Goal: Task Accomplishment & Management: Manage account settings

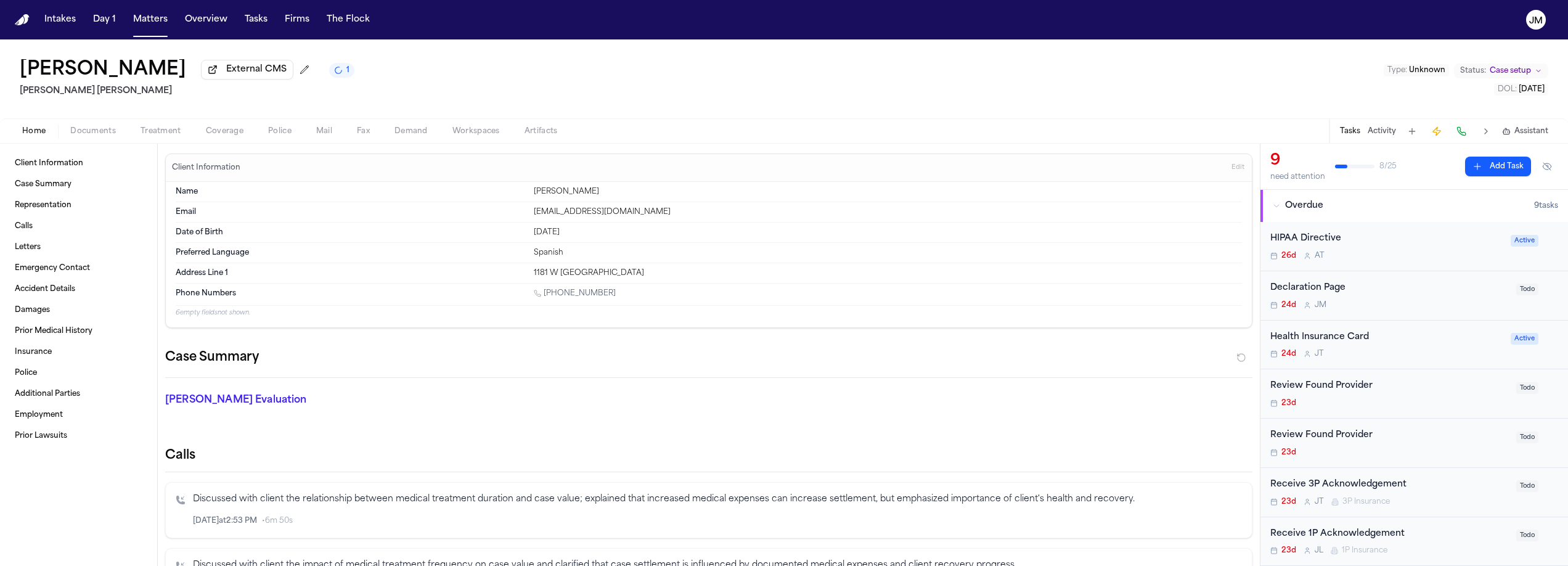
click at [152, 29] on button "Matters" at bounding box center [150, 20] width 44 height 22
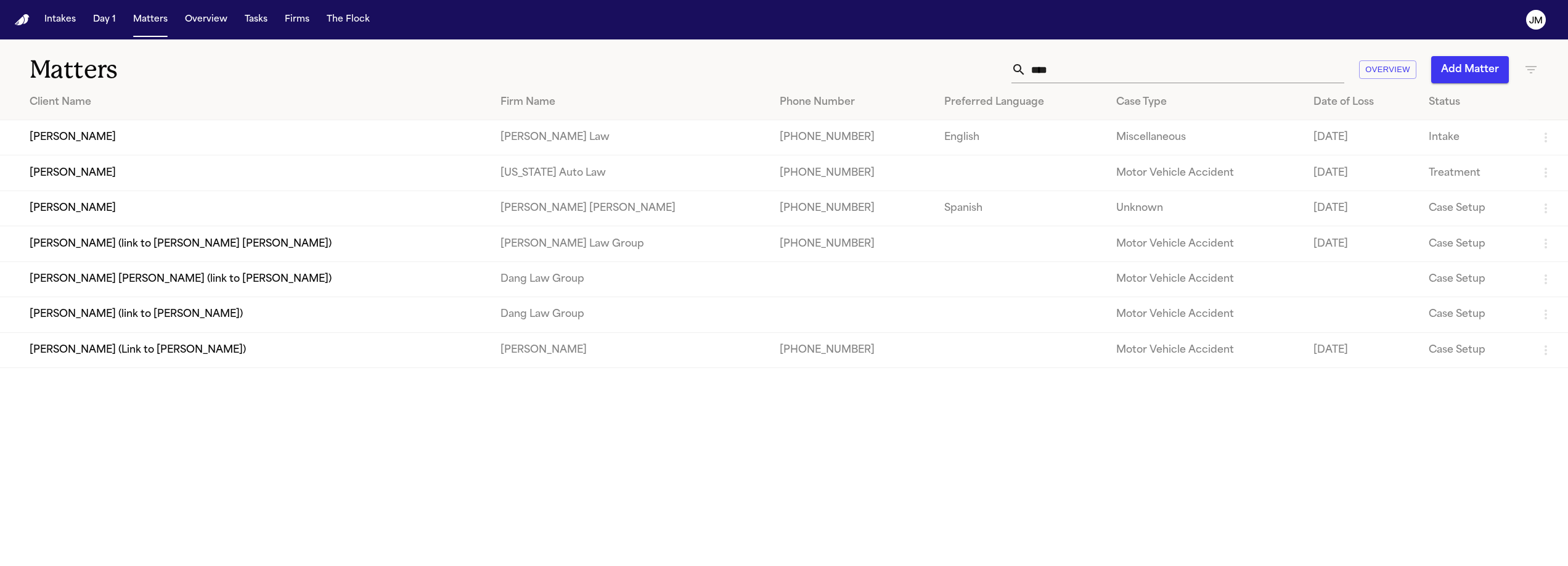
click at [1054, 76] on input "****" at bounding box center [1185, 70] width 318 height 27
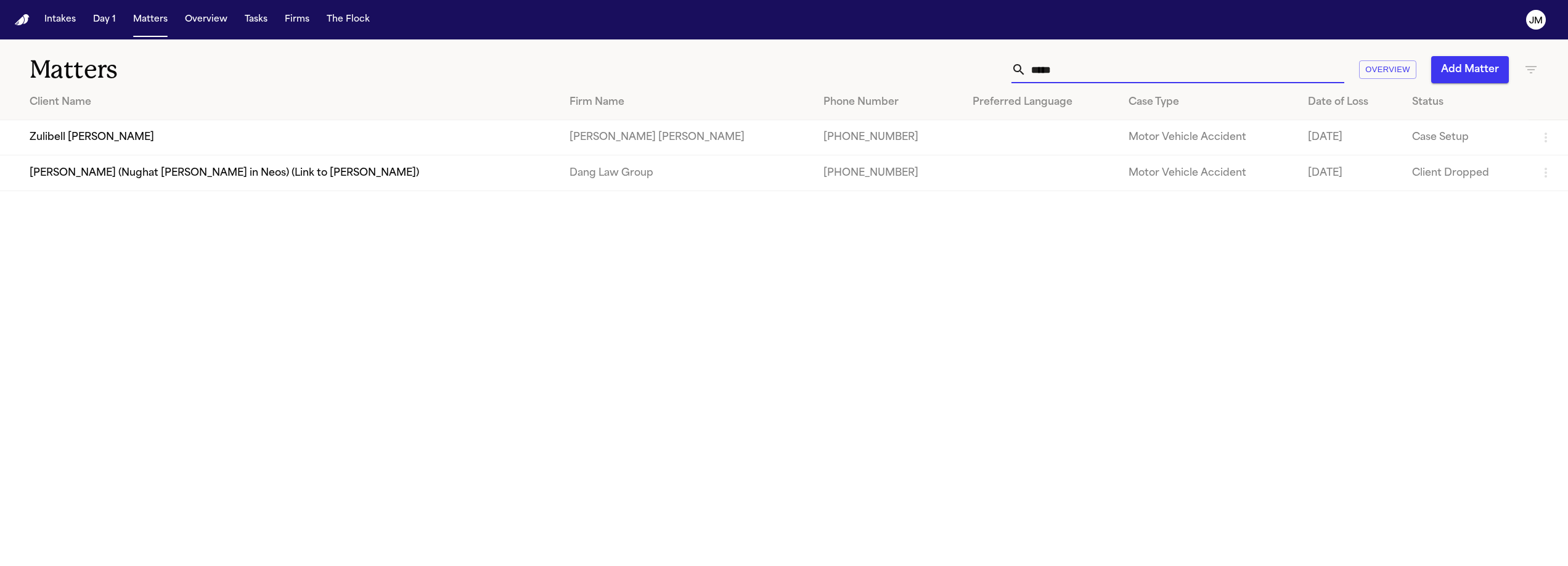
type input "*****"
click at [118, 139] on td "Zulibell [PERSON_NAME]" at bounding box center [280, 137] width 560 height 35
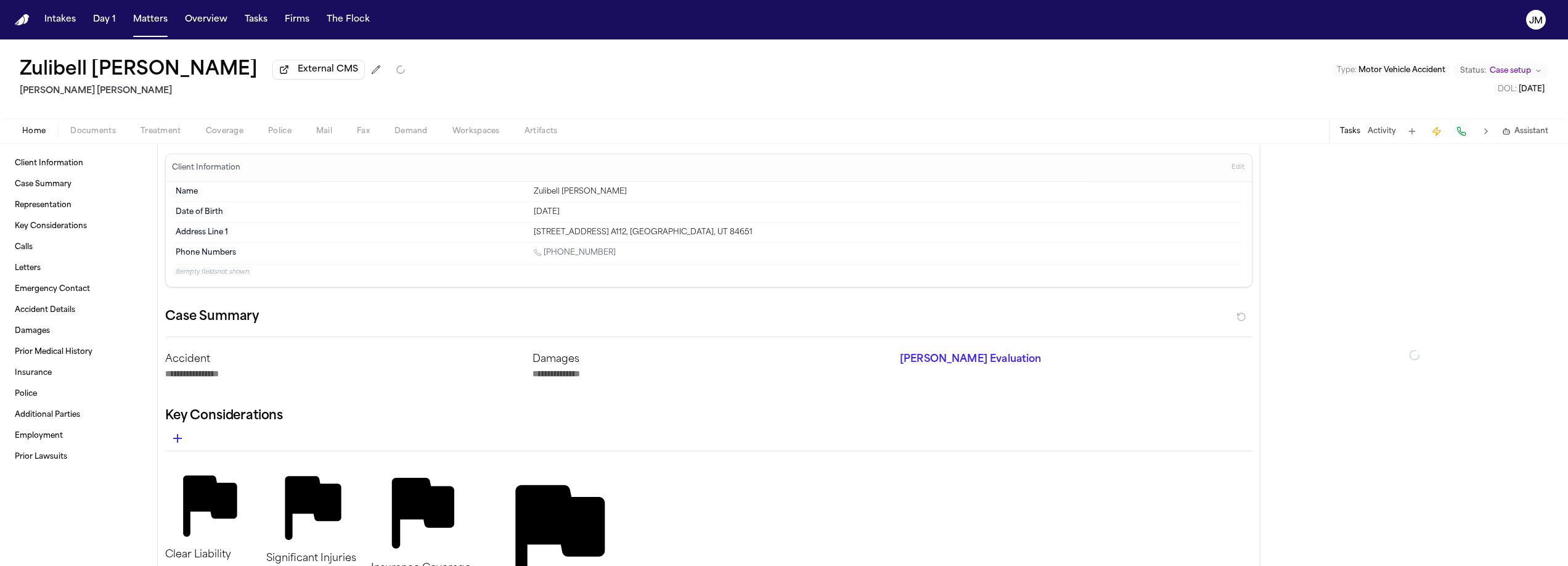
type textarea "*"
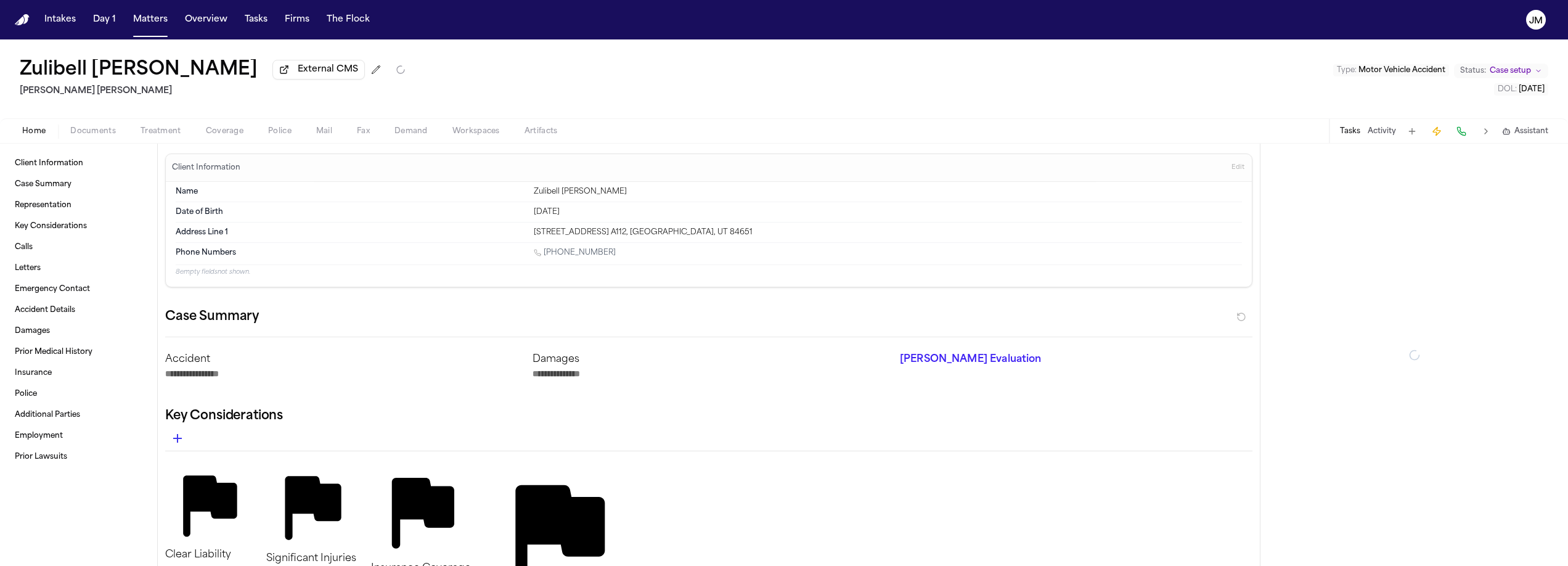
type textarea "*"
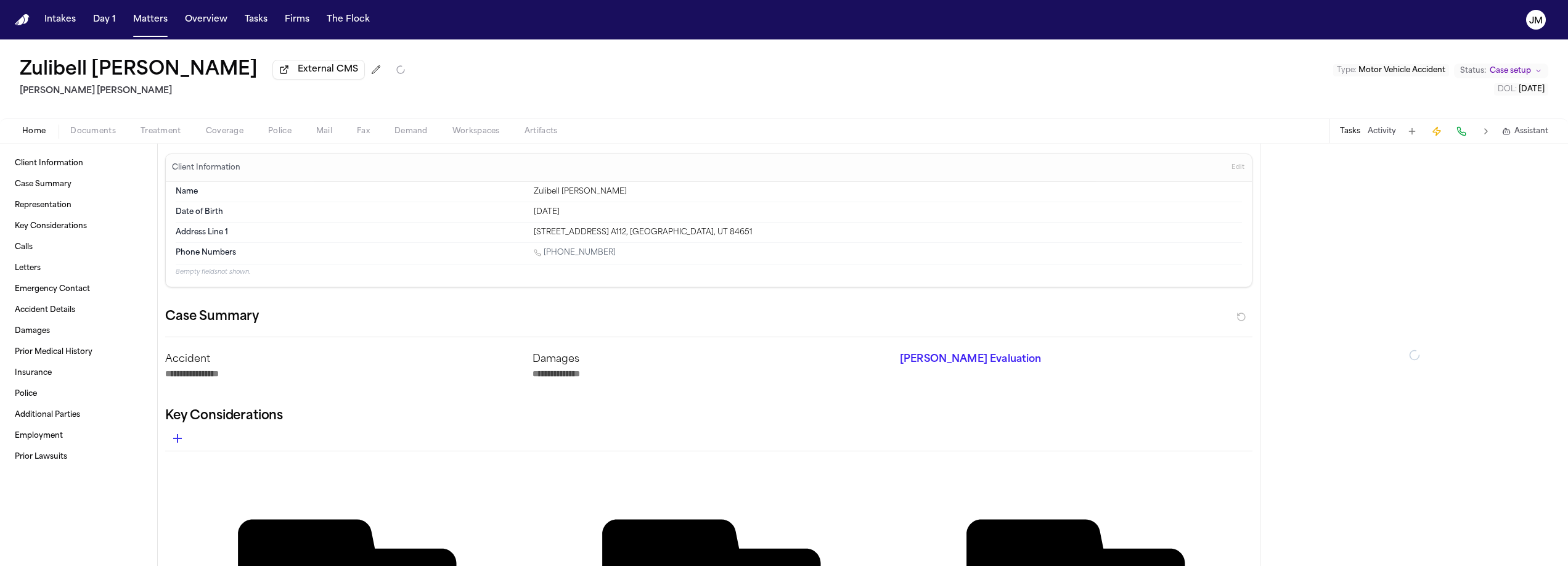
type textarea "*"
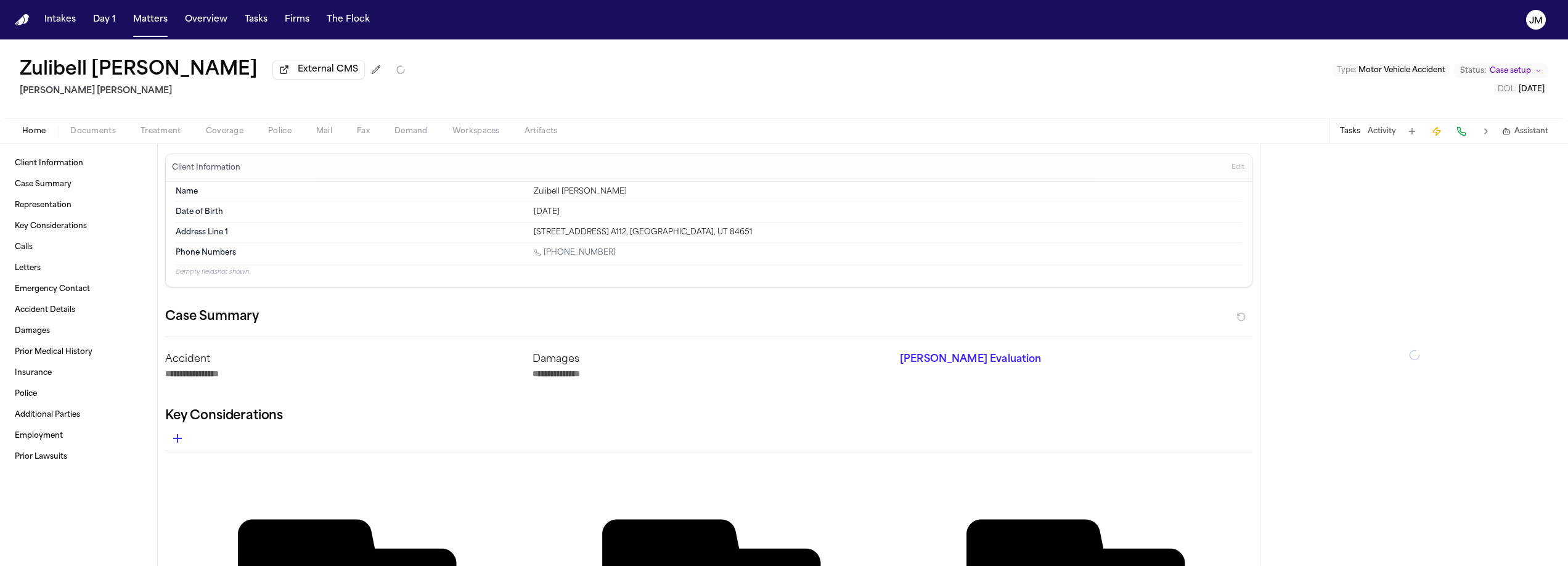
type textarea "*"
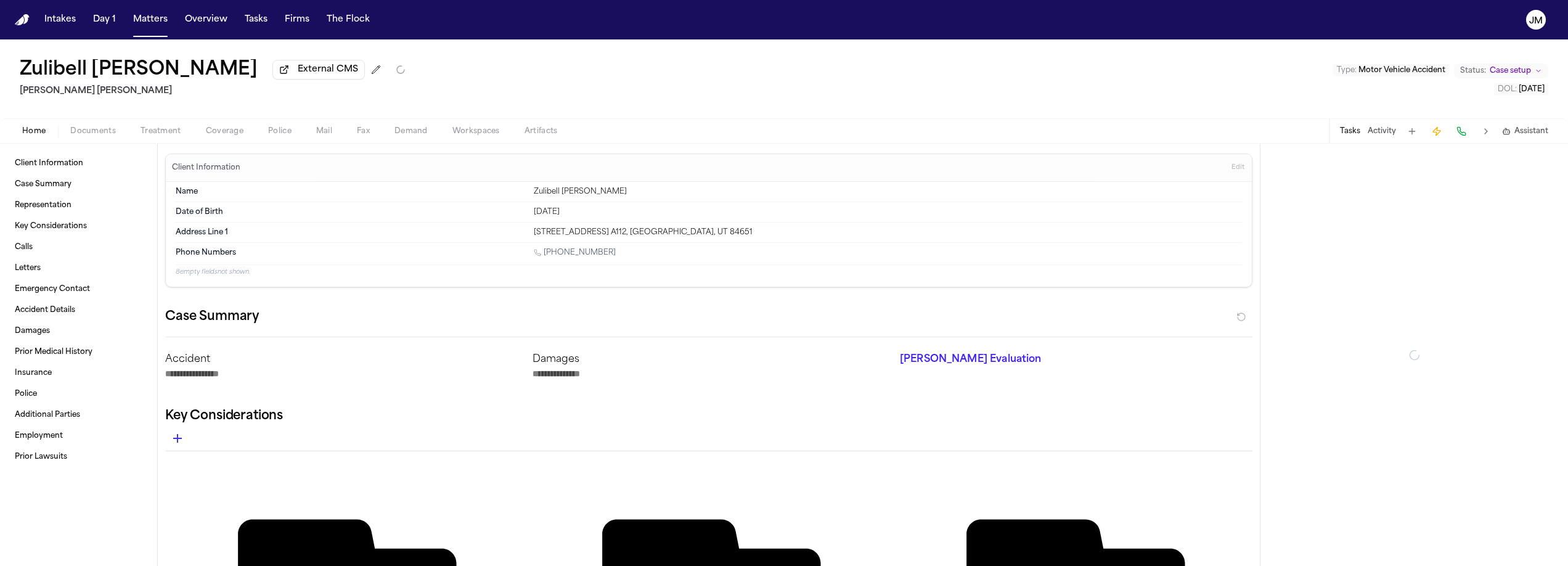
type textarea "*"
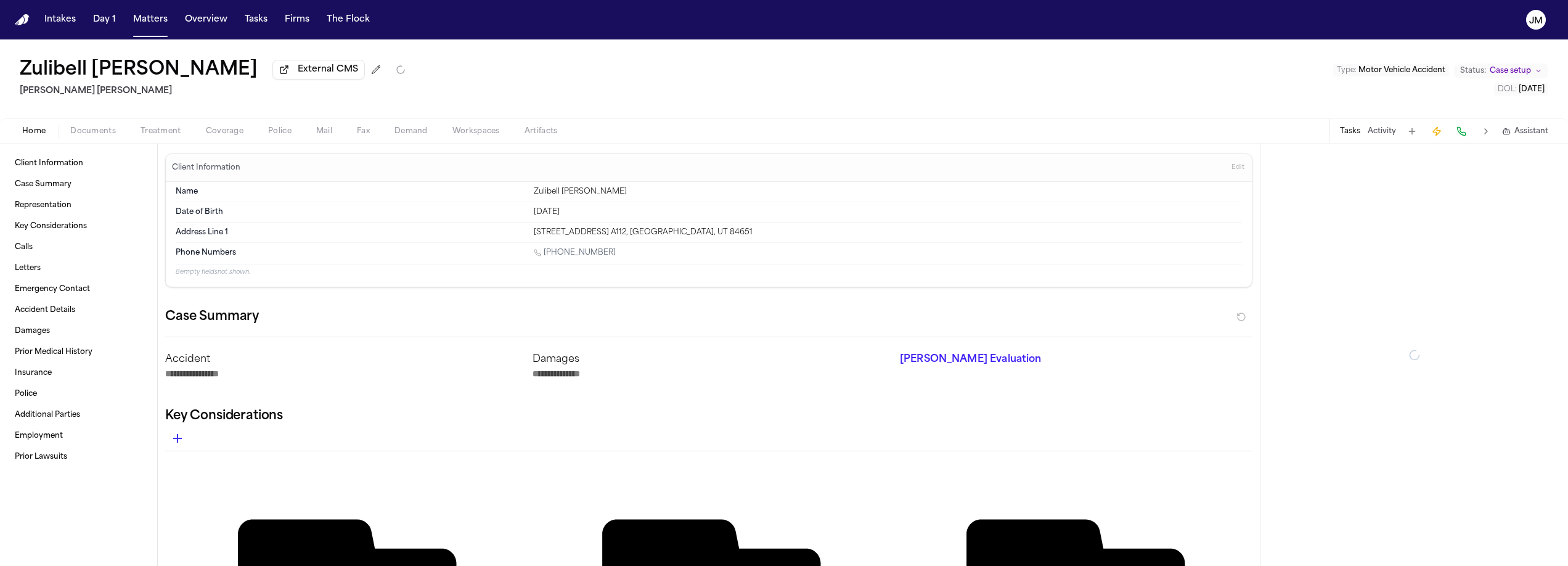
type textarea "*"
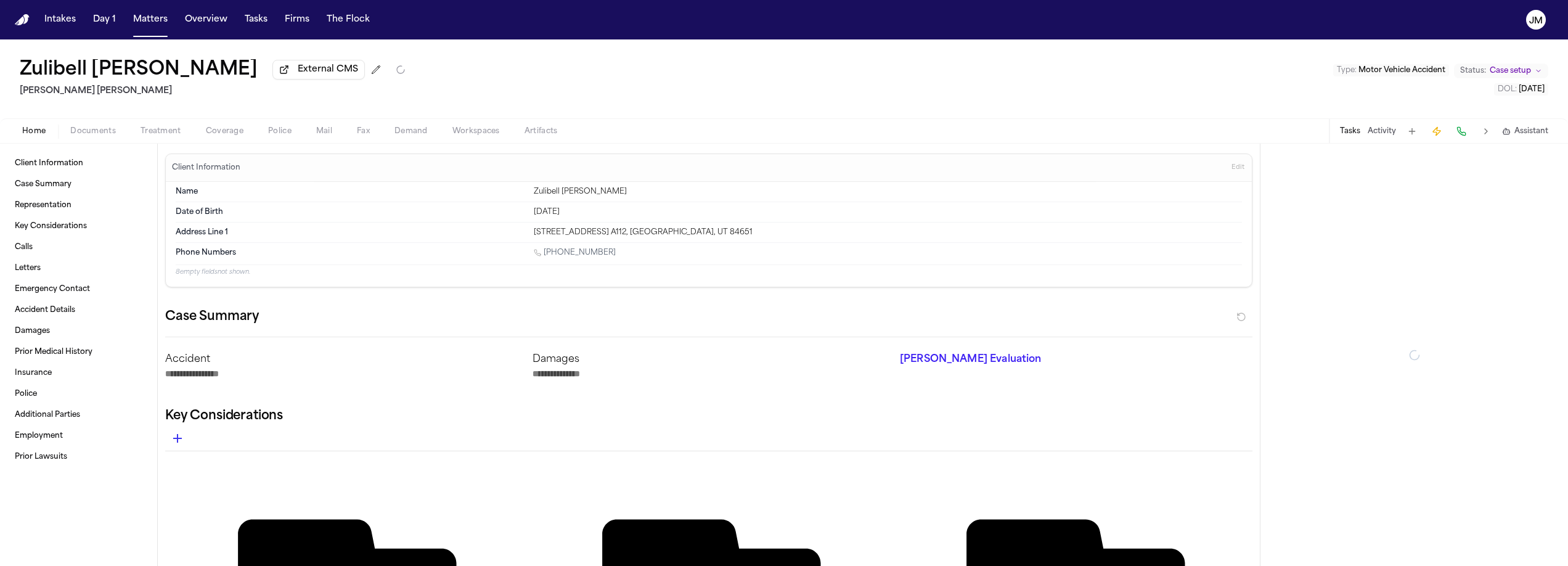
type textarea "*"
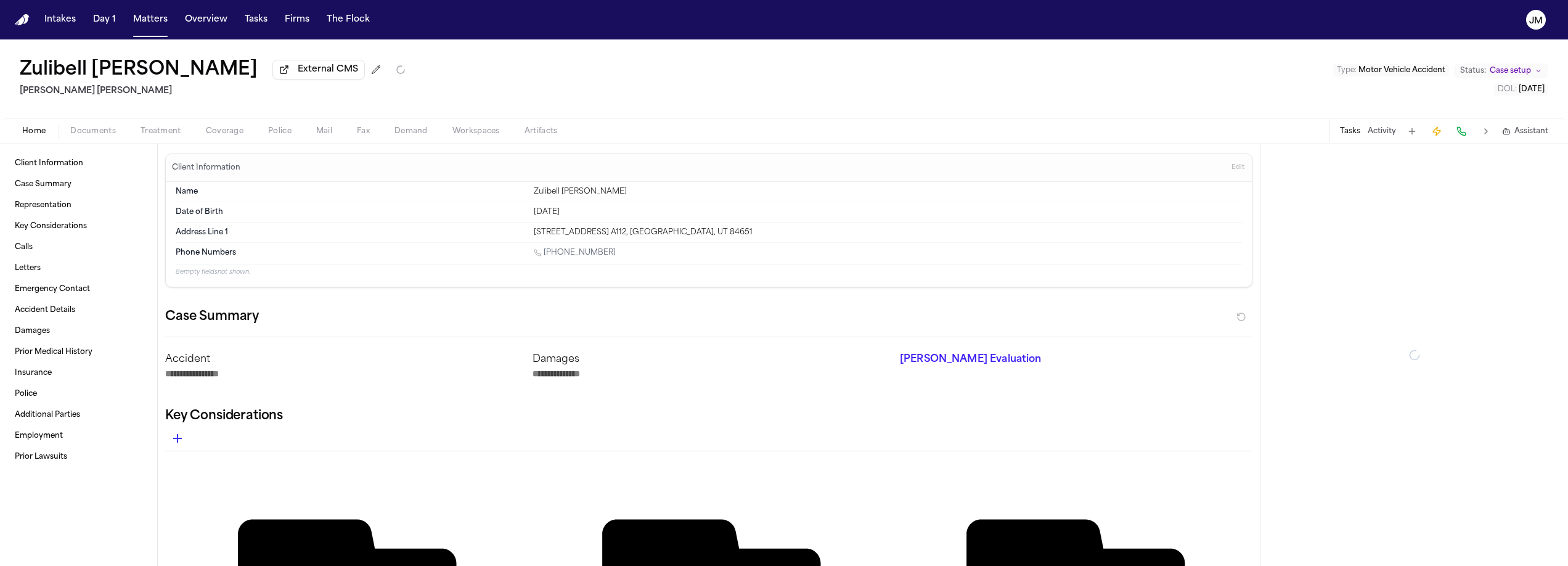
type textarea "*"
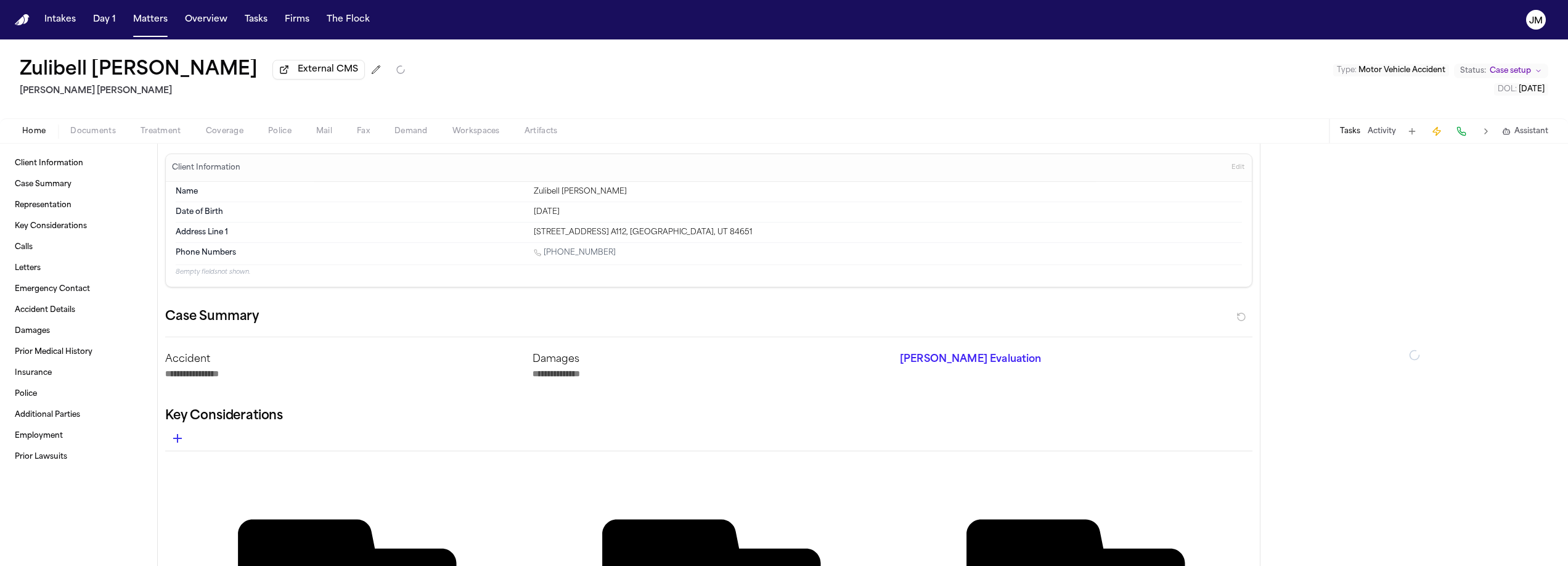
type textarea "*"
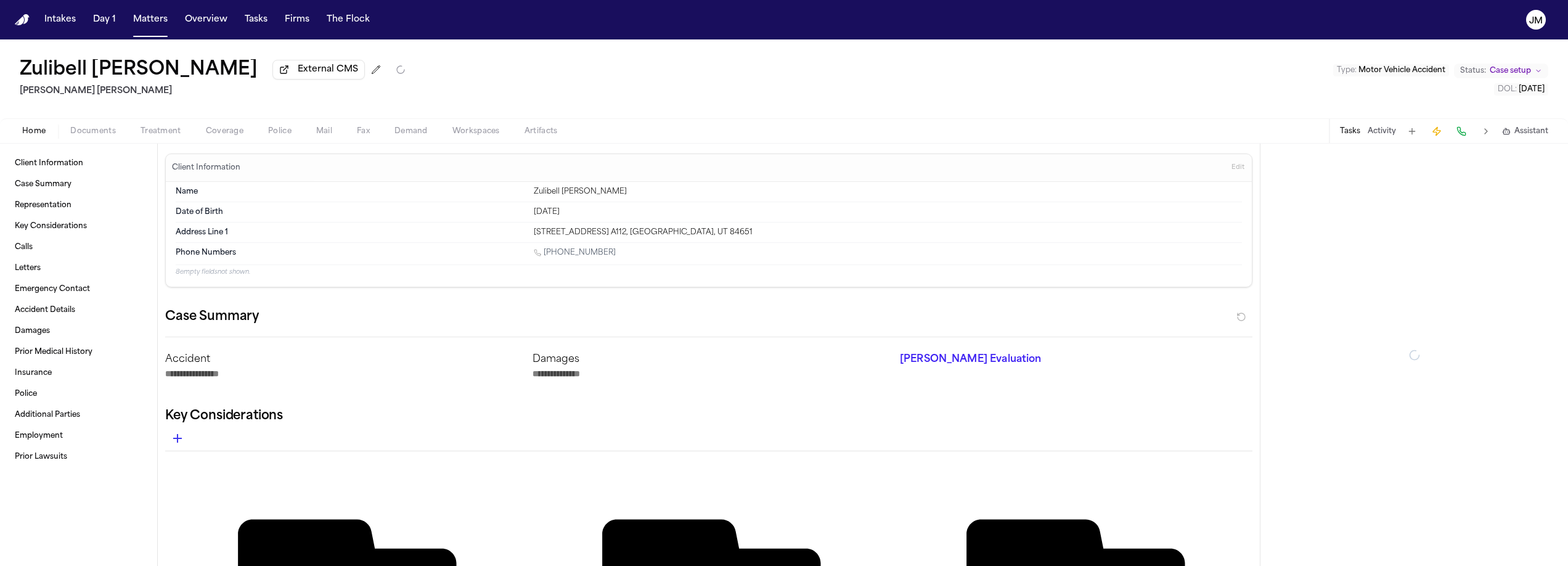
type textarea "*"
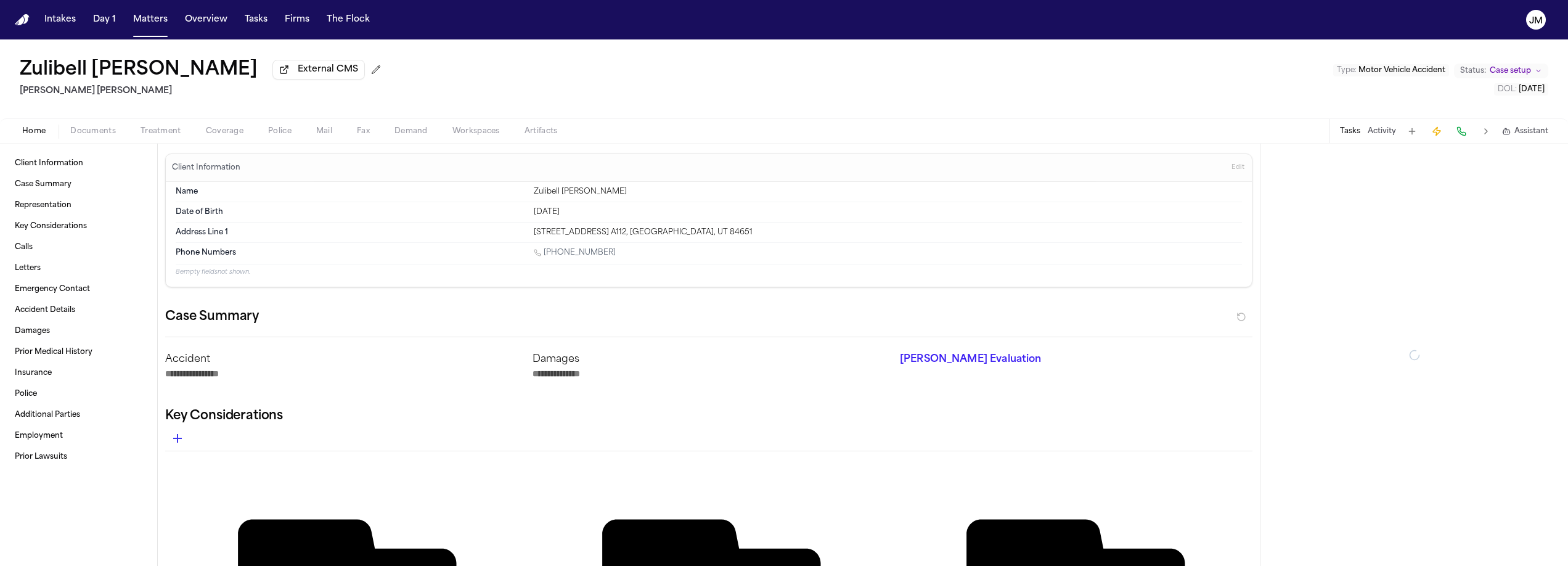
type textarea "*"
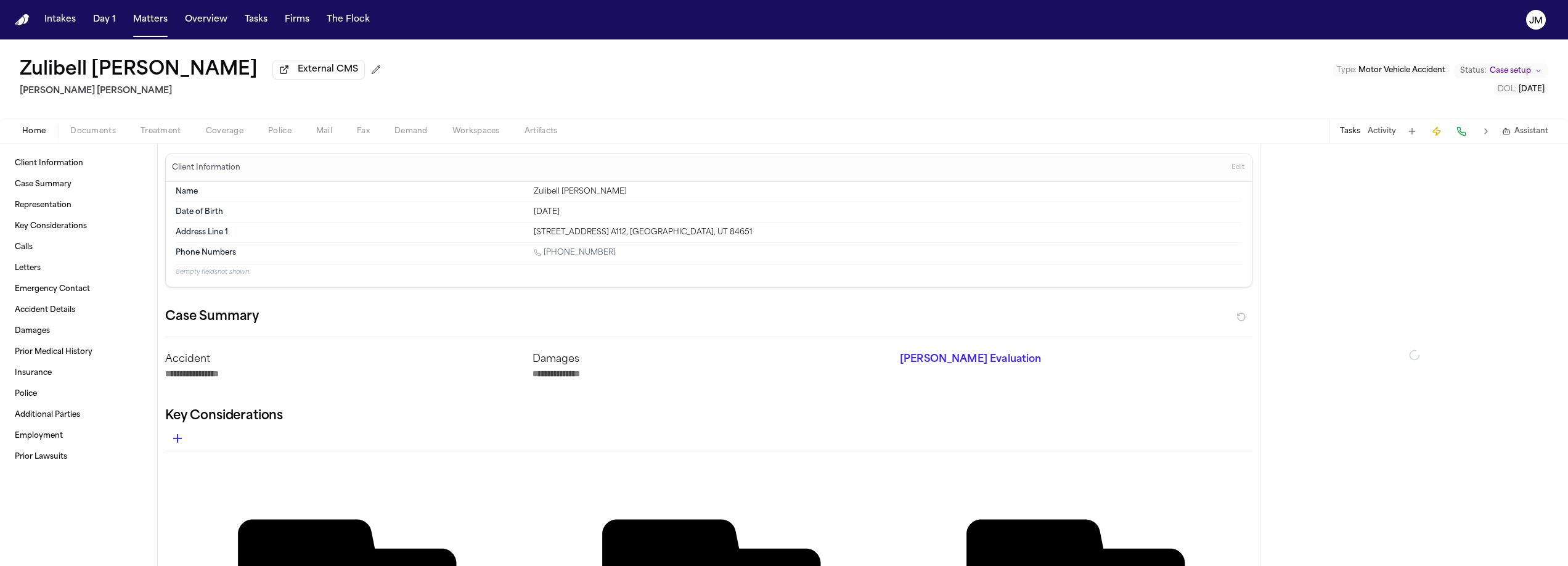
type textarea "*"
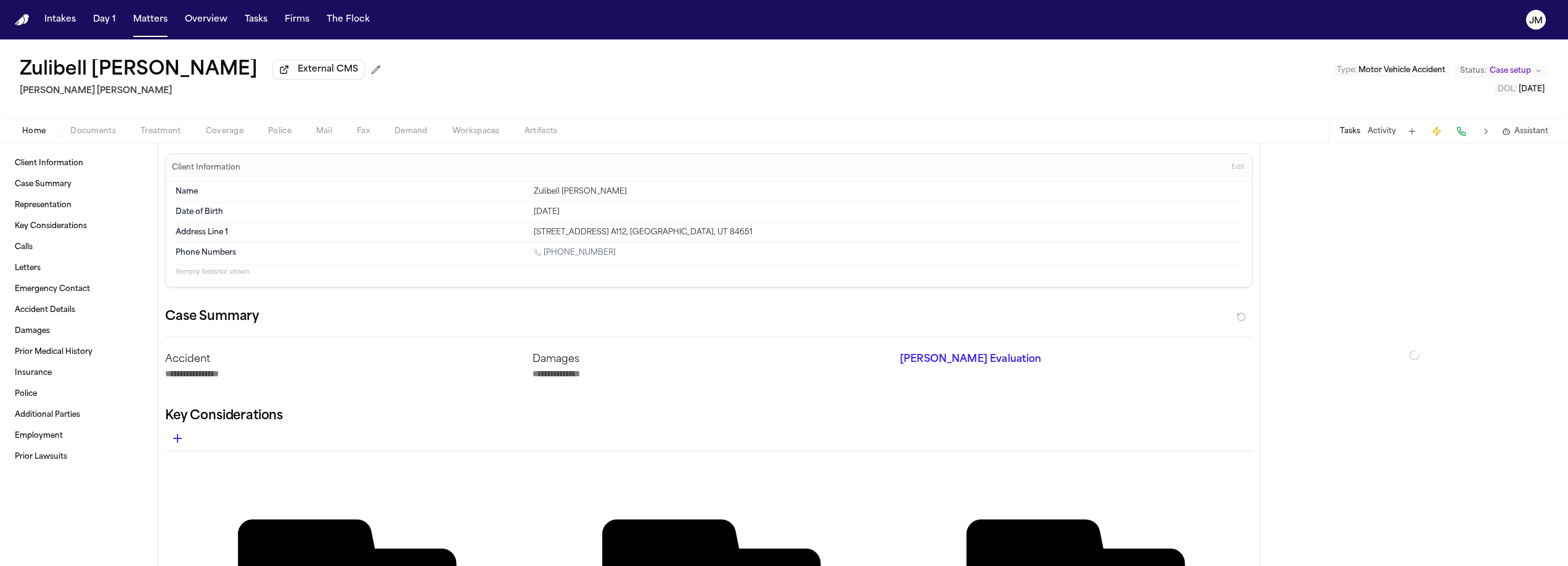
type textarea "*"
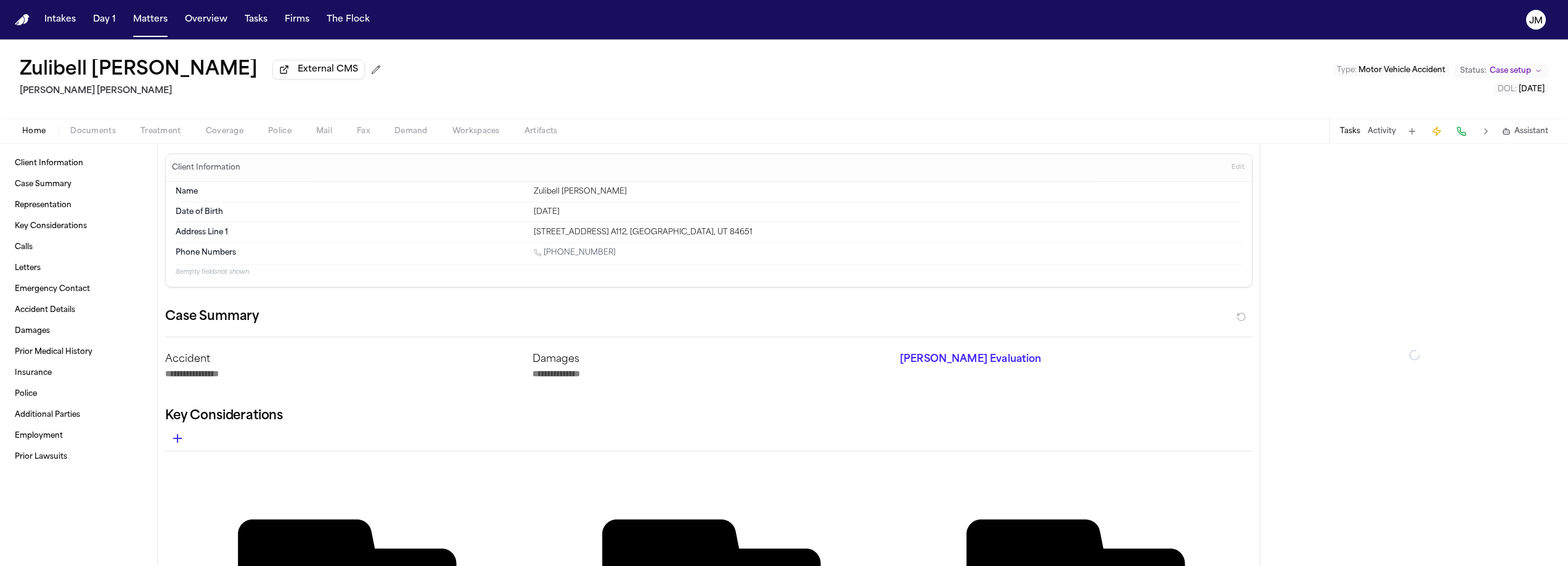
type textarea "*"
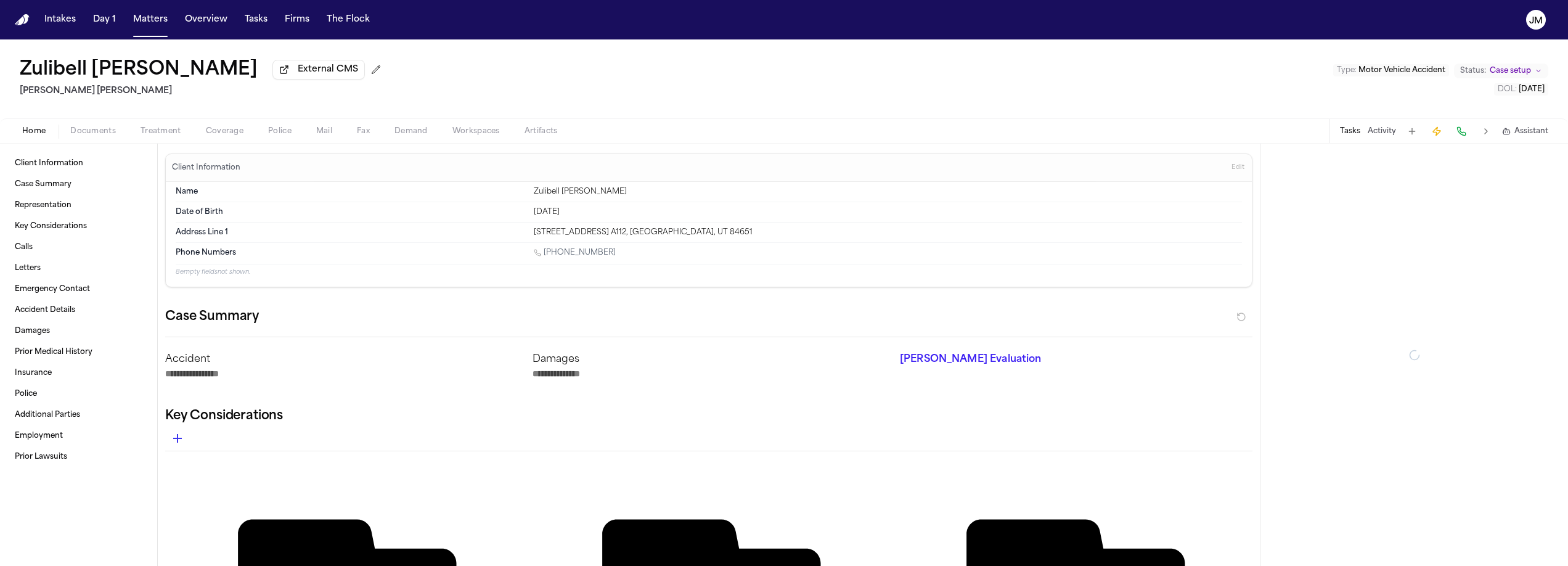
type textarea "*"
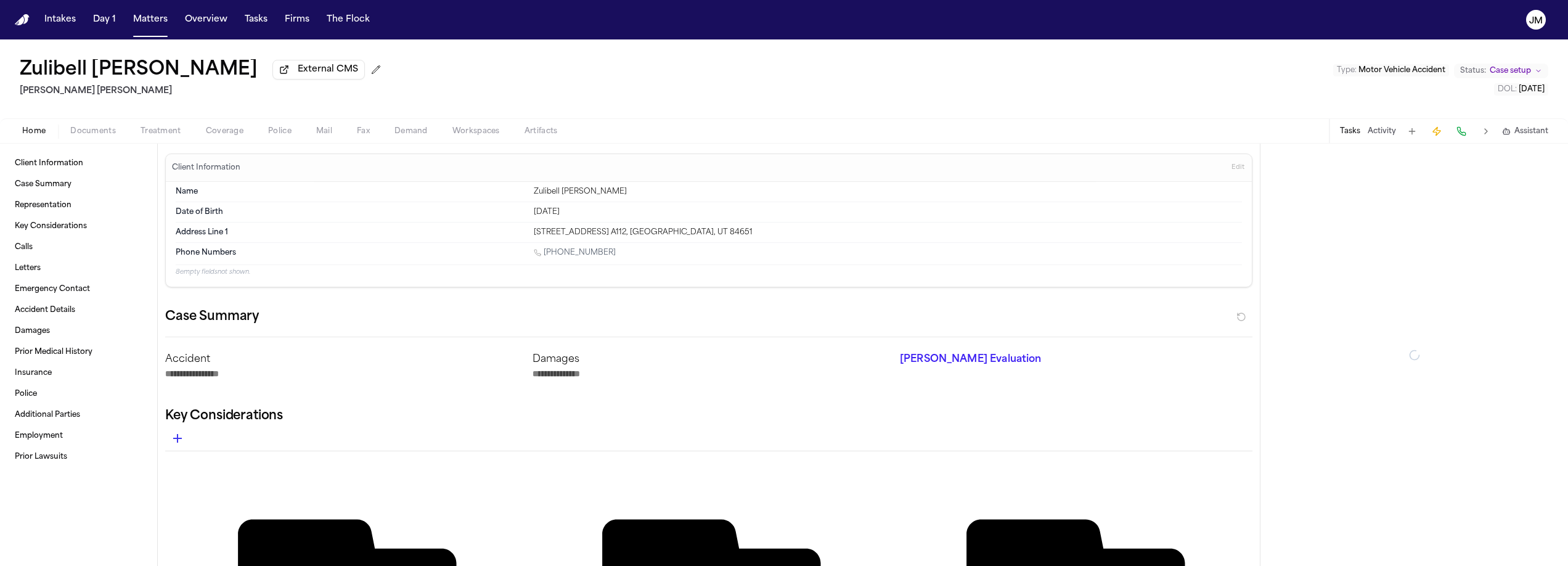
type textarea "*"
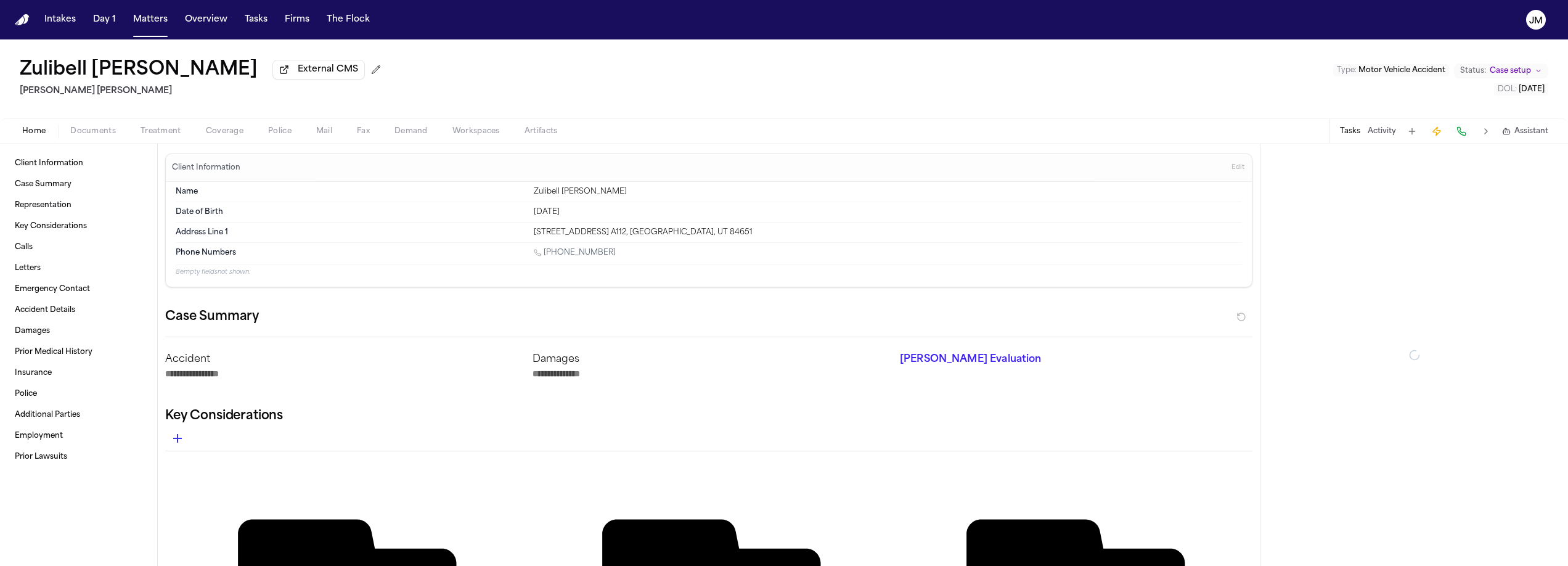
type textarea "*"
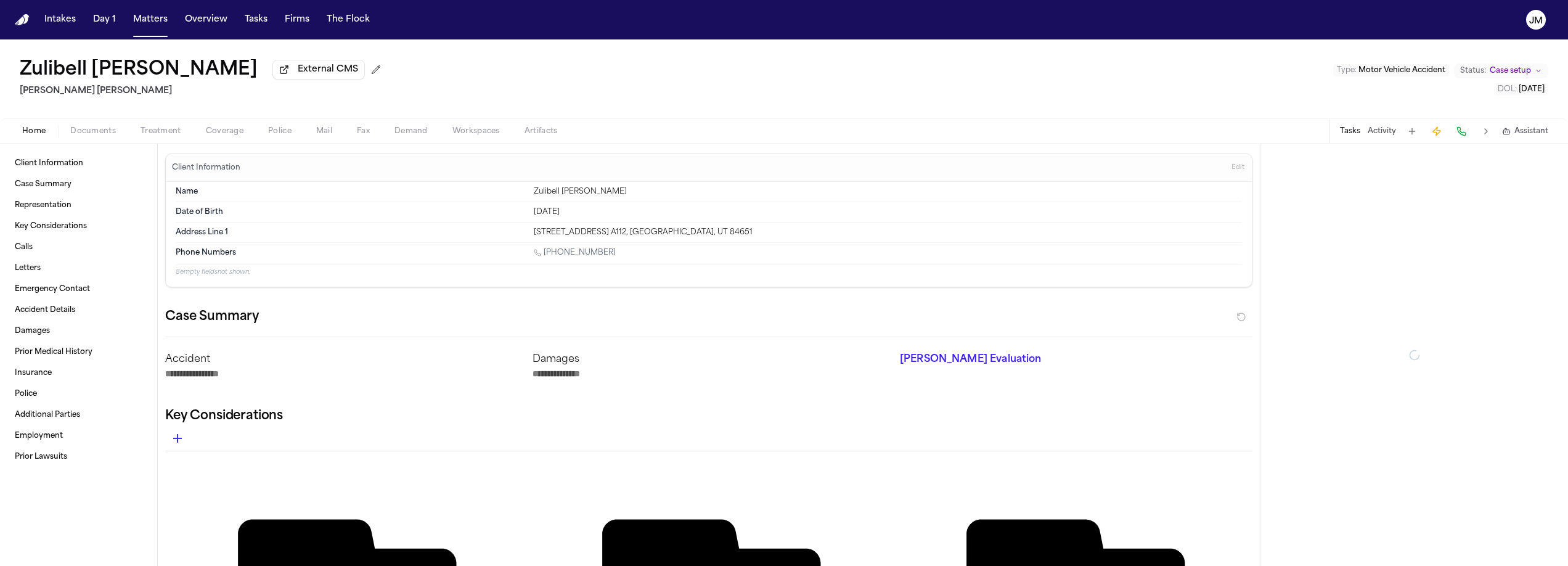
type textarea "*"
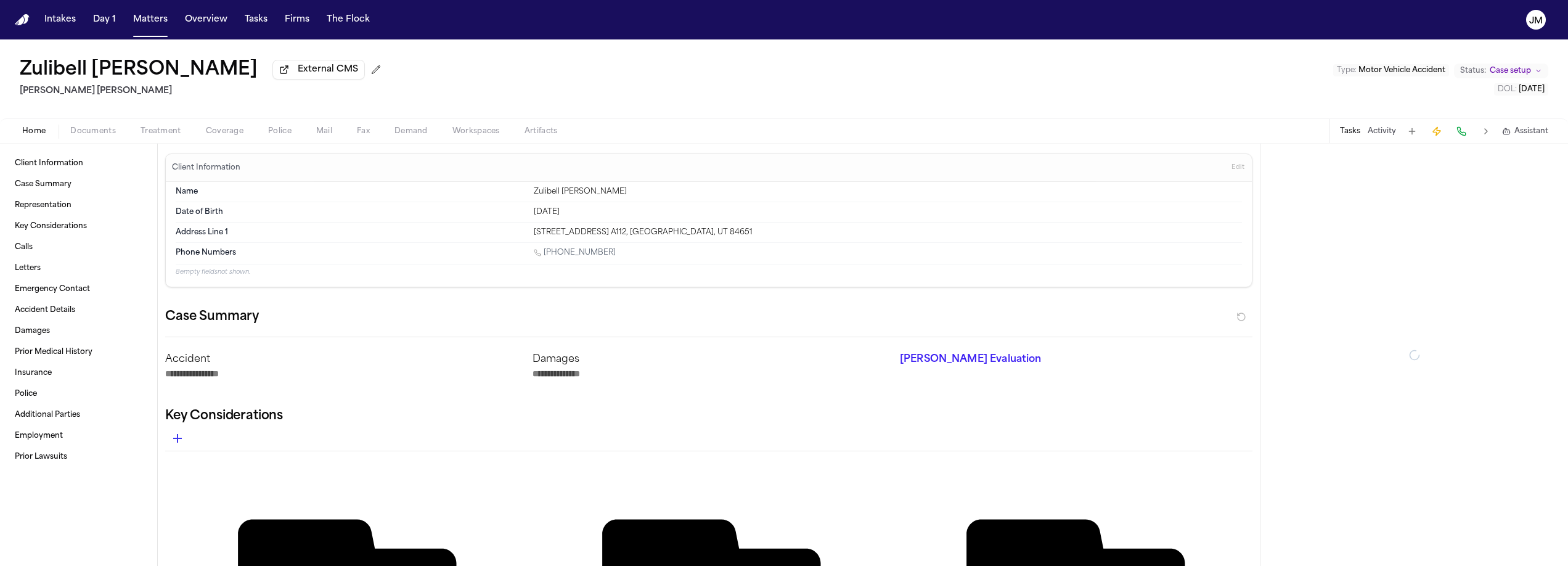
type textarea "*"
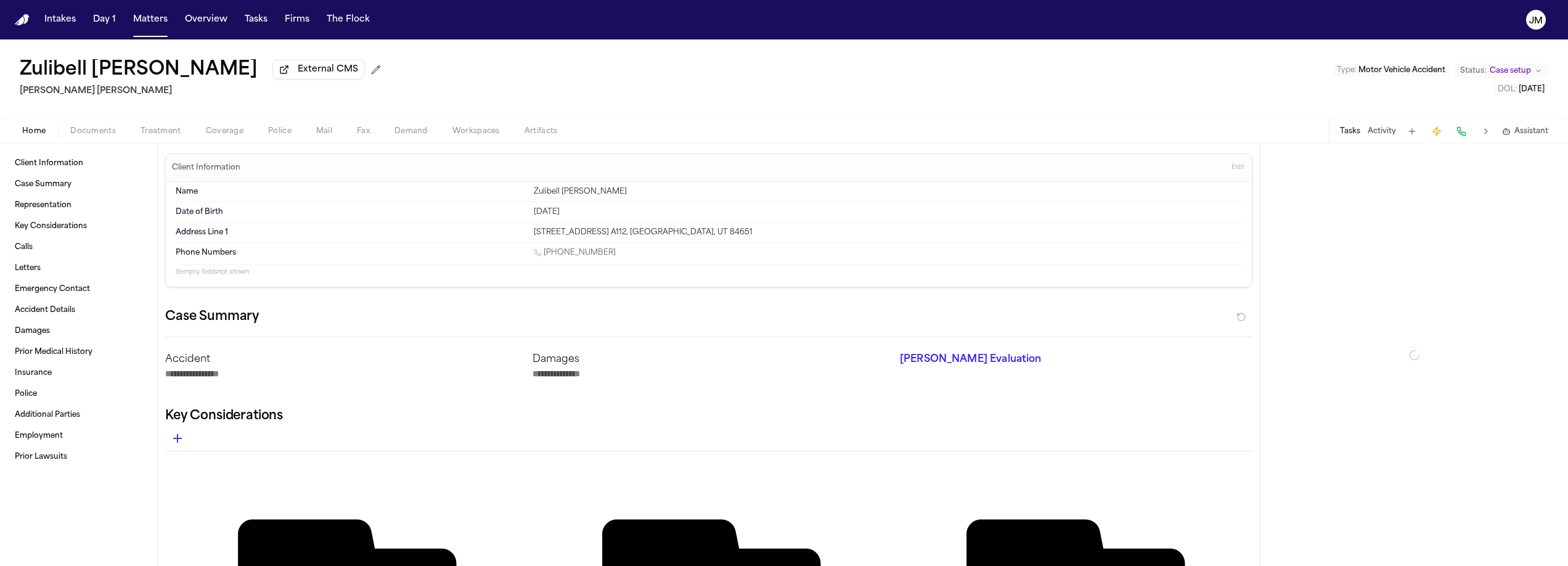
type textarea "*"
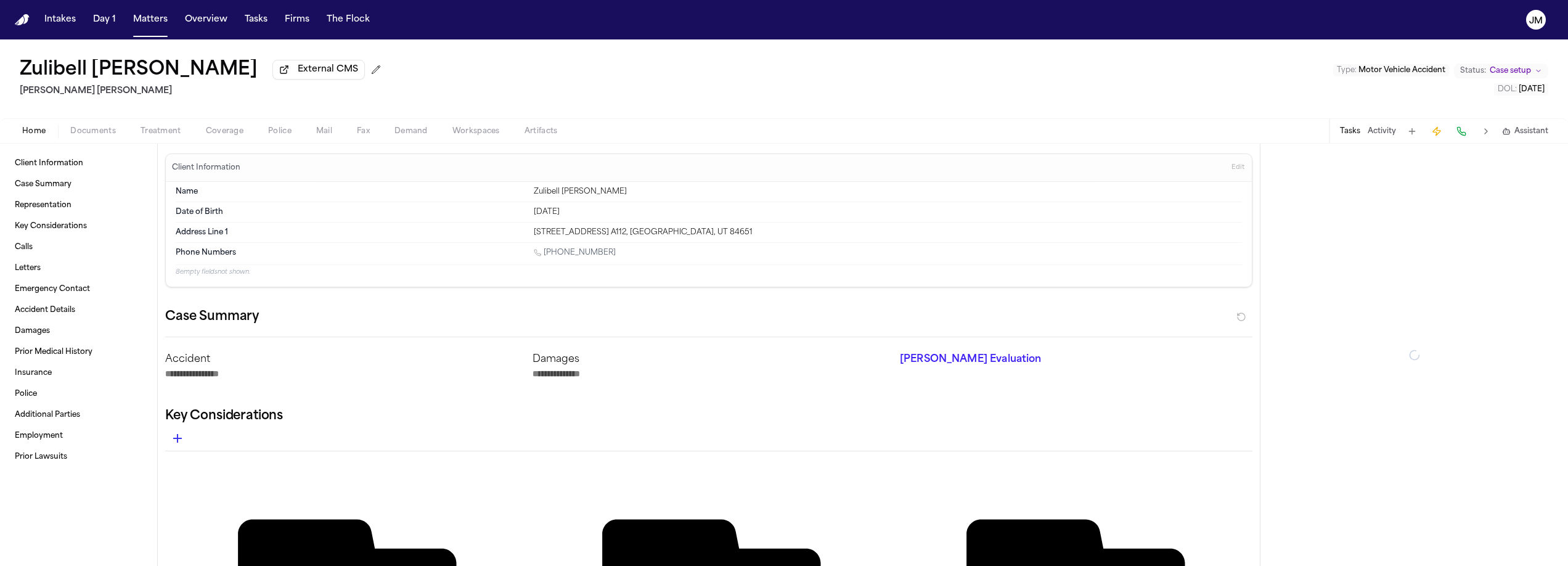
type textarea "*"
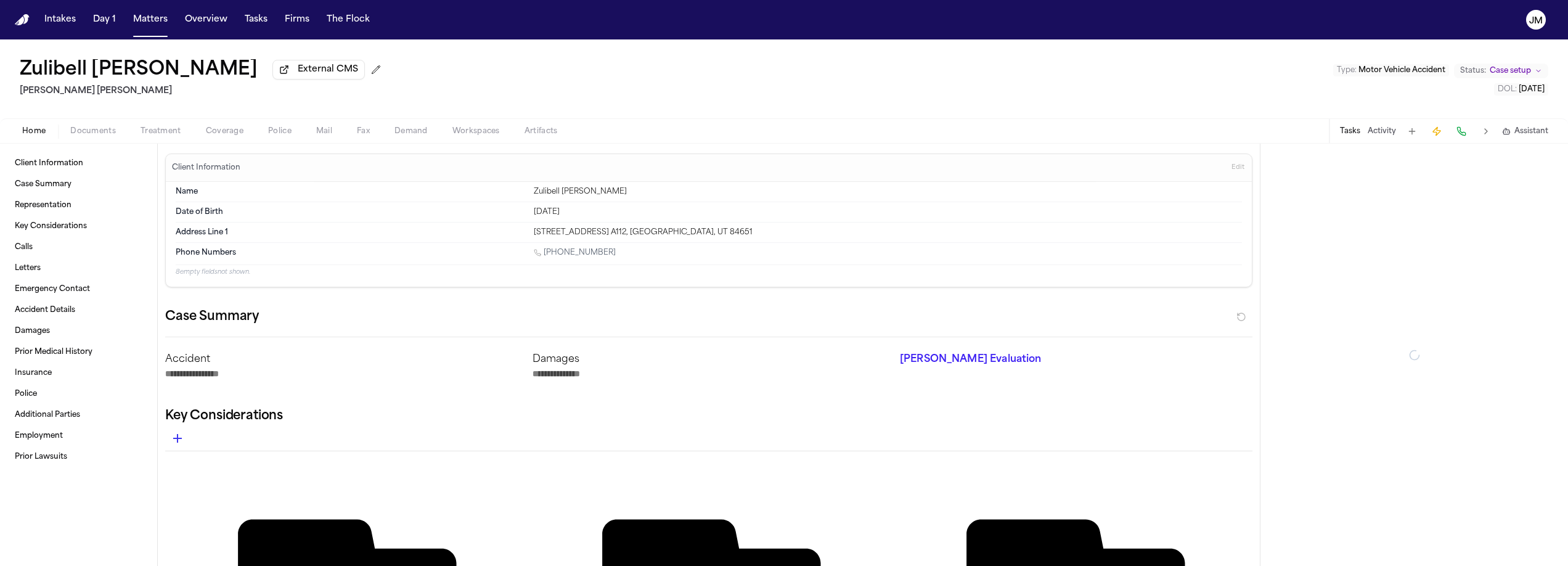
type textarea "*"
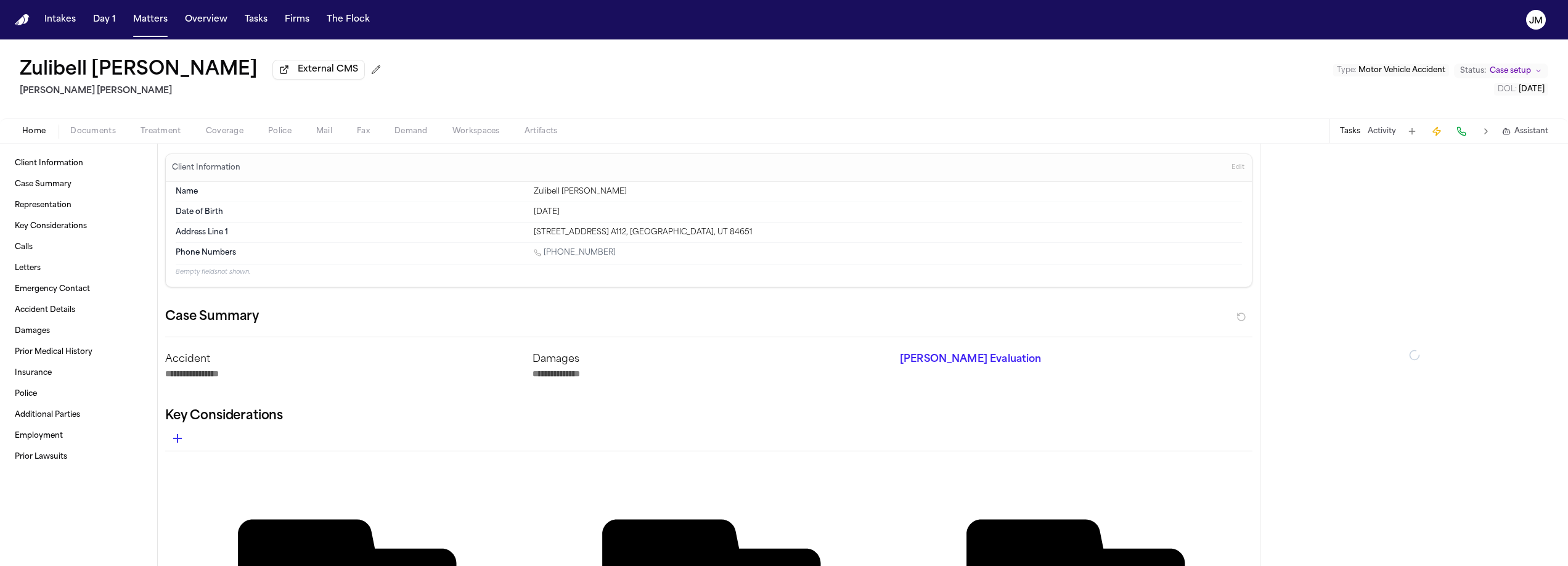
type textarea "*"
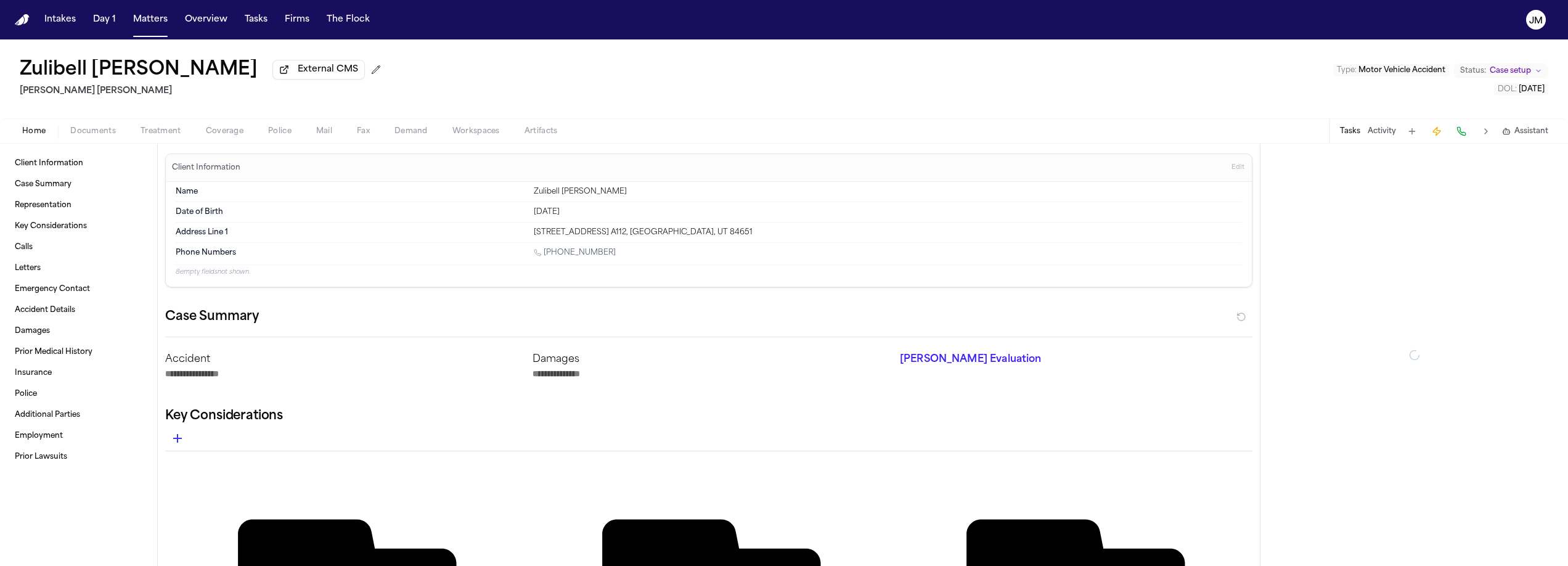
type textarea "*"
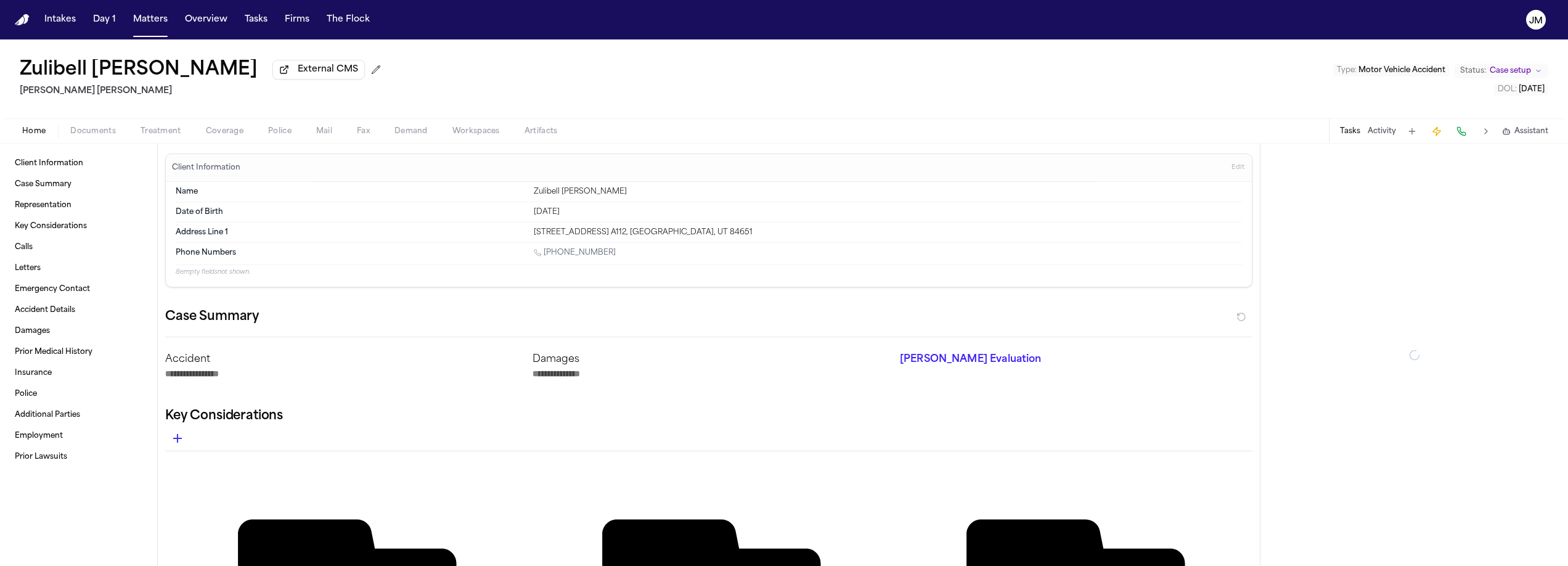
type textarea "*"
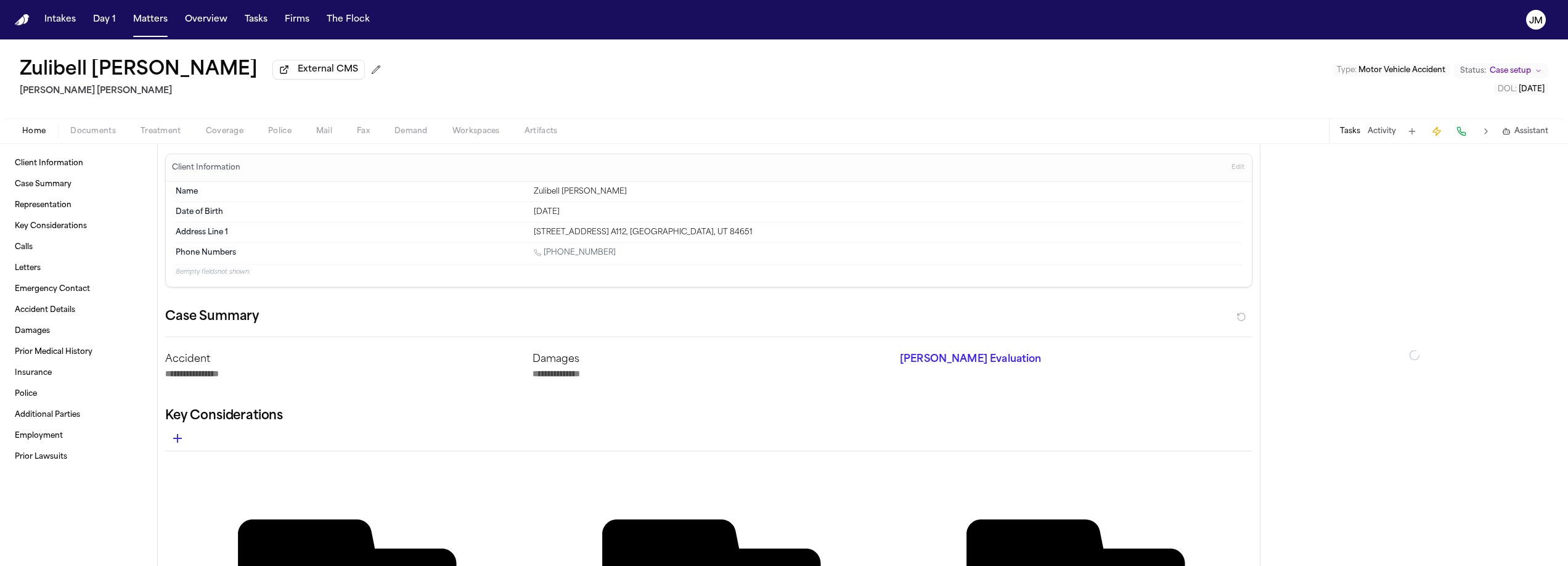
type textarea "*"
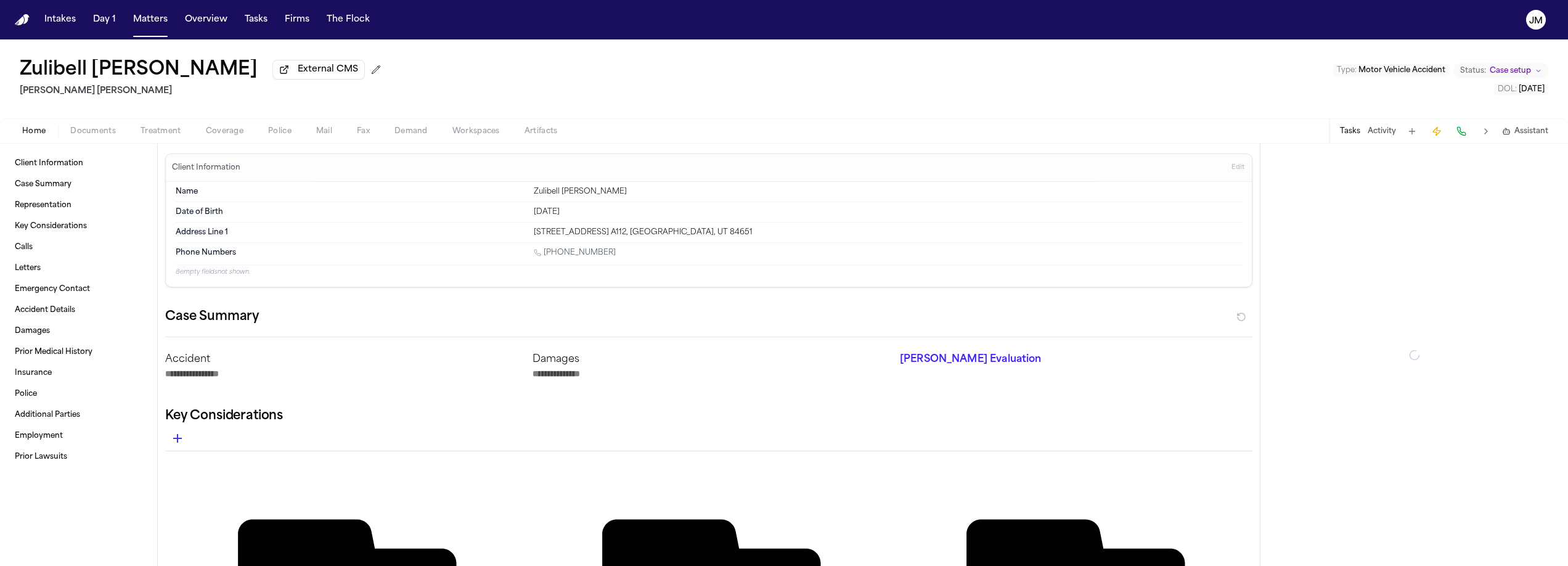
type textarea "*"
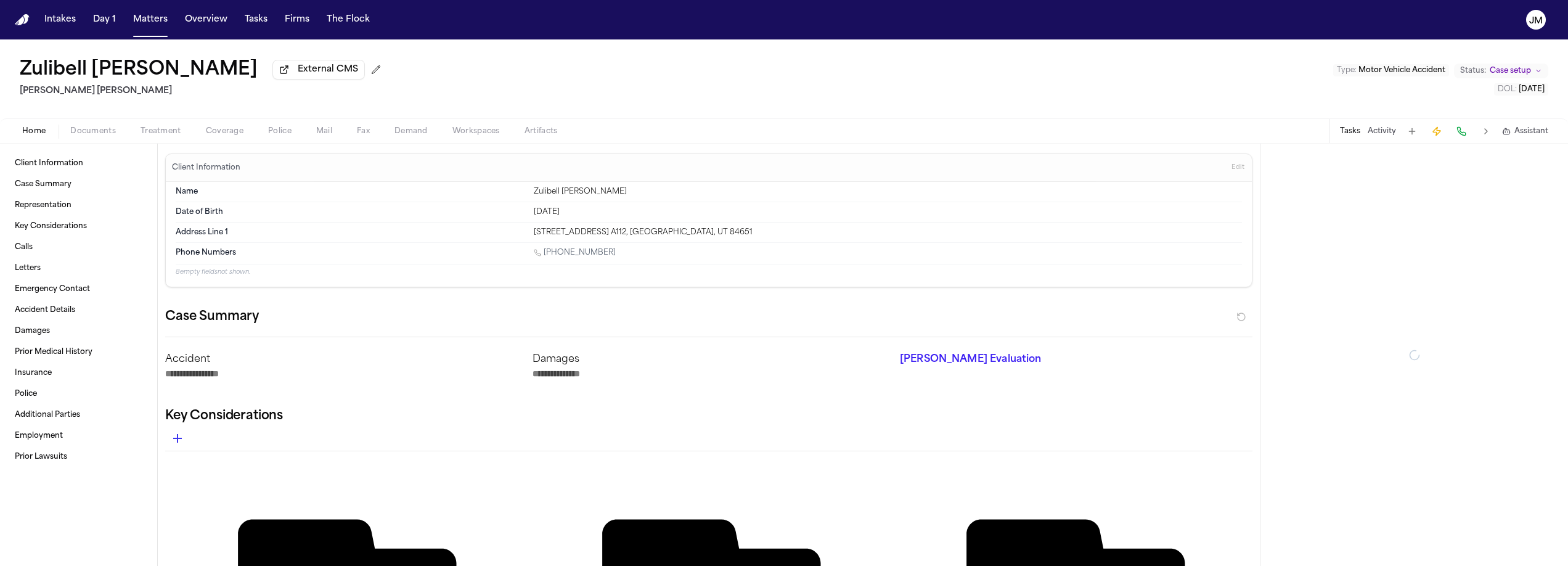
type textarea "*"
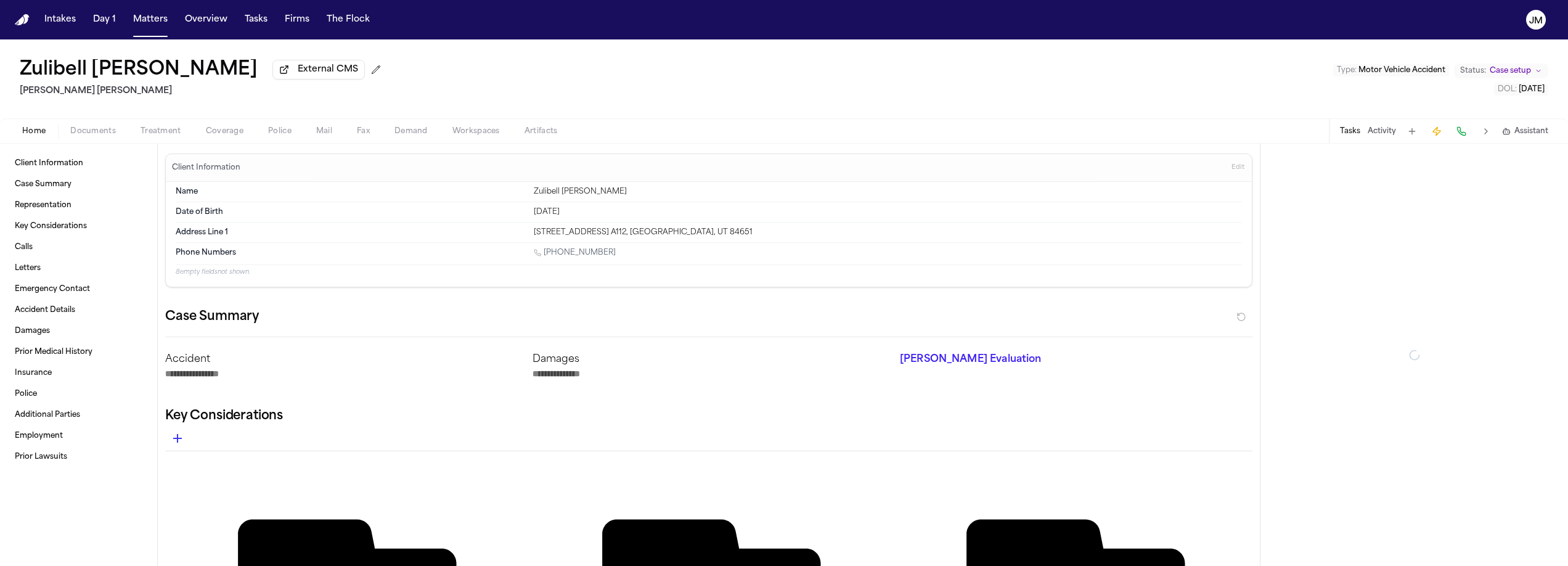
type textarea "*"
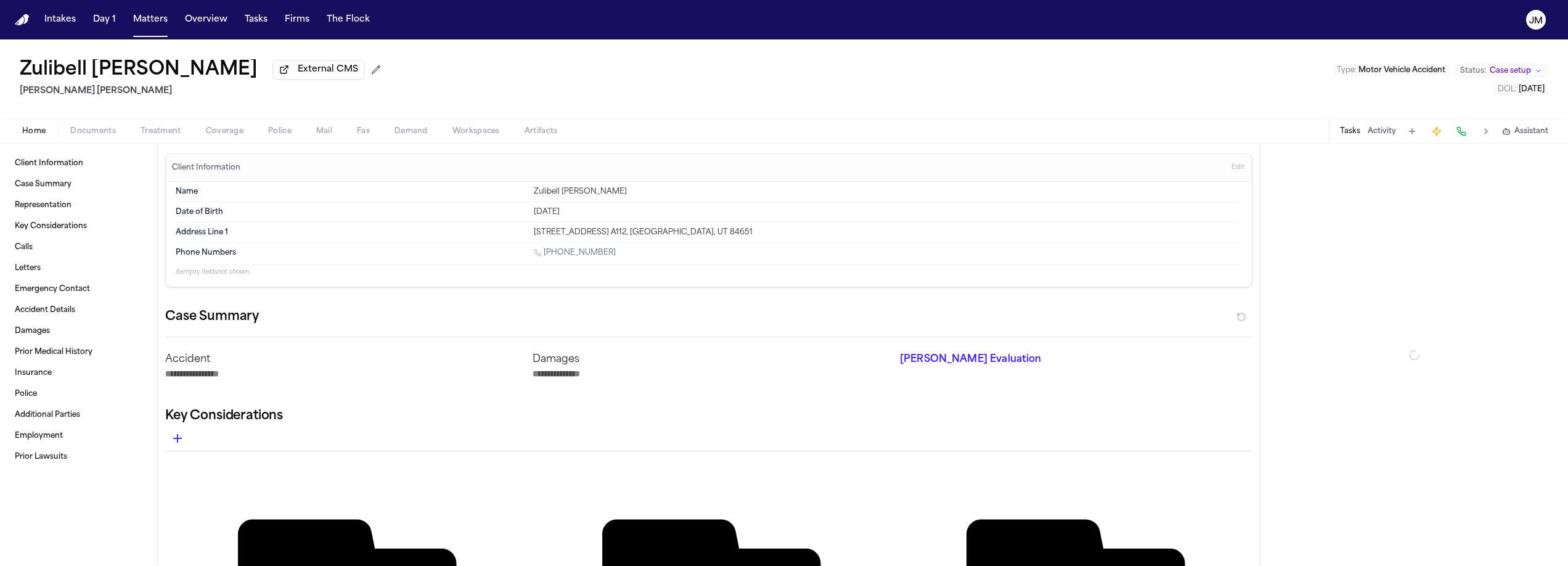
type textarea "*"
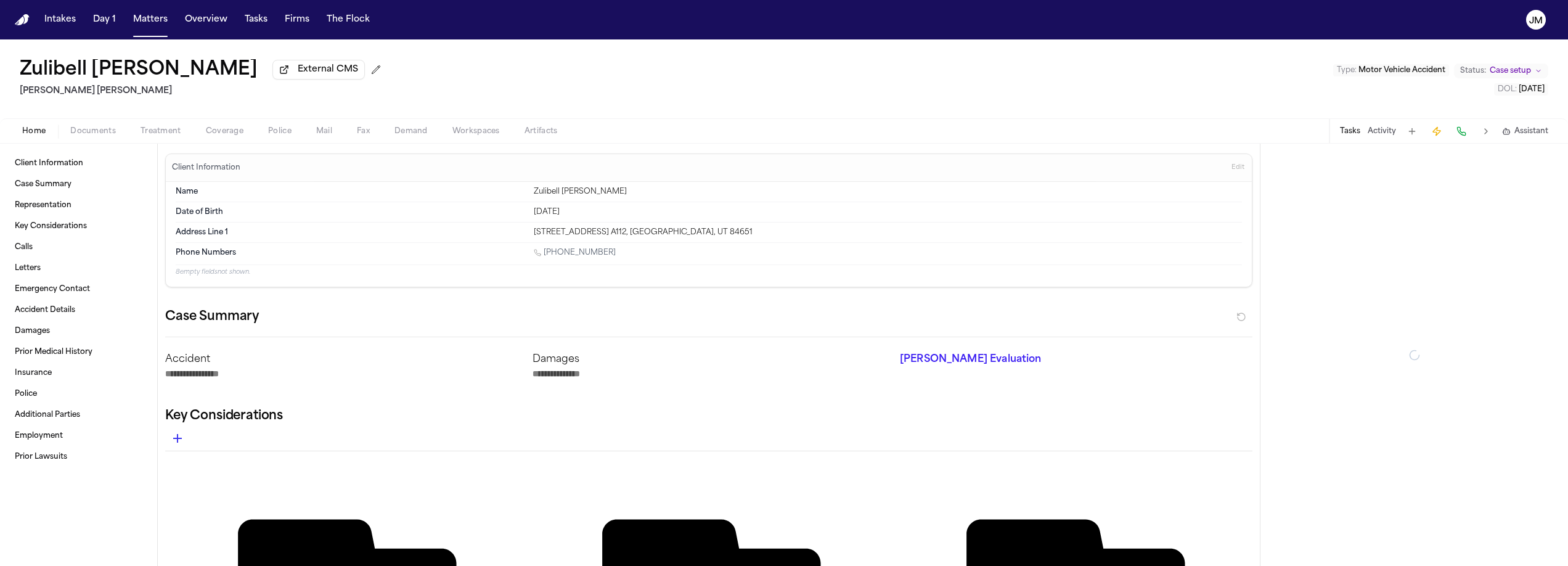
type textarea "*"
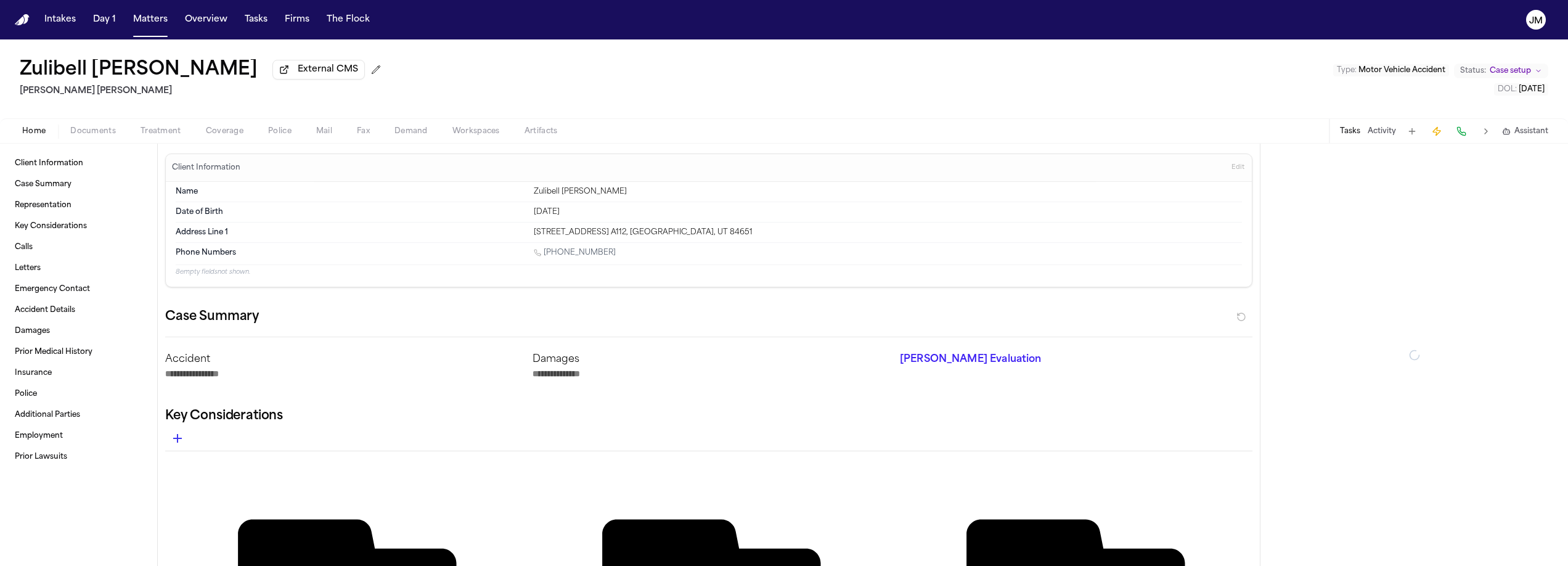
type textarea "*"
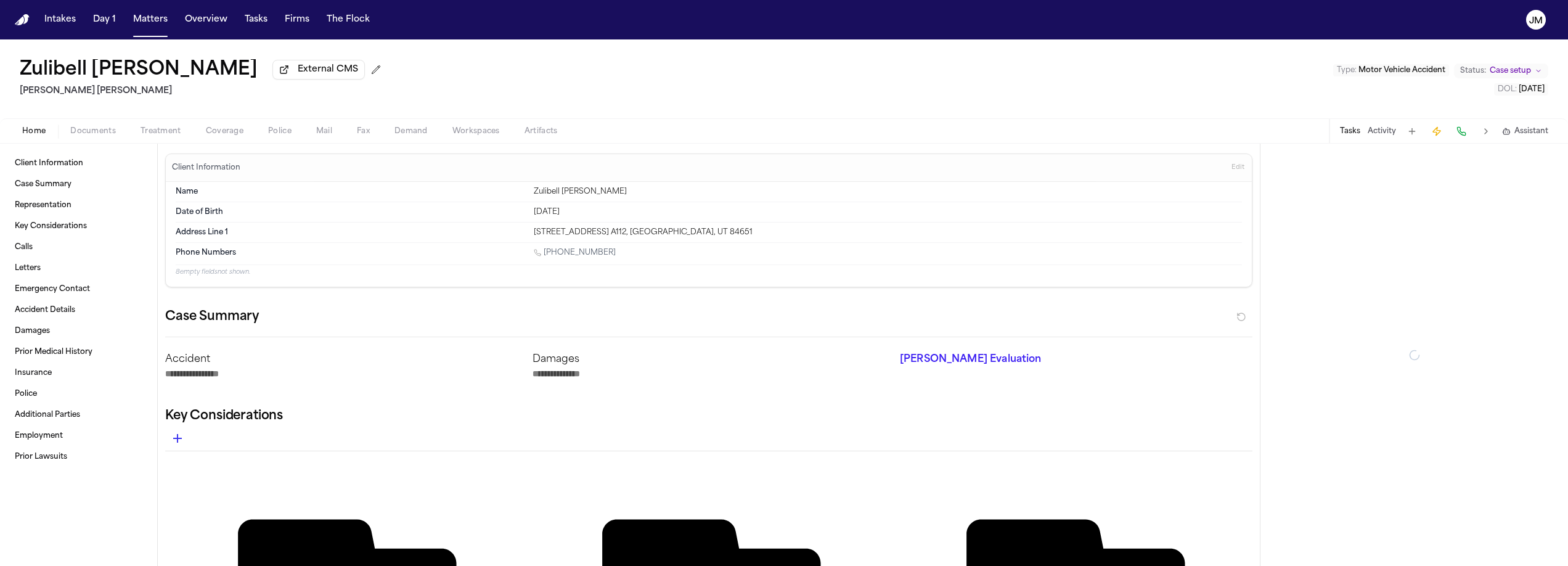
type textarea "*"
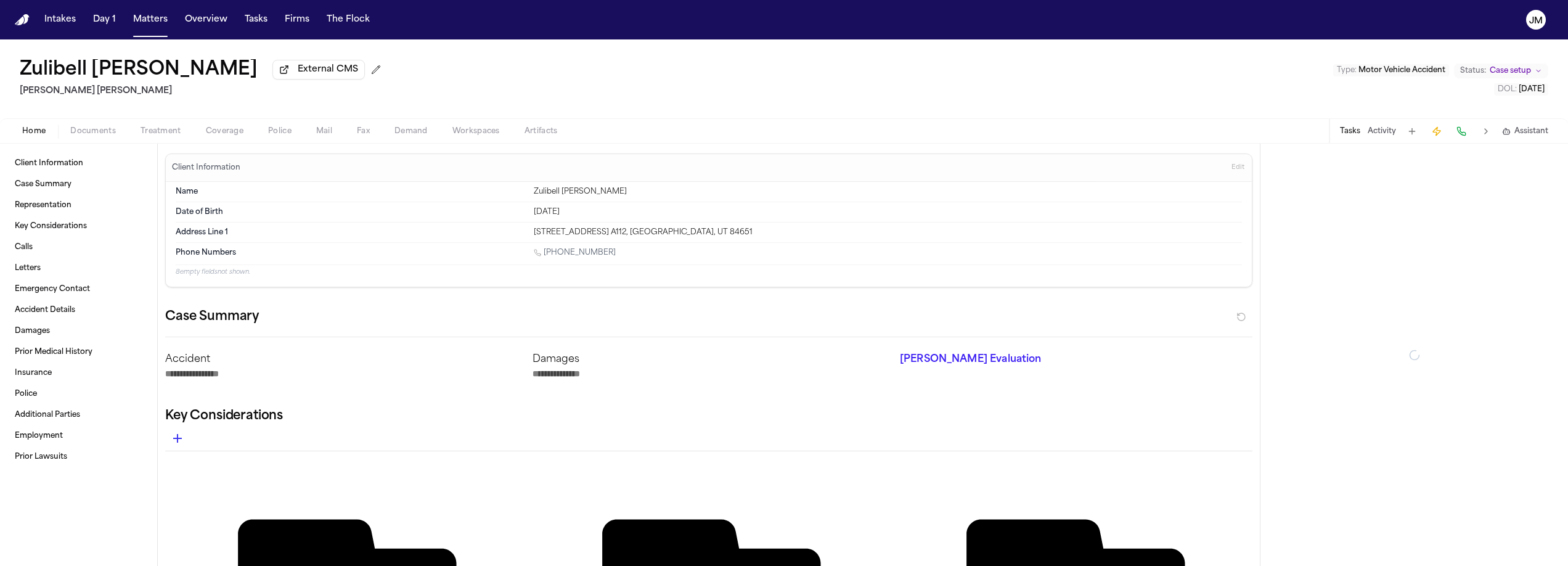
type textarea "*"
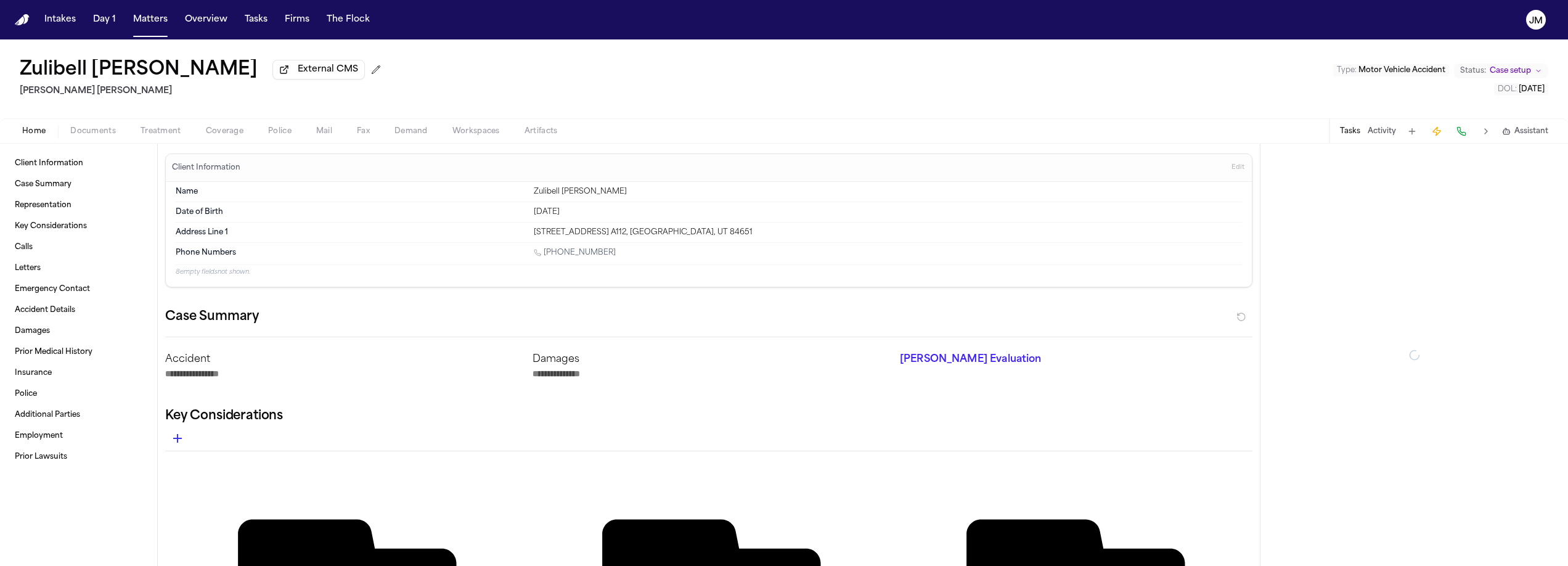
type textarea "*"
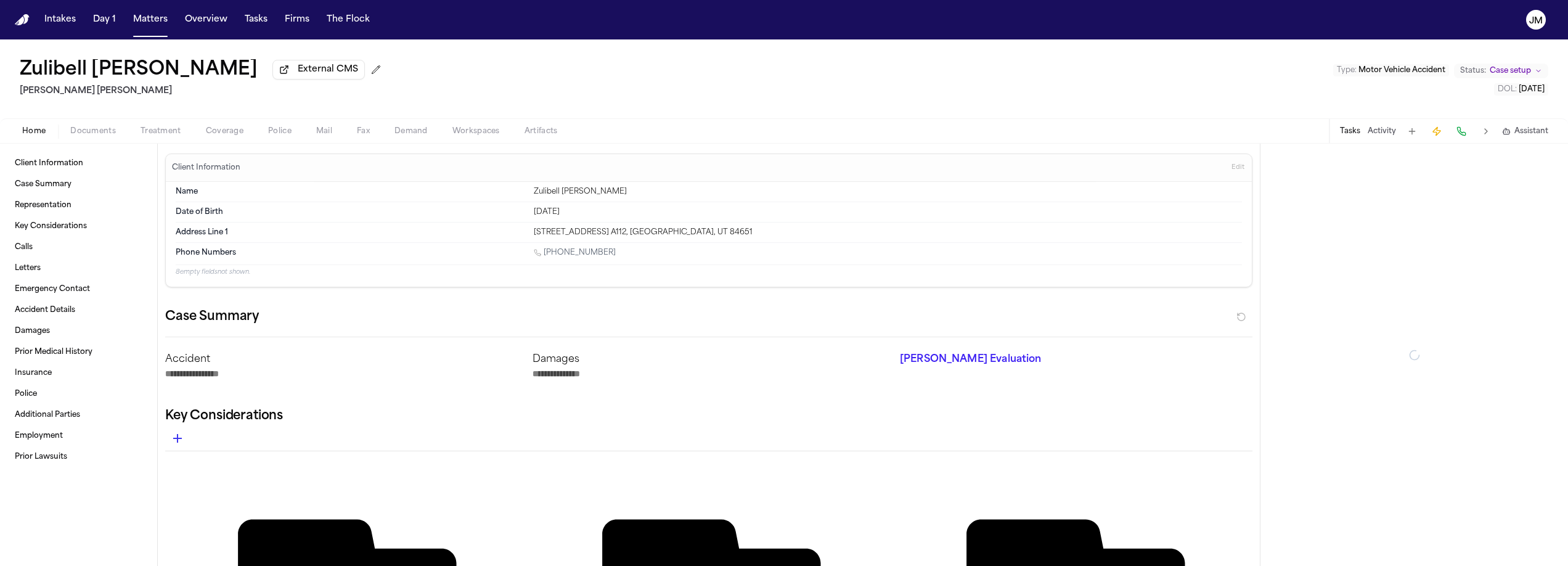
type textarea "*"
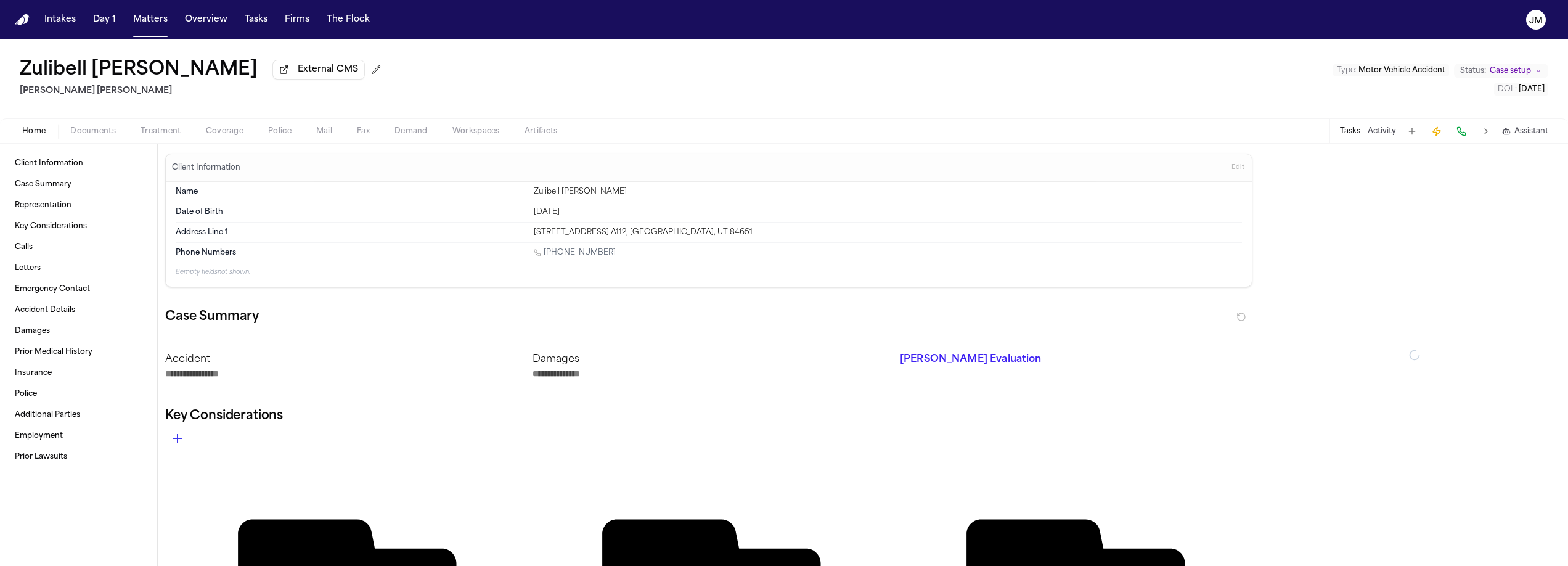
type textarea "*"
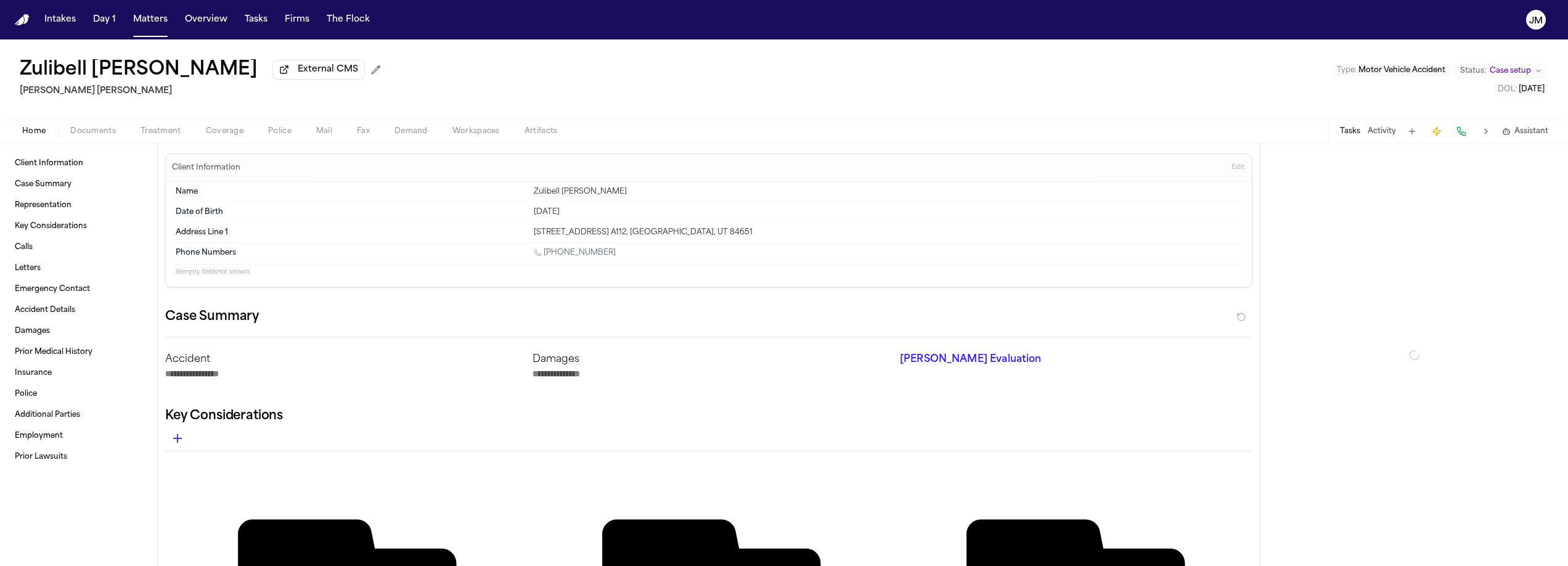
type textarea "*"
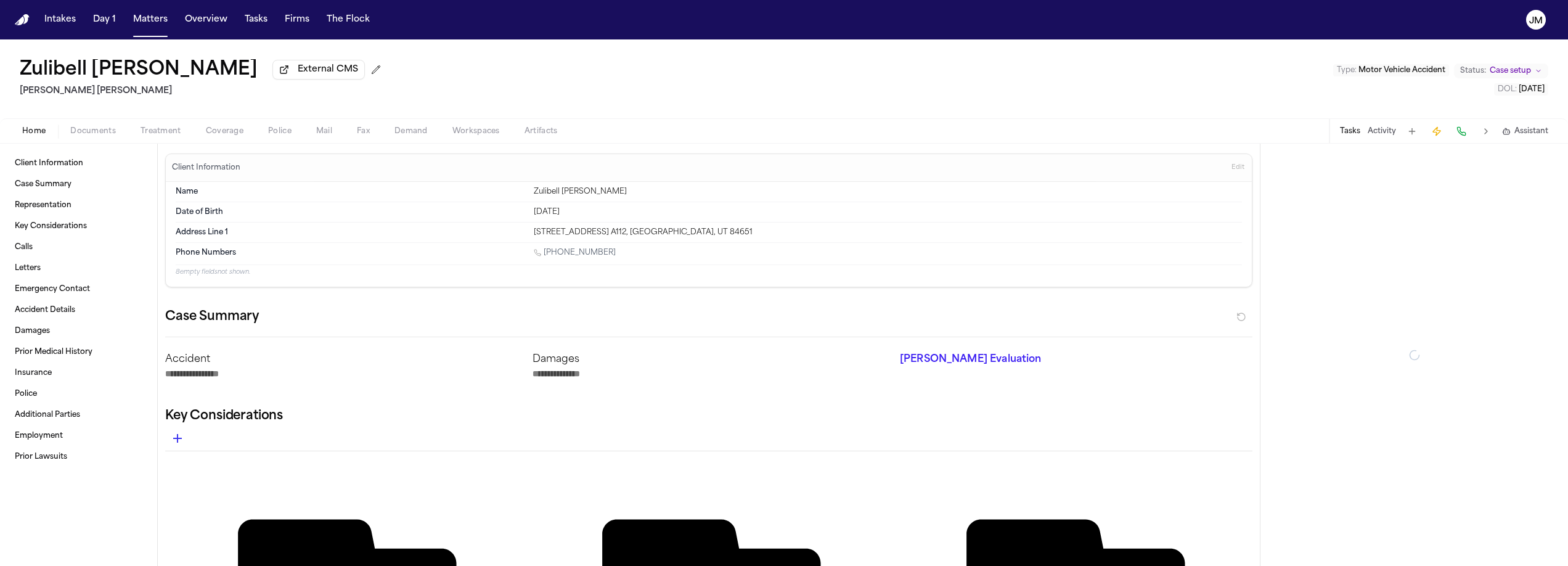
type textarea "*"
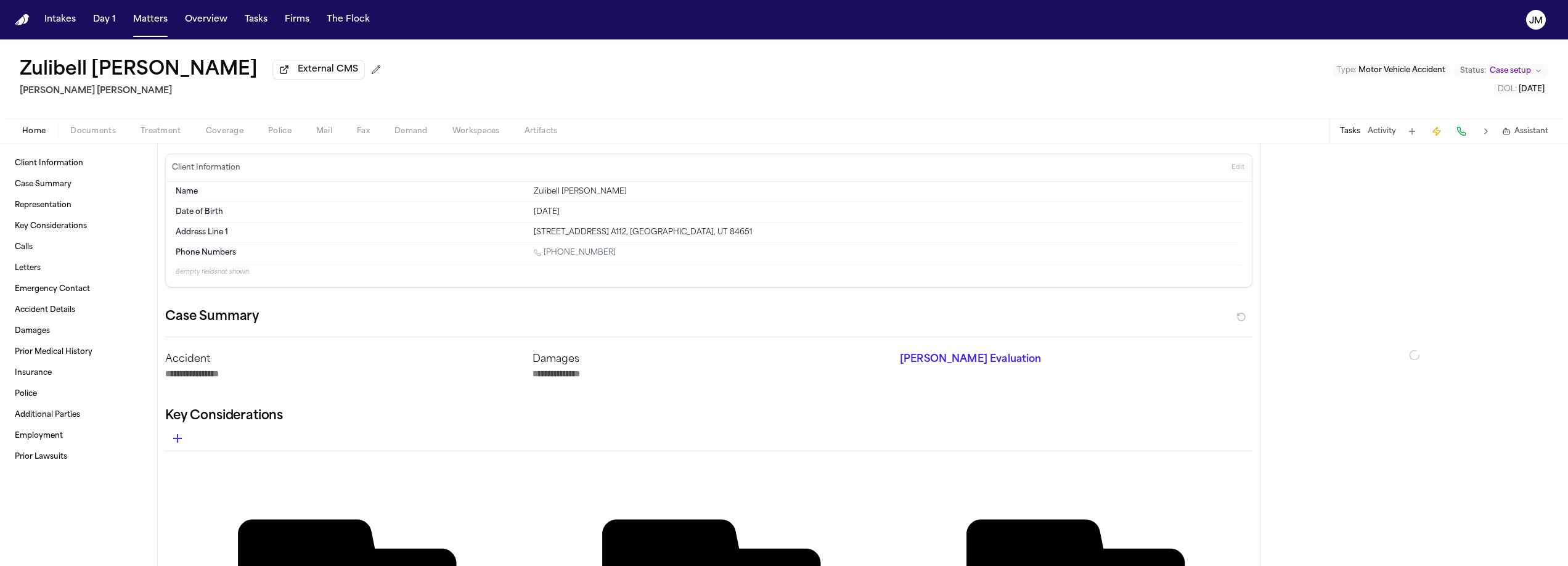
type textarea "*"
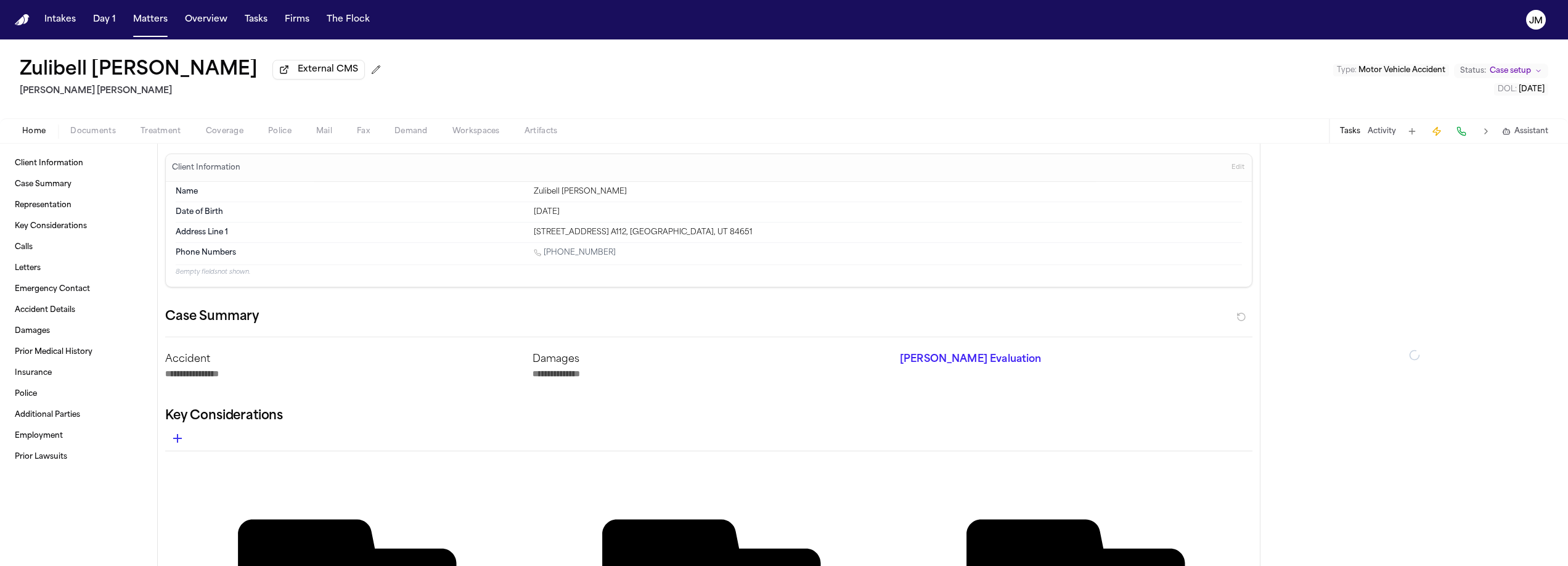
type textarea "*"
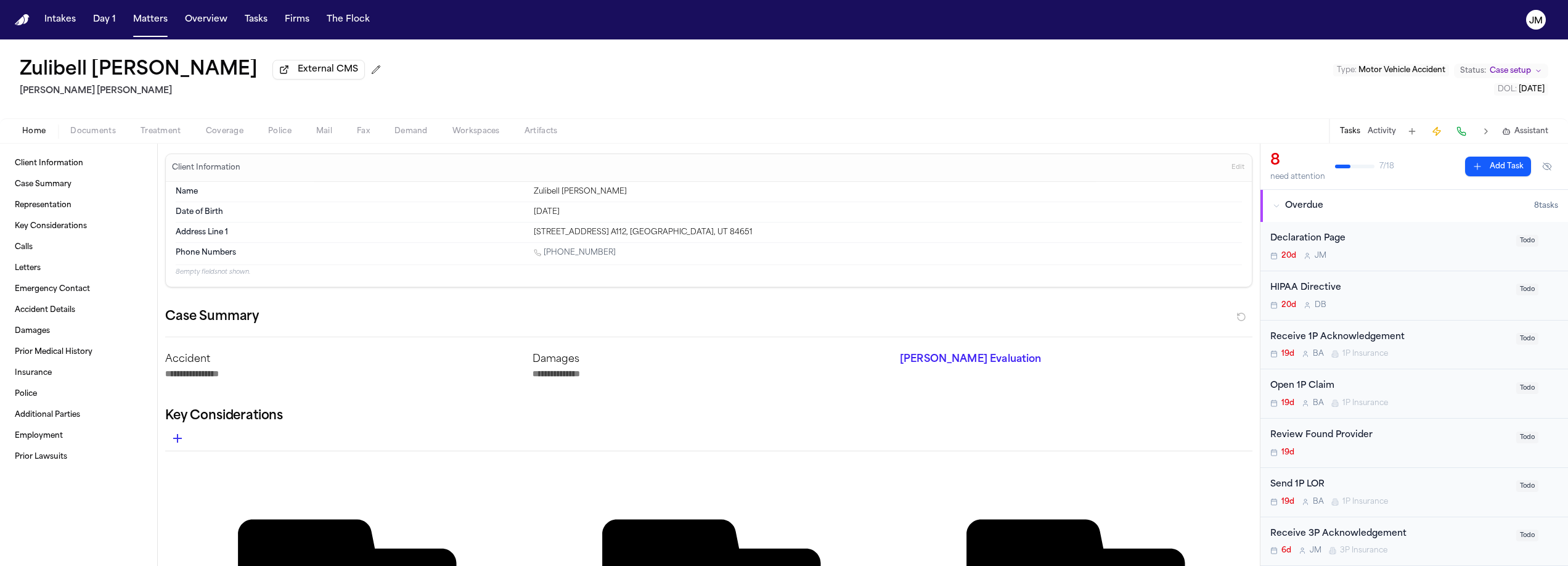
type textarea "*"
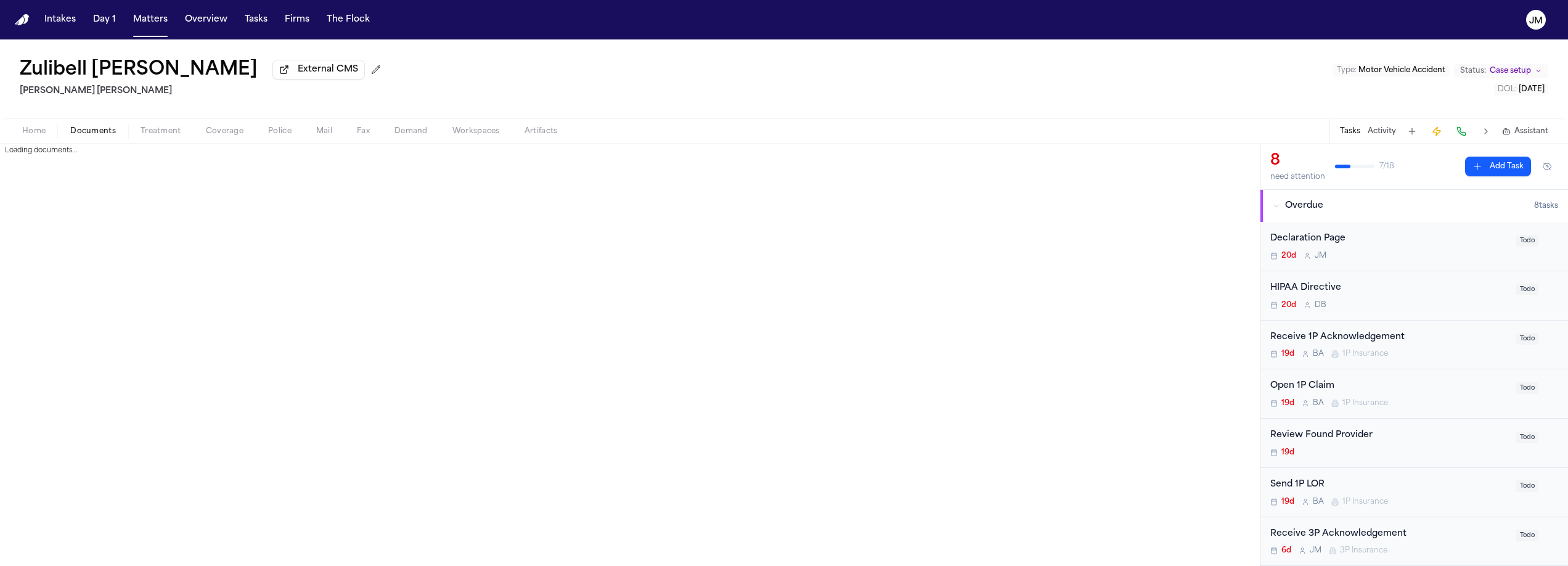
drag, startPoint x: 94, startPoint y: 129, endPoint x: 93, endPoint y: 136, distance: 7.1
click at [94, 129] on span "Documents" at bounding box center [93, 131] width 46 height 10
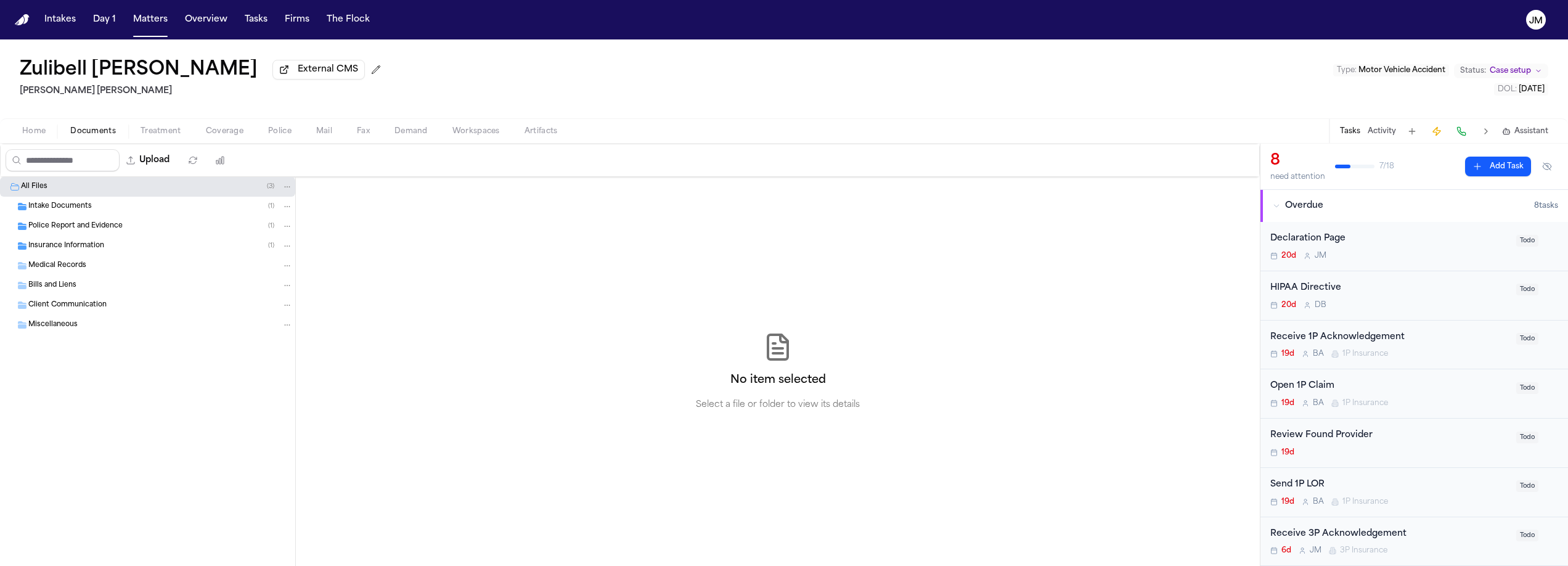
click at [61, 249] on span "Insurance Information" at bounding box center [66, 246] width 76 height 10
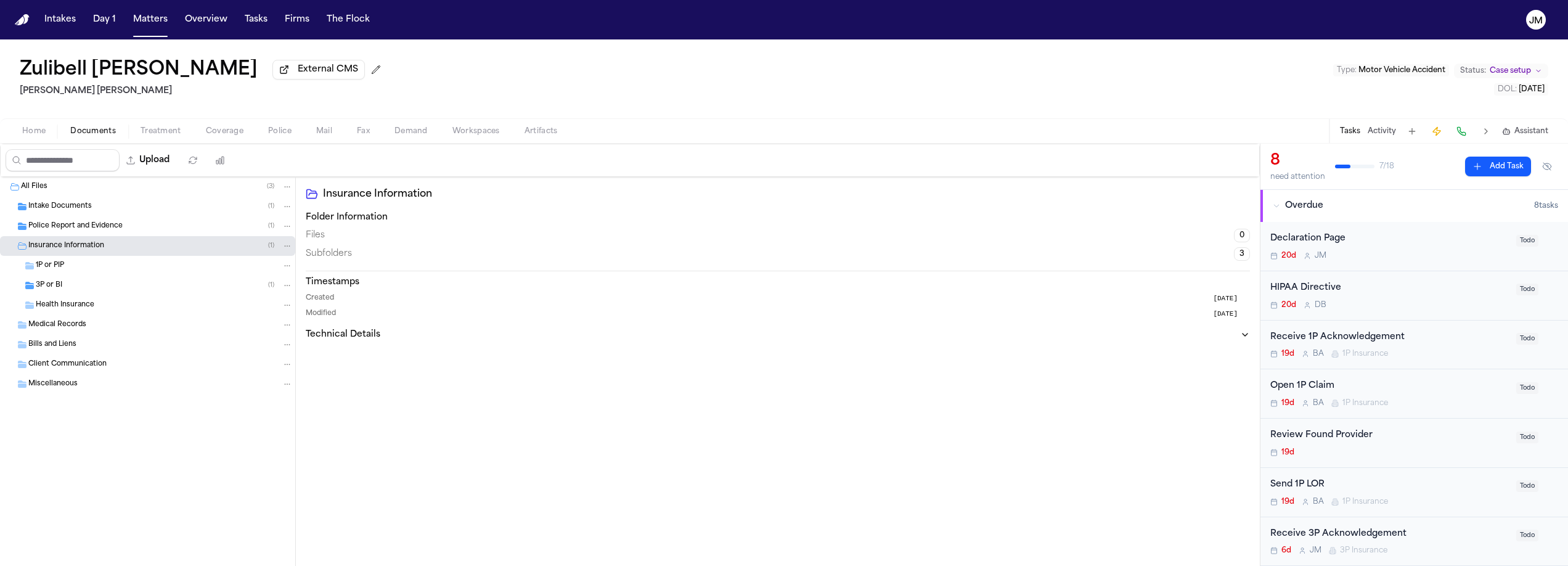
click at [106, 289] on div "3P or BI ( 1 )" at bounding box center [164, 285] width 257 height 11
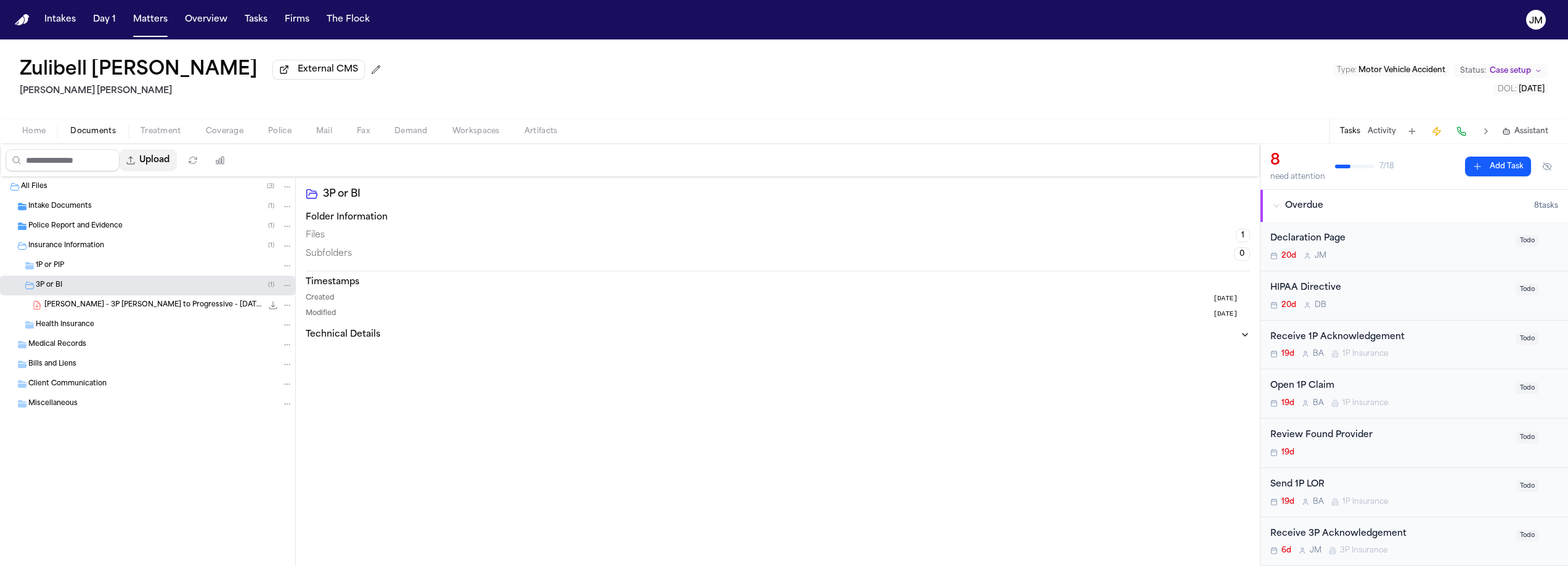
click at [158, 163] on button "Upload" at bounding box center [148, 160] width 57 height 22
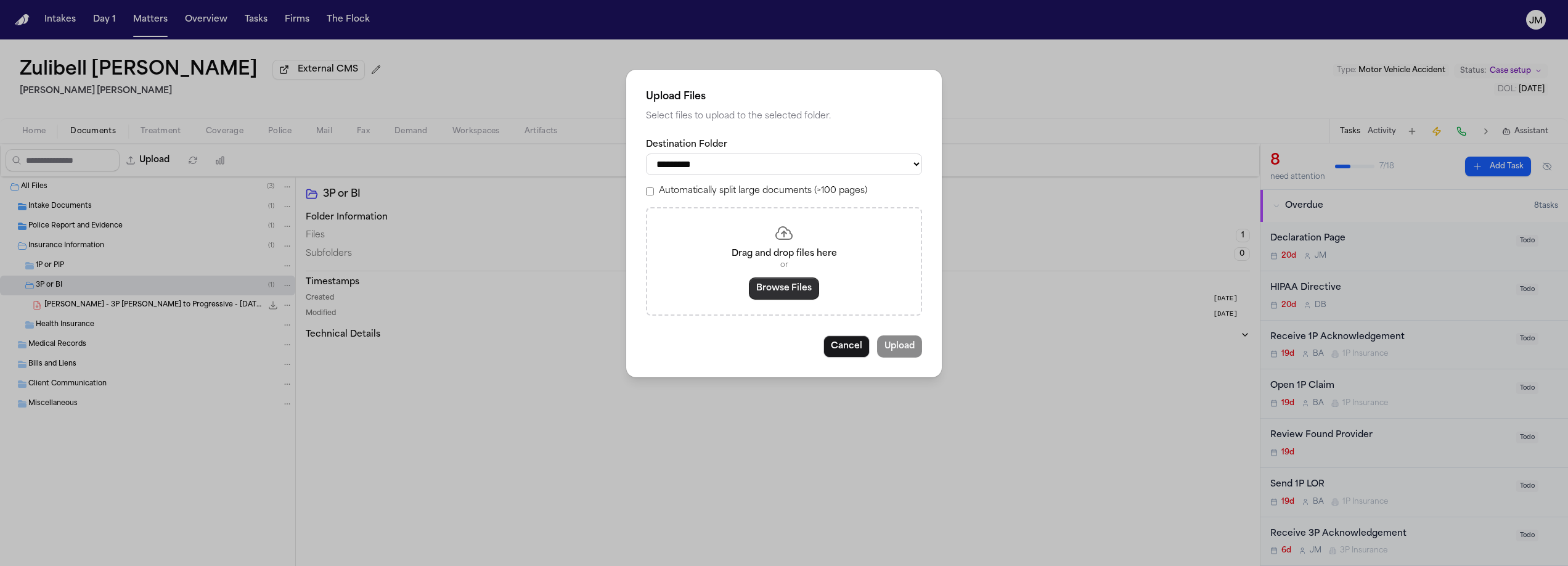
click at [781, 289] on button "Browse Files" at bounding box center [784, 289] width 70 height 22
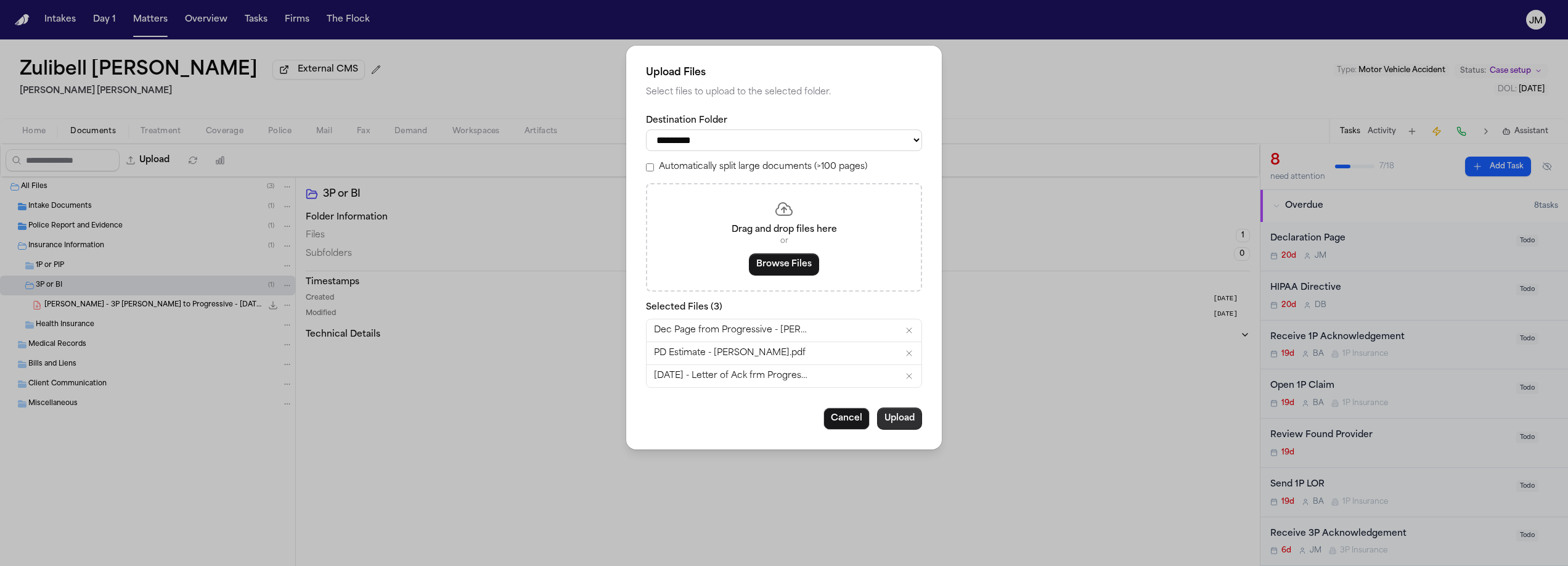
click at [898, 429] on button "Upload" at bounding box center [899, 419] width 45 height 22
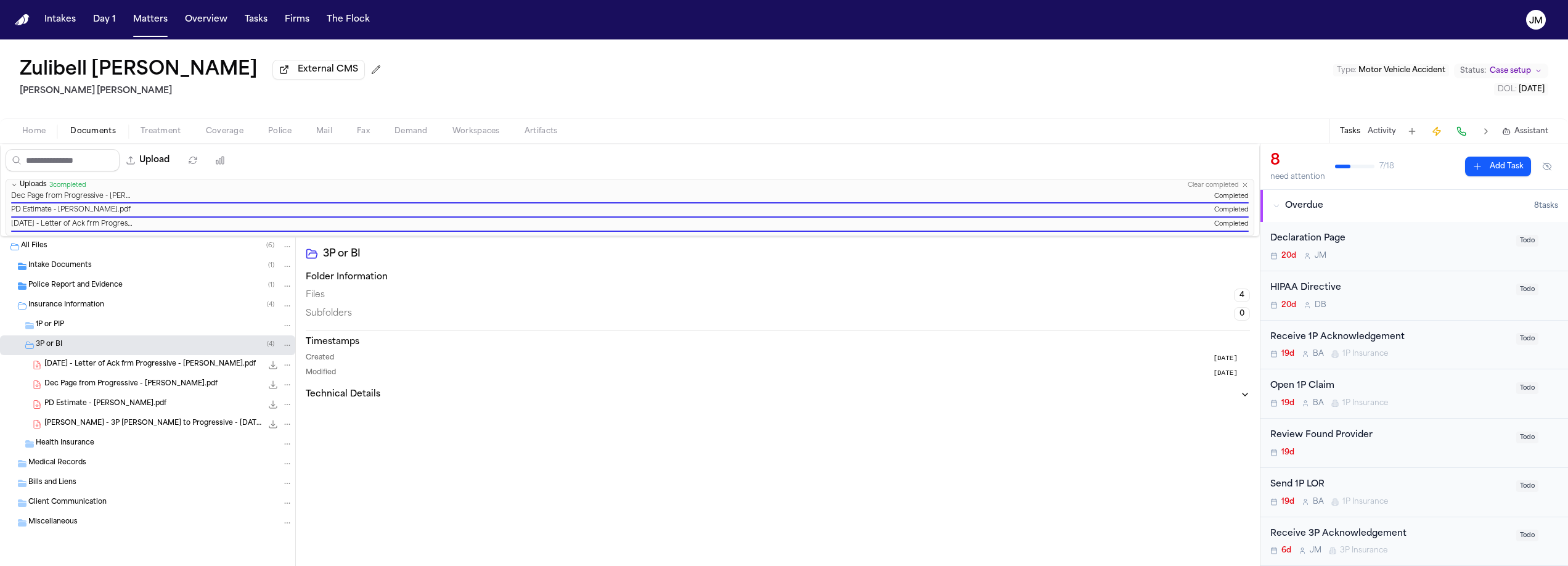
click at [197, 135] on button "Coverage" at bounding box center [224, 131] width 62 height 15
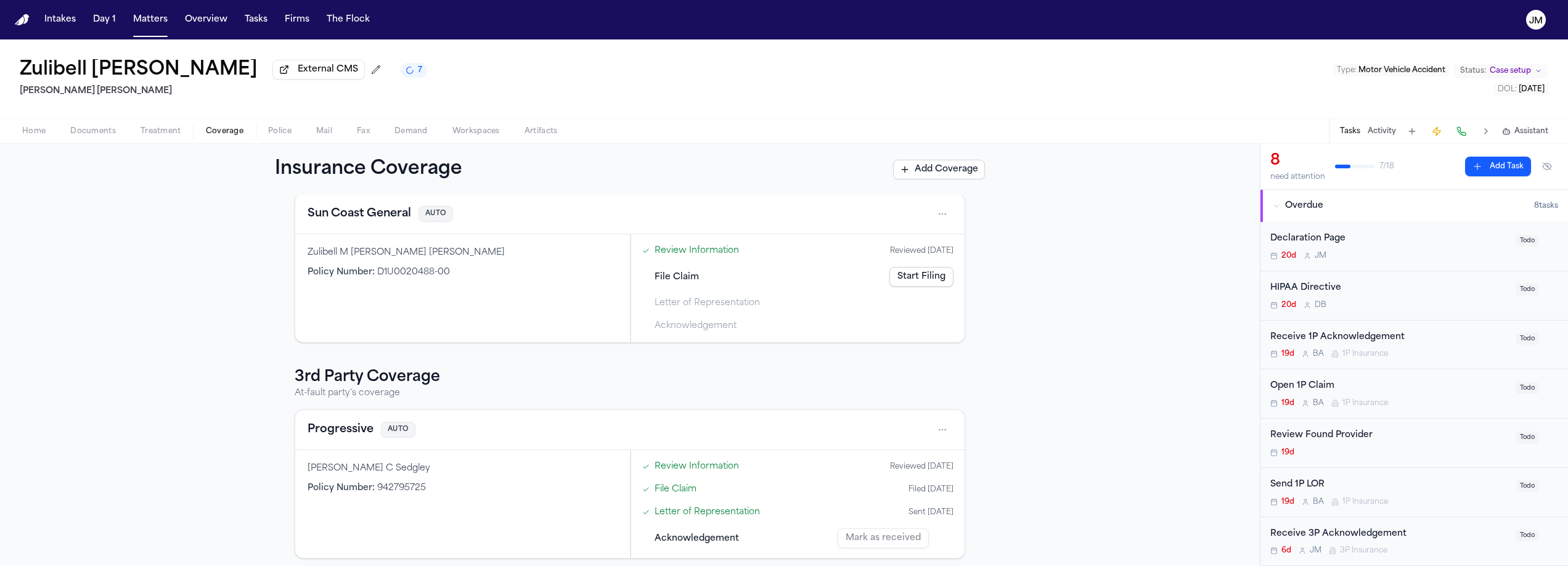
scroll to position [68, 0]
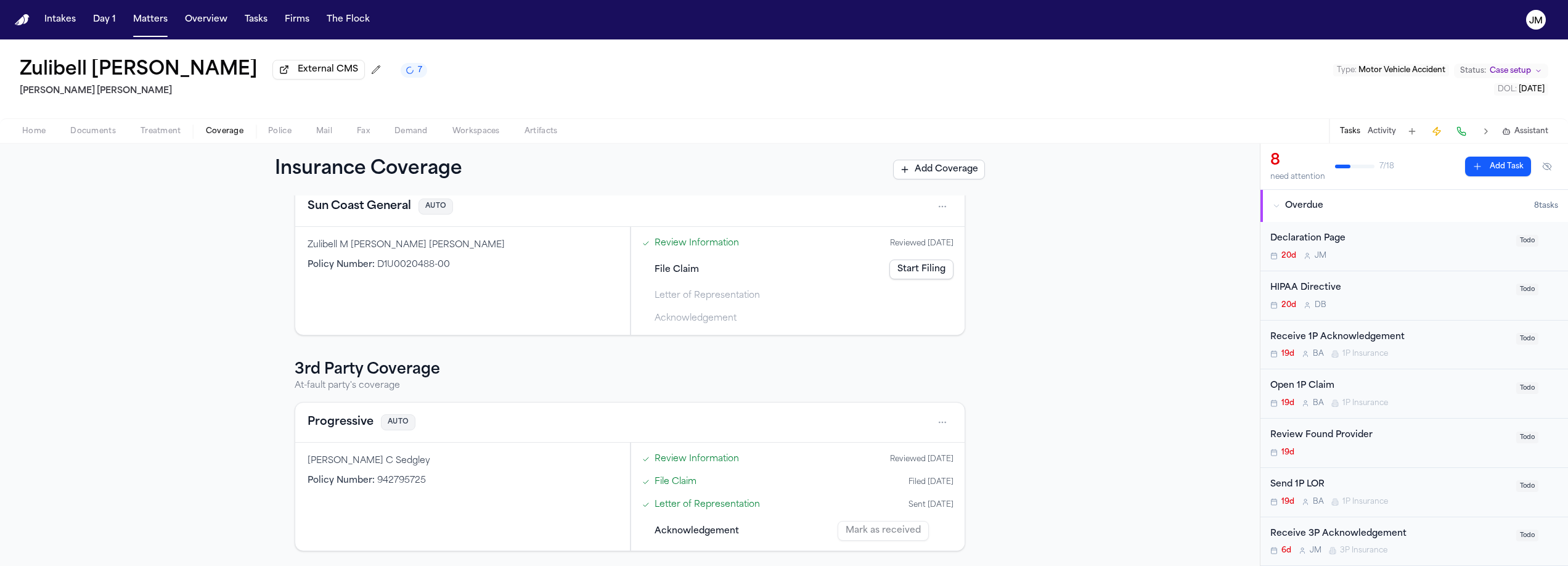
click at [878, 530] on div "Mark as received" at bounding box center [896, 531] width 116 height 20
click at [735, 538] on div "Acknowledgement Mark as received" at bounding box center [798, 531] width 321 height 27
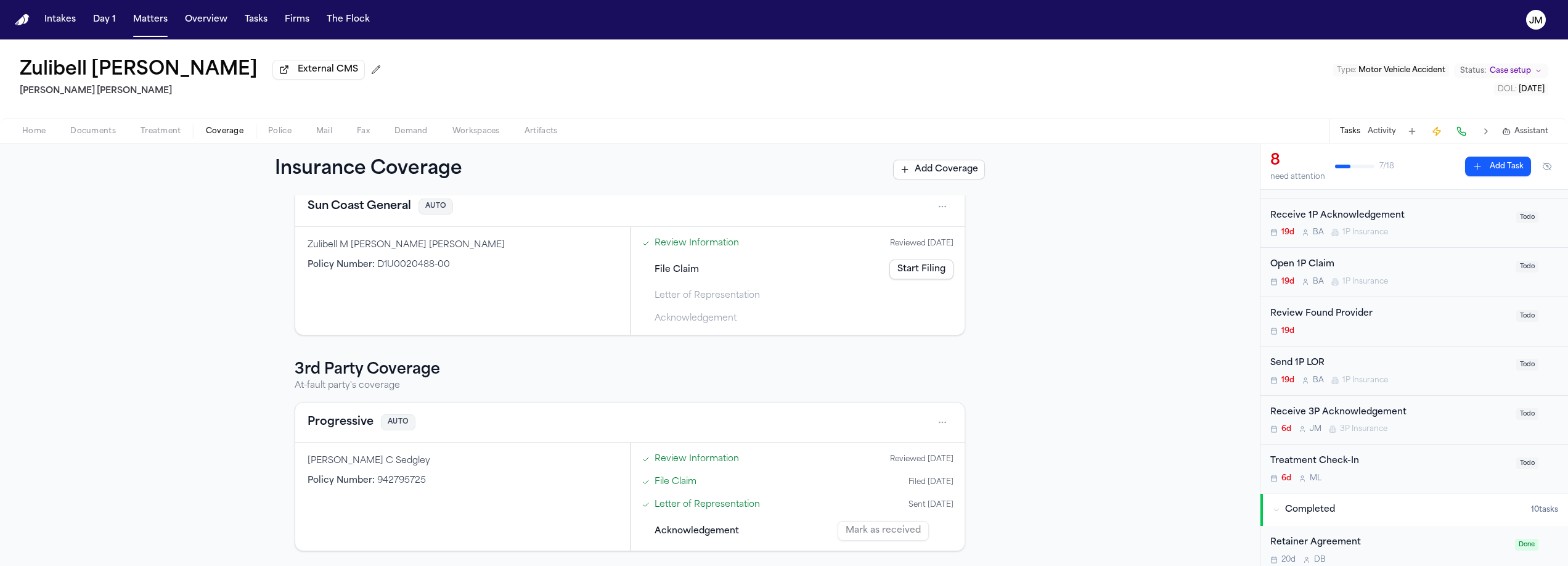
scroll to position [121, 0]
click at [158, 16] on button "Matters" at bounding box center [150, 20] width 44 height 22
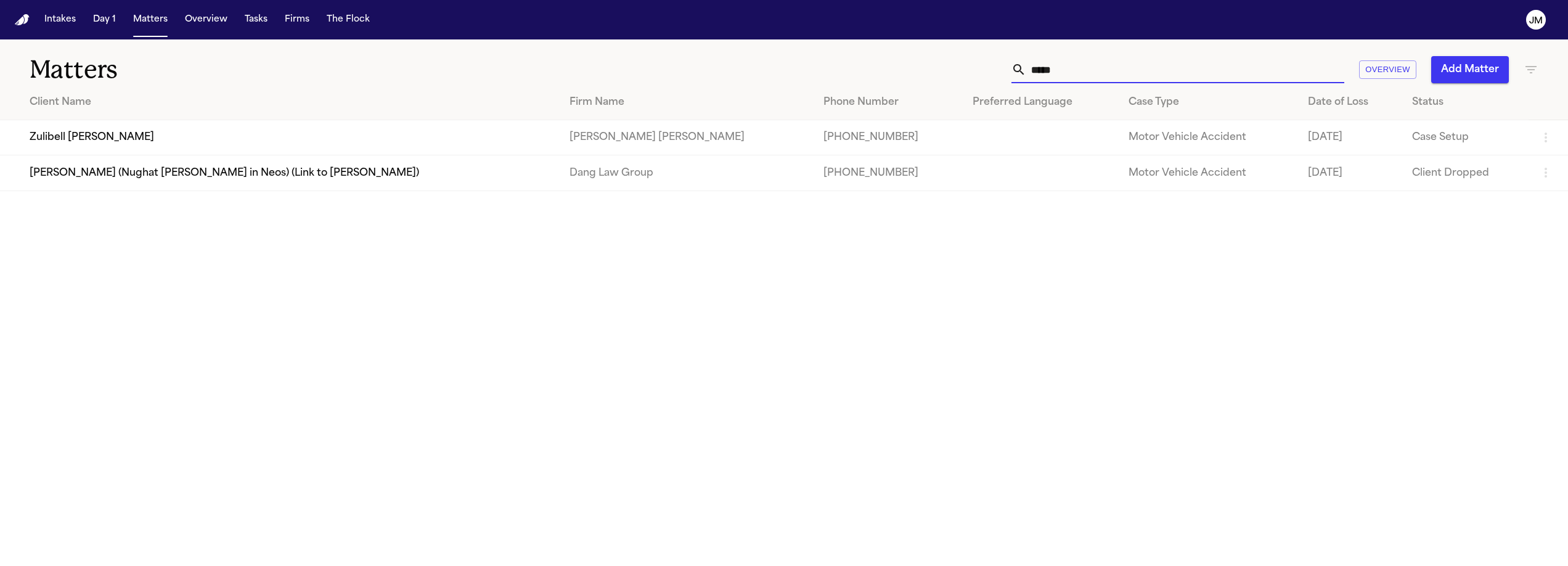
click at [1074, 75] on input "*****" at bounding box center [1185, 70] width 318 height 27
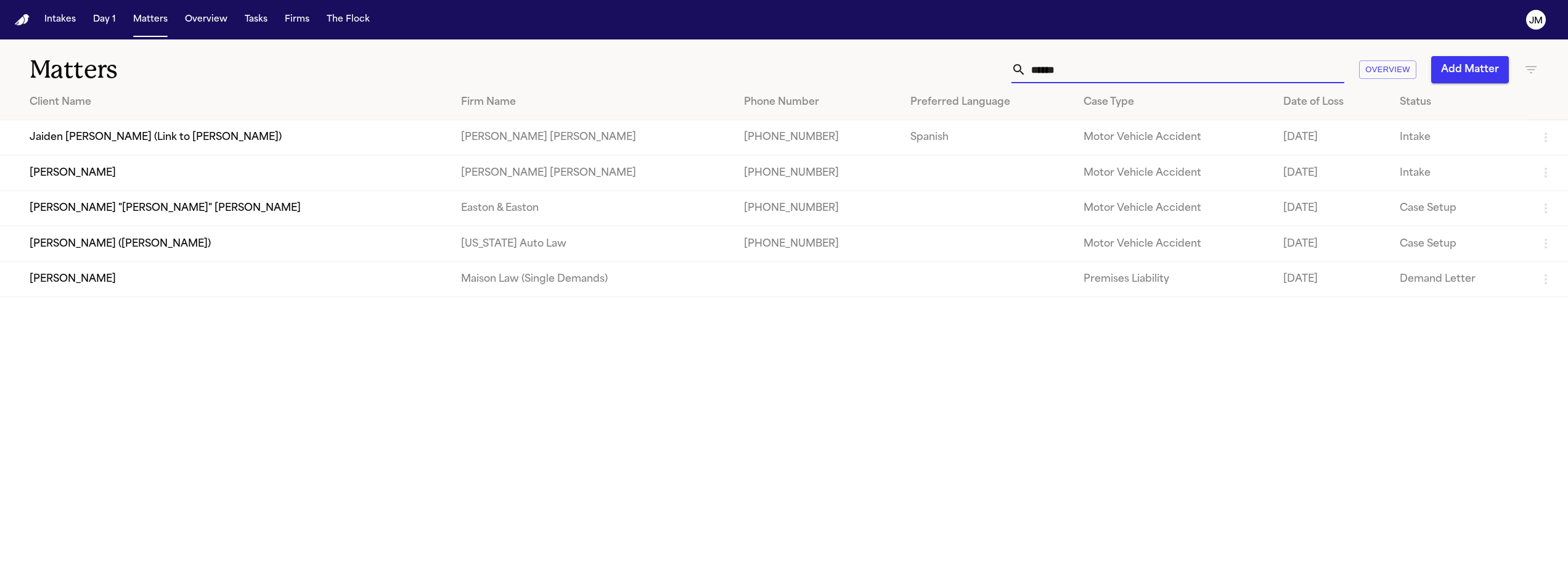
click at [189, 158] on td "[PERSON_NAME]" at bounding box center [226, 173] width 451 height 35
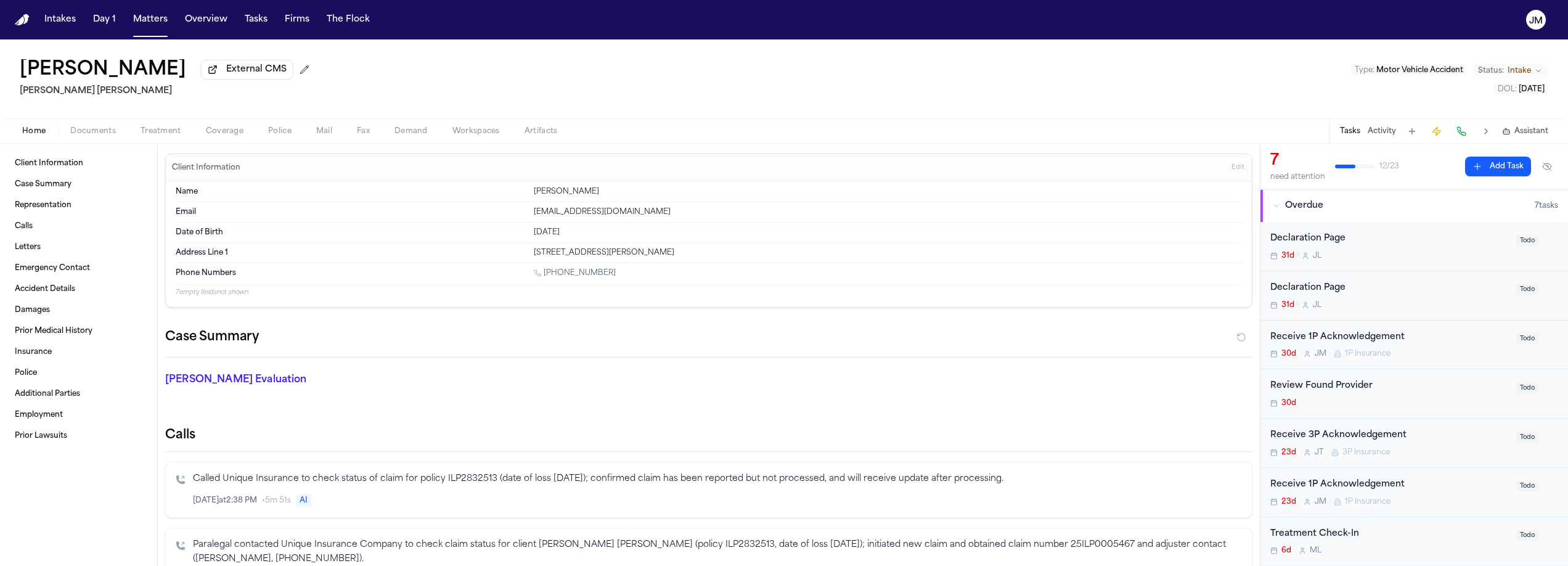
click at [106, 131] on span "Documents" at bounding box center [93, 131] width 46 height 10
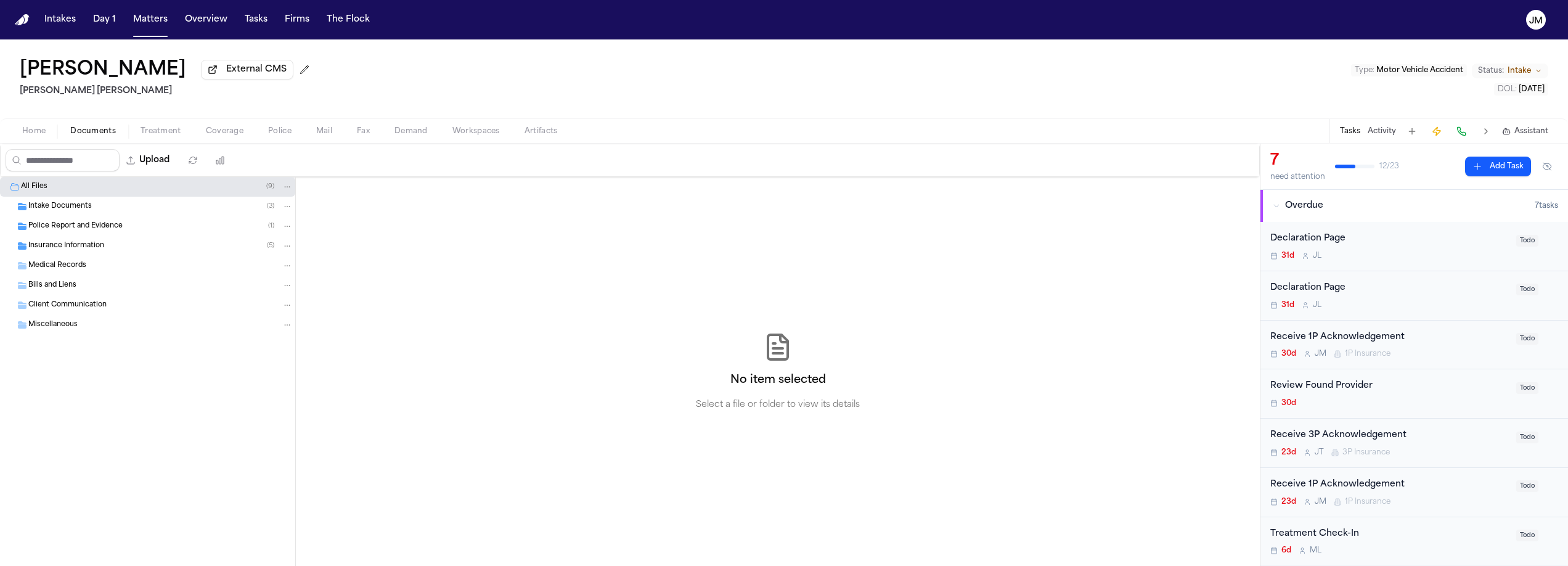
click at [85, 247] on span "Insurance Information" at bounding box center [66, 246] width 76 height 10
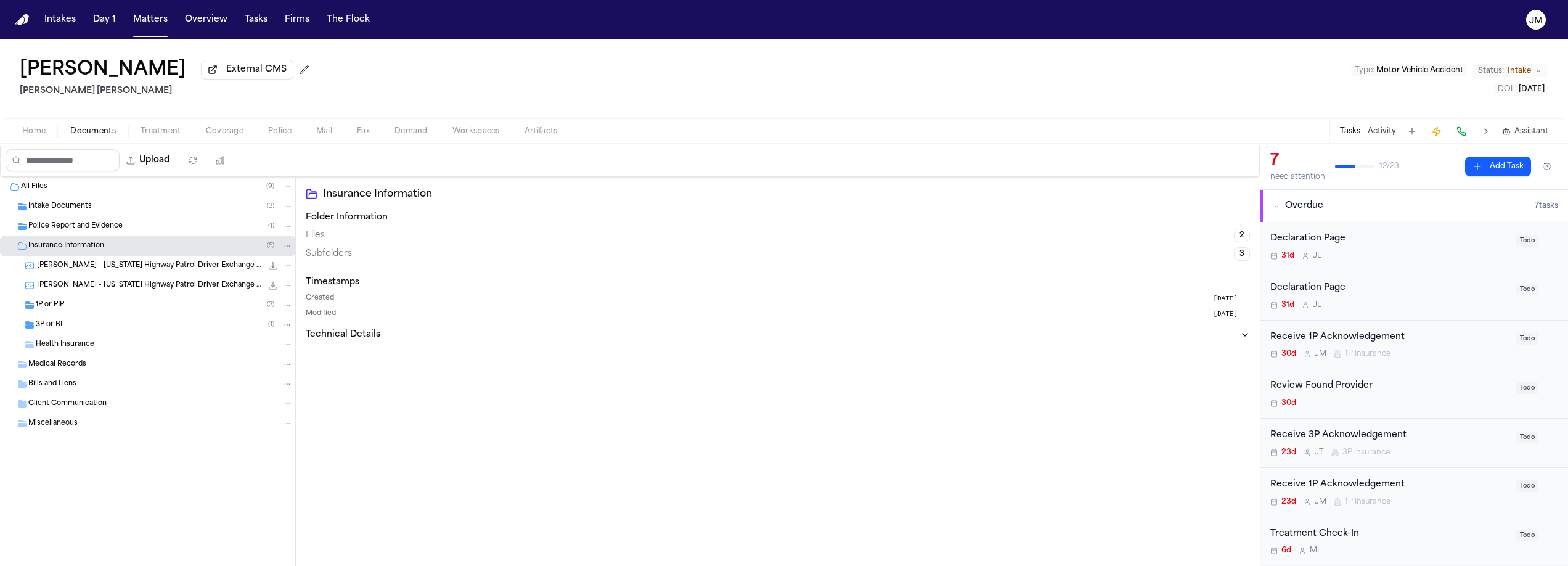
click at [83, 323] on div "3P or BI ( 1 )" at bounding box center [164, 325] width 257 height 11
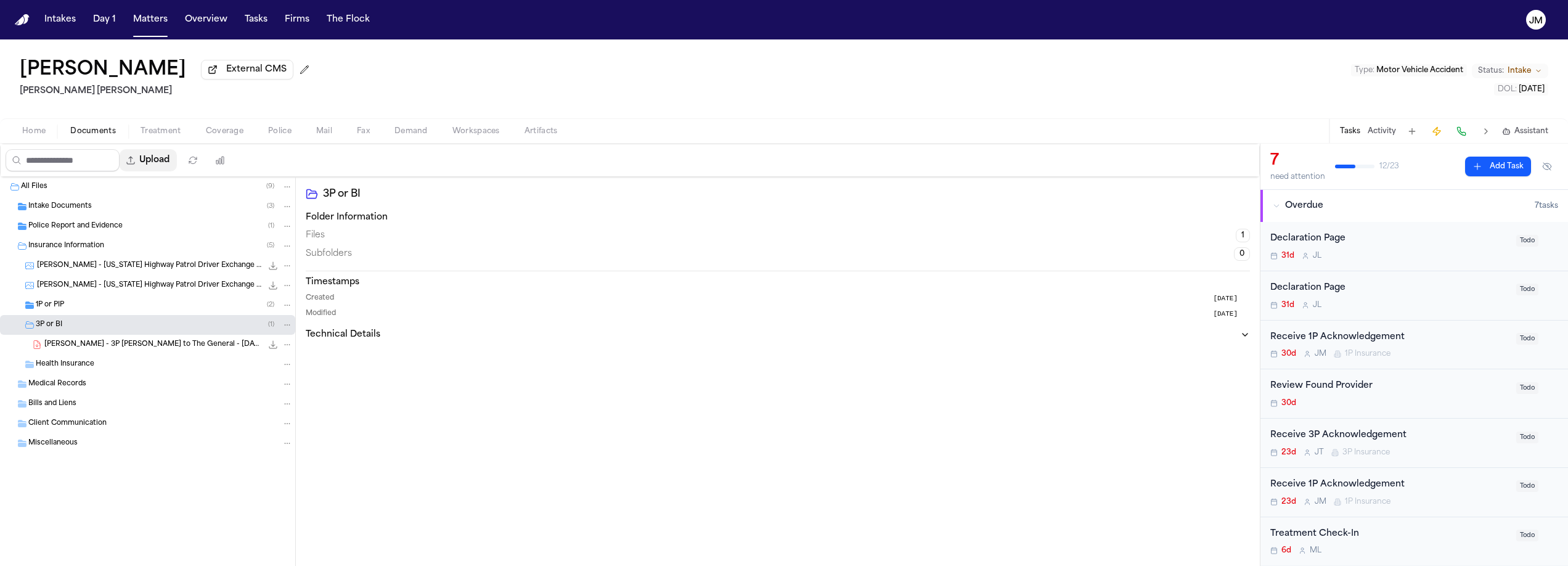
click at [154, 162] on button "Upload" at bounding box center [148, 160] width 57 height 22
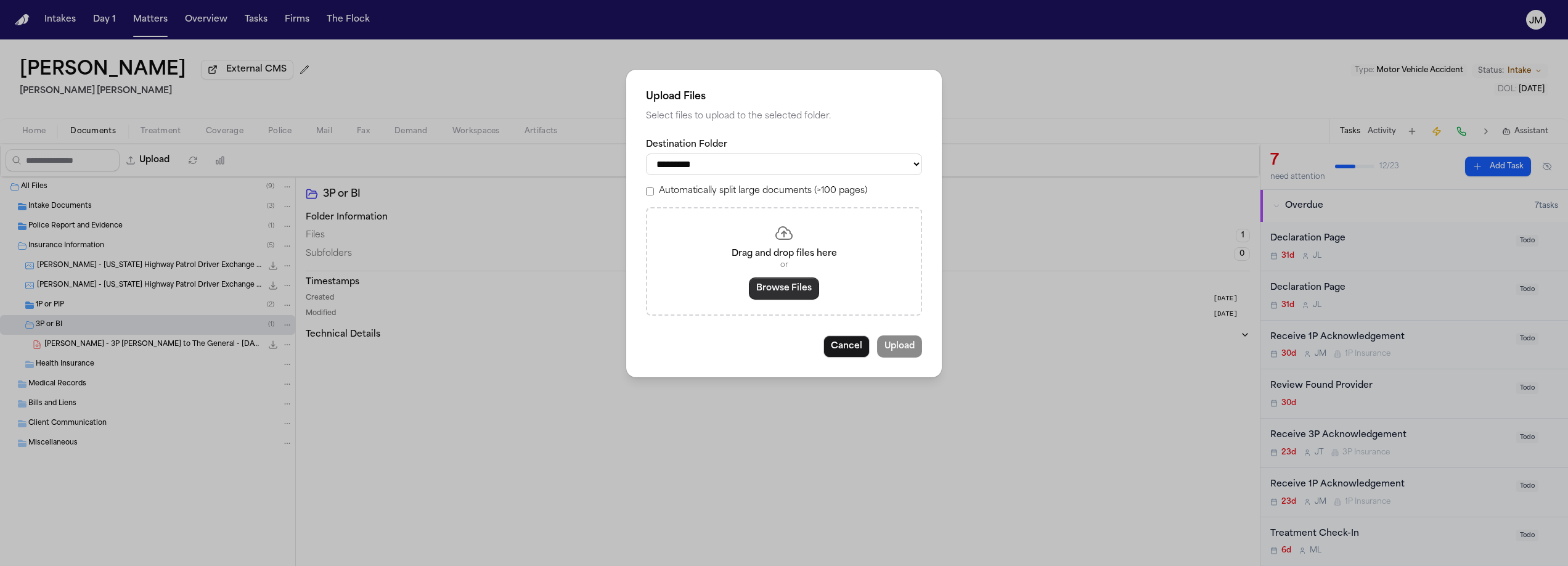
click at [804, 287] on button "Browse Files" at bounding box center [784, 289] width 70 height 22
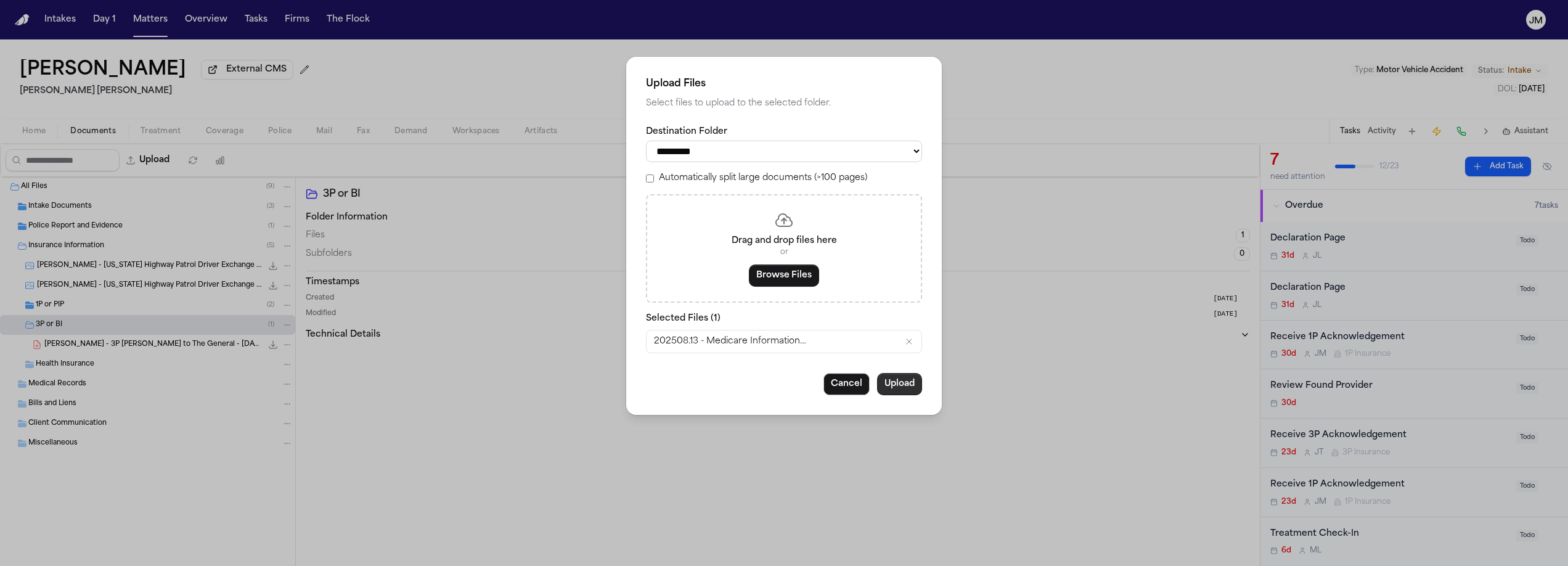
click at [892, 391] on button "Upload" at bounding box center [899, 384] width 45 height 22
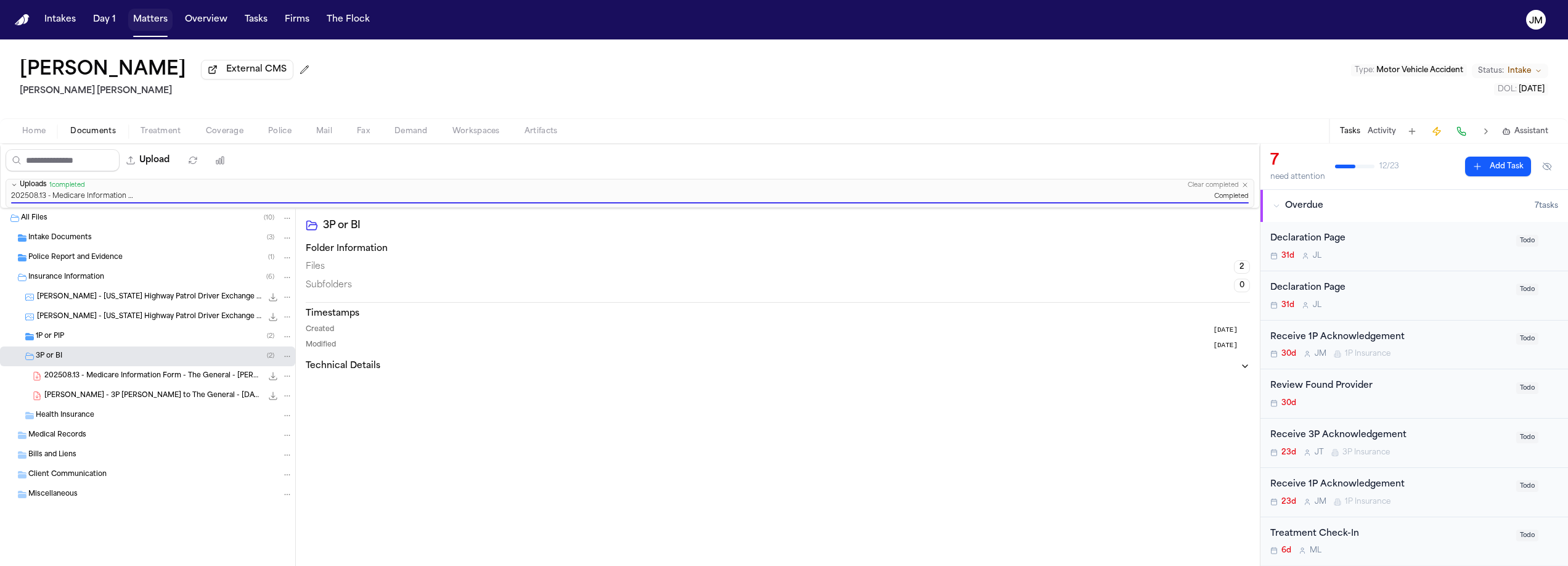
click at [131, 14] on button "Matters" at bounding box center [150, 20] width 44 height 22
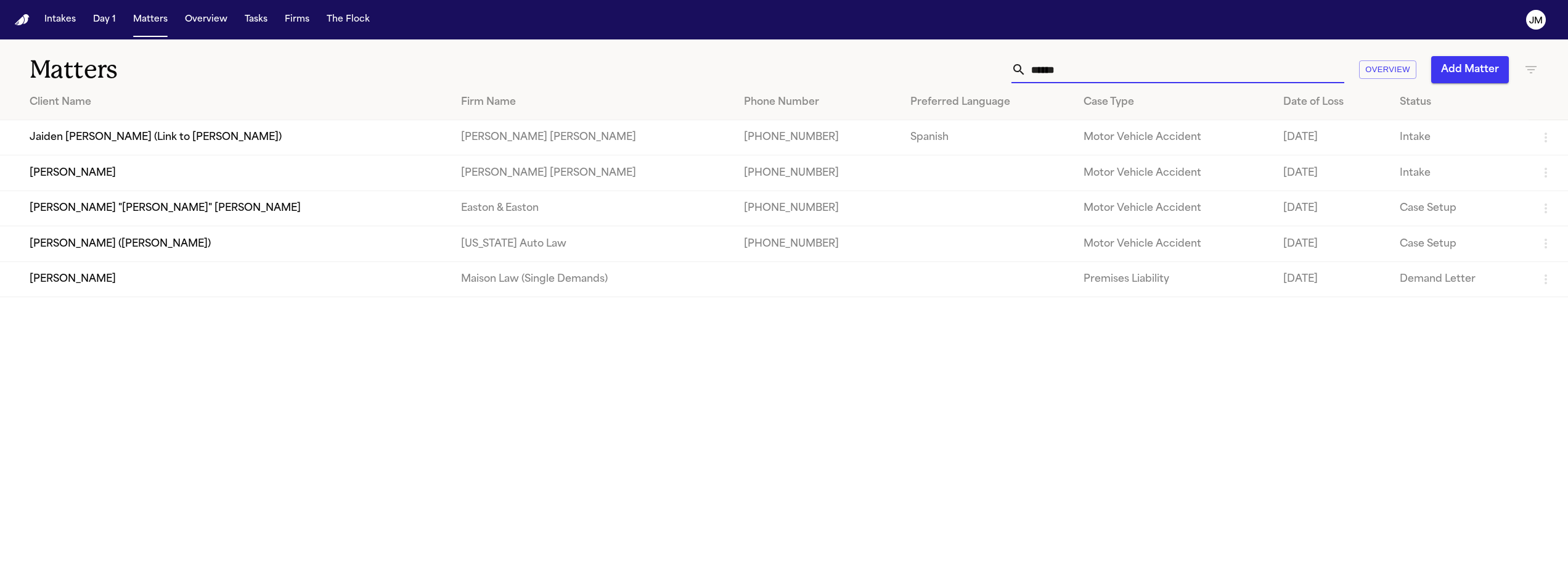
click at [1090, 70] on input "******" at bounding box center [1185, 70] width 318 height 27
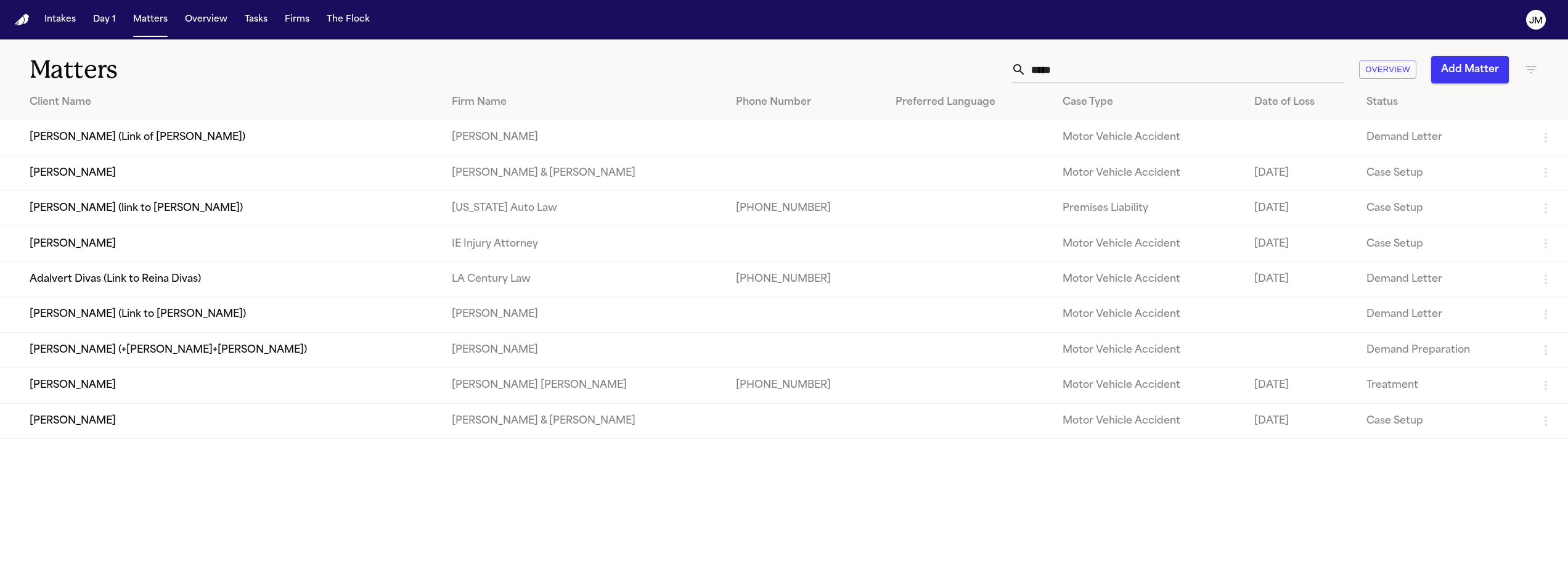
click at [115, 393] on td "[PERSON_NAME]" at bounding box center [221, 385] width 442 height 35
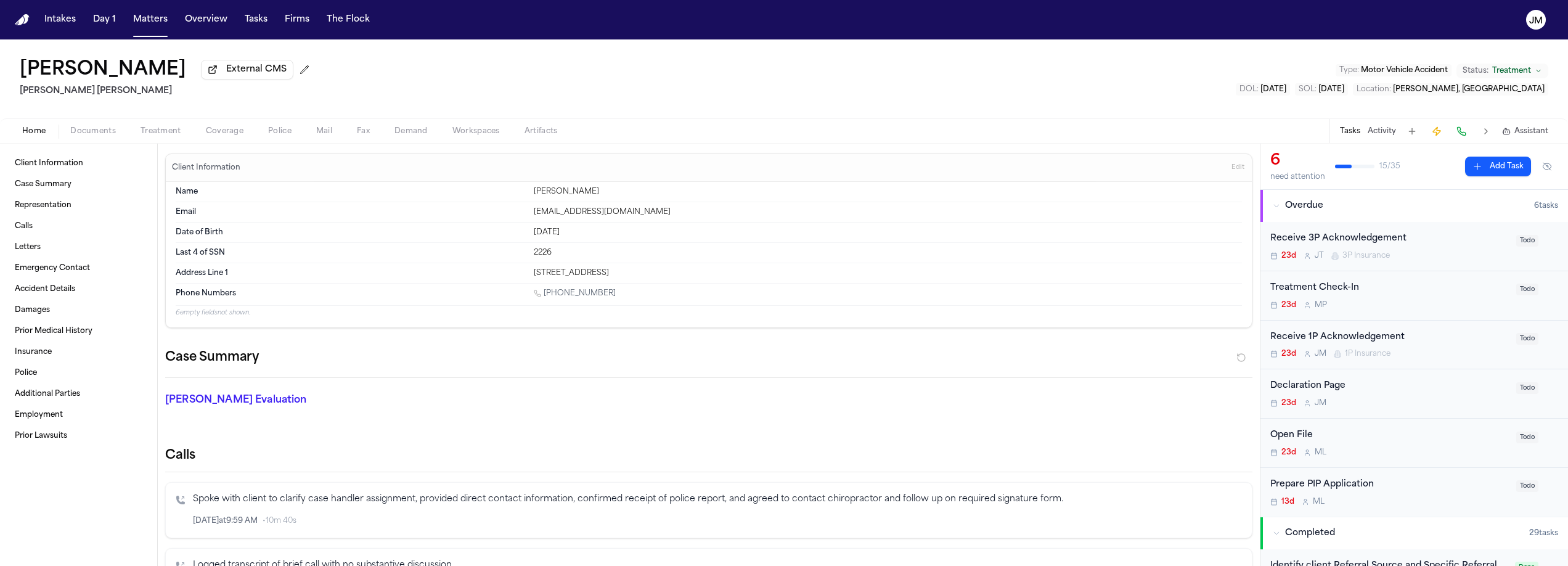
click at [102, 139] on span "button" at bounding box center [93, 138] width 60 height 1
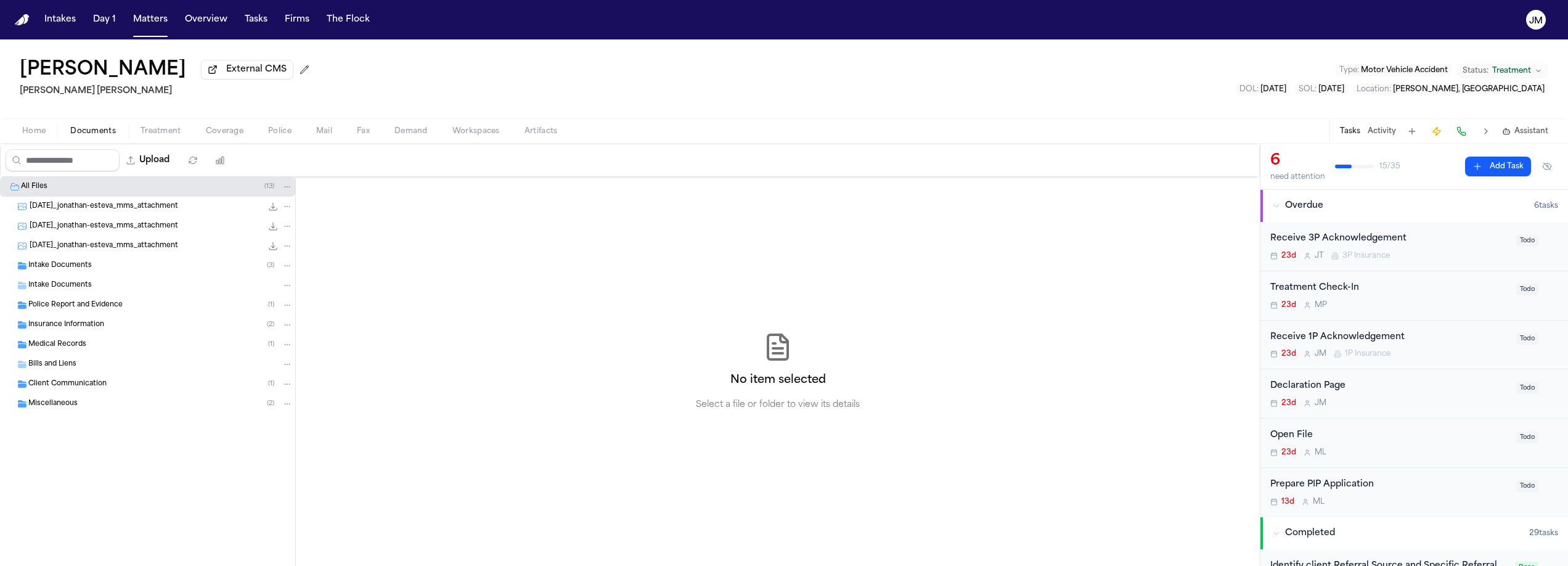
click at [74, 327] on span "Insurance Information" at bounding box center [66, 325] width 76 height 10
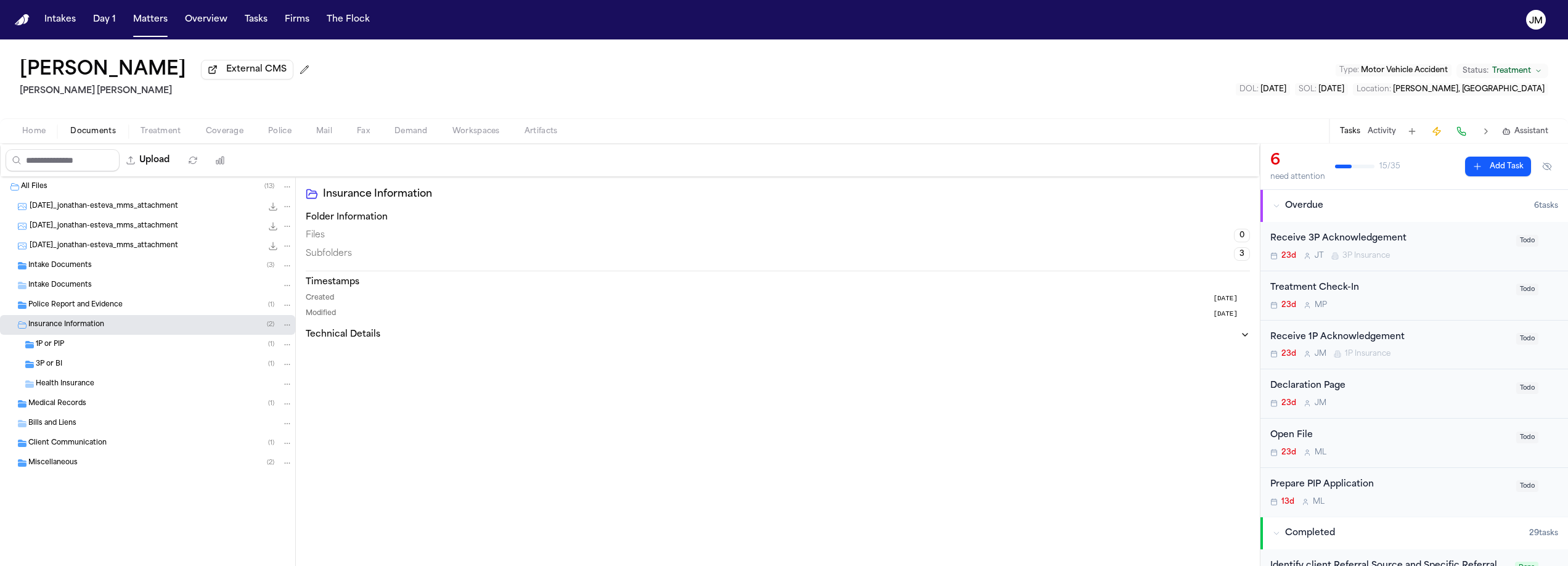
click at [84, 374] on div "3P or BI ( 1 )" at bounding box center [147, 364] width 295 height 20
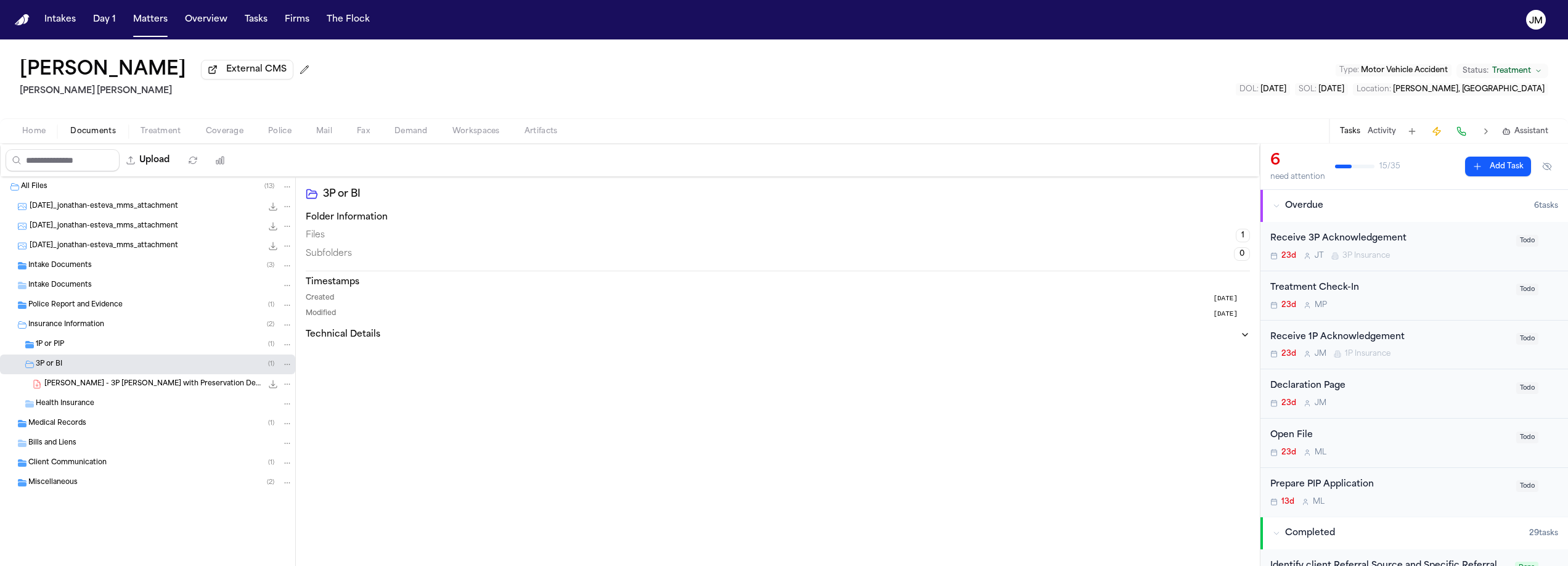
click at [80, 348] on div "1P or PIP ( 1 )" at bounding box center [164, 345] width 257 height 11
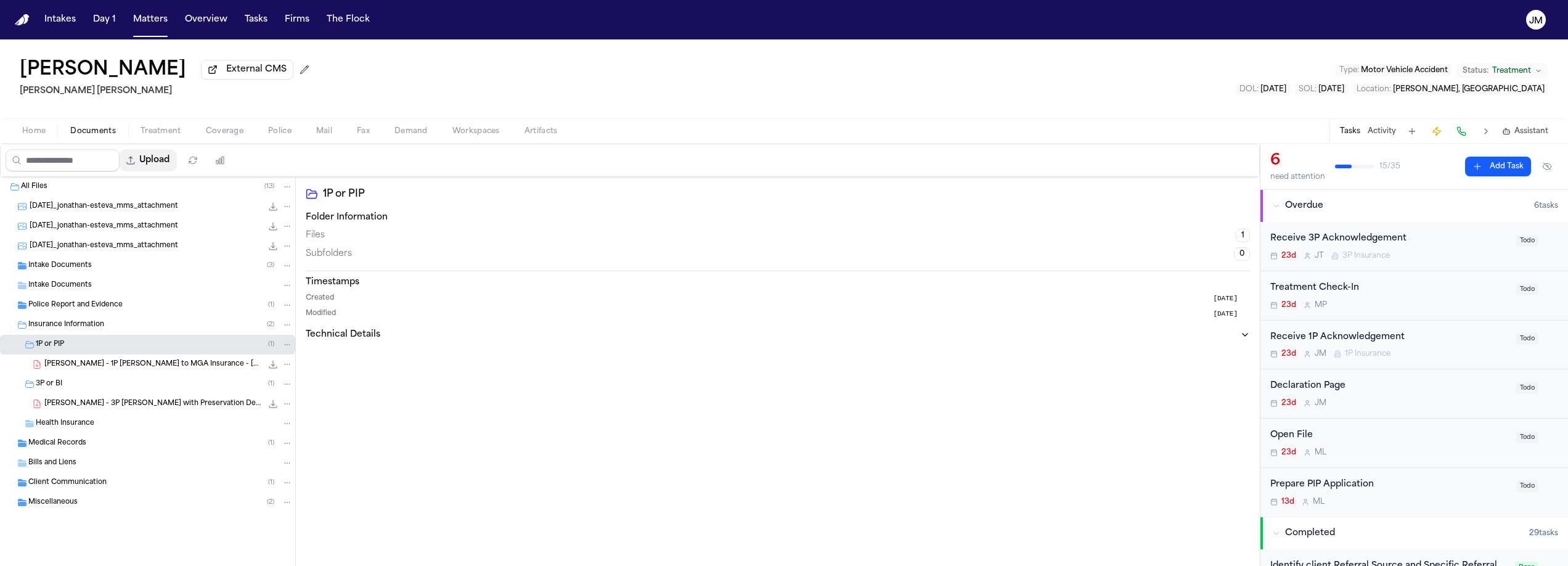
click at [177, 166] on button "Upload" at bounding box center [148, 160] width 57 height 22
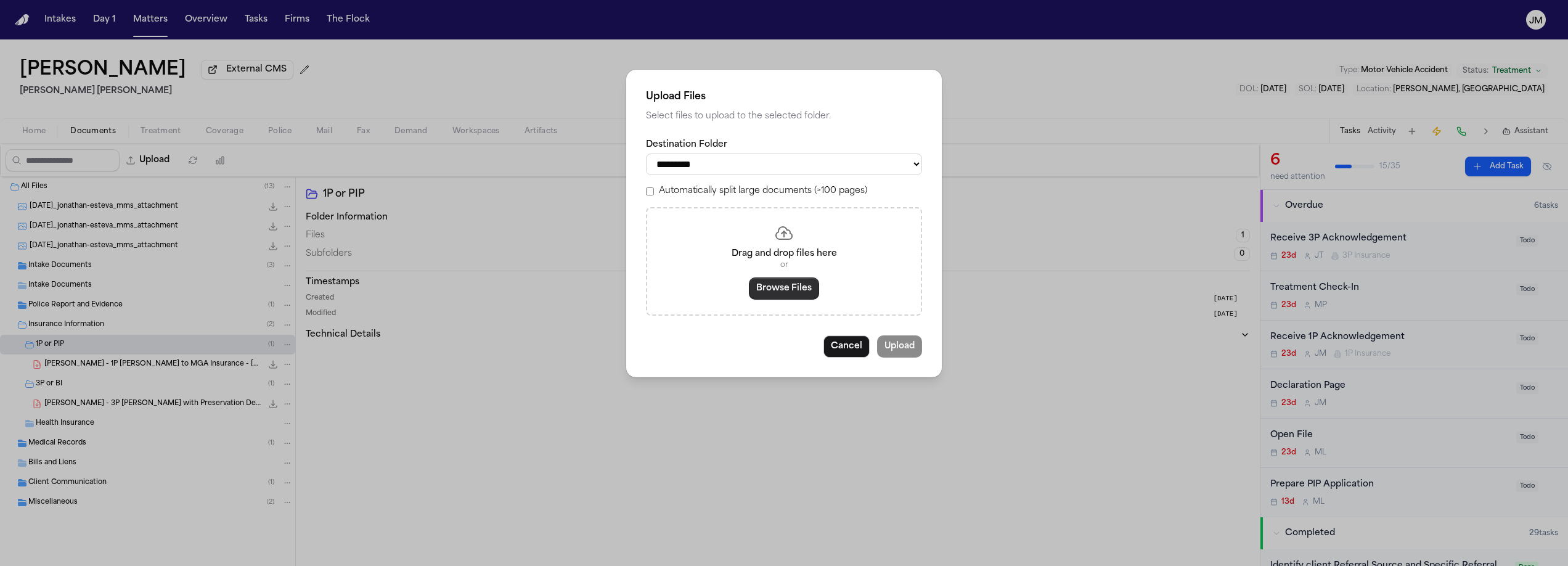
click at [776, 291] on button "Browse Files" at bounding box center [784, 289] width 70 height 22
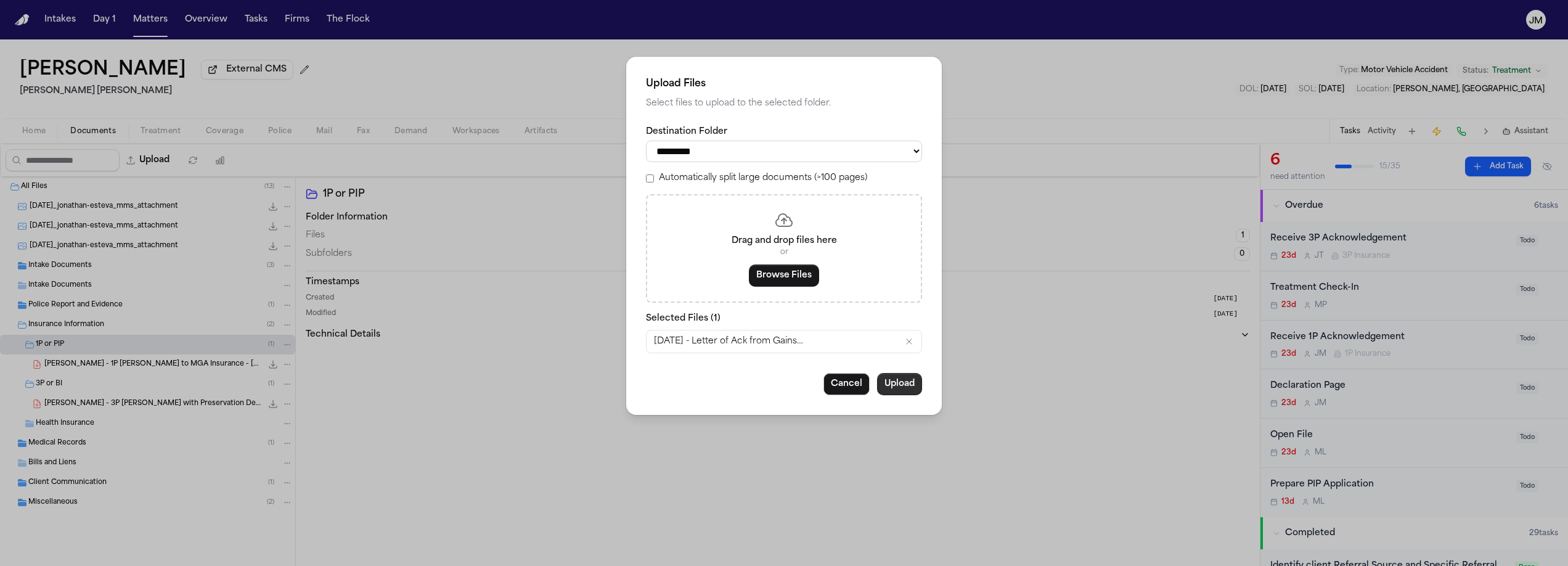
click at [910, 390] on button "Upload" at bounding box center [899, 384] width 45 height 22
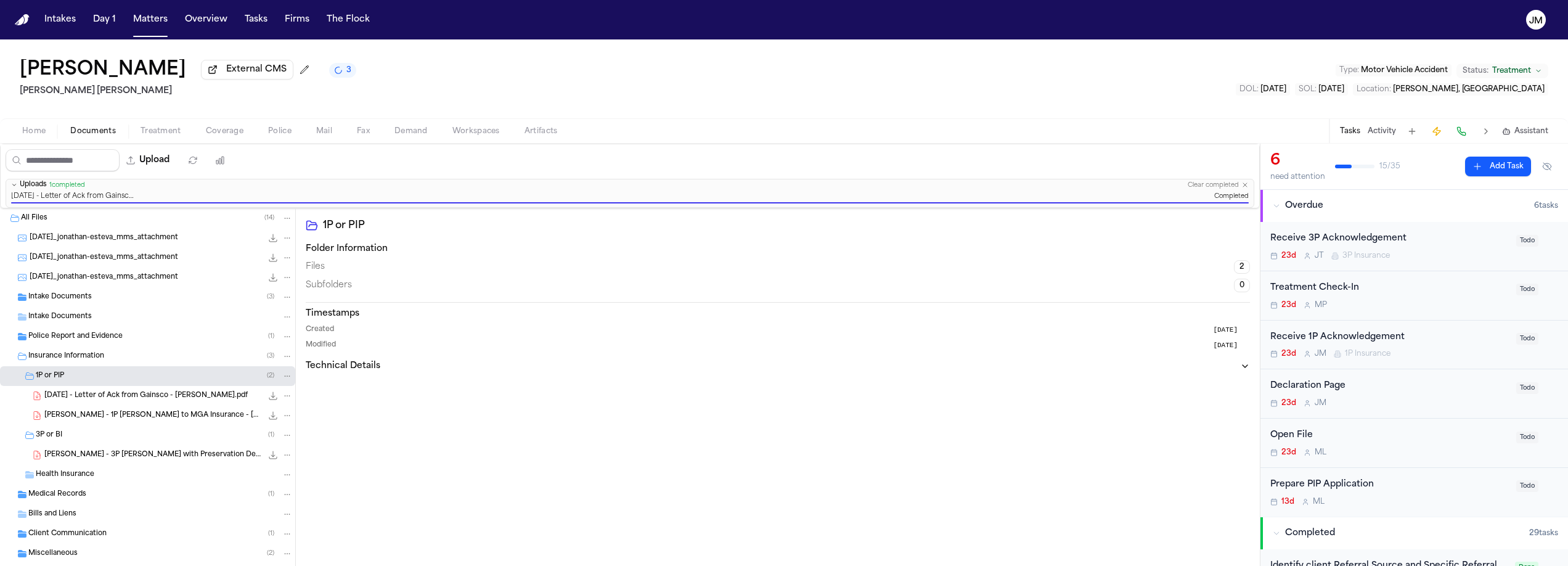
click at [44, 136] on span "Home" at bounding box center [34, 131] width 23 height 10
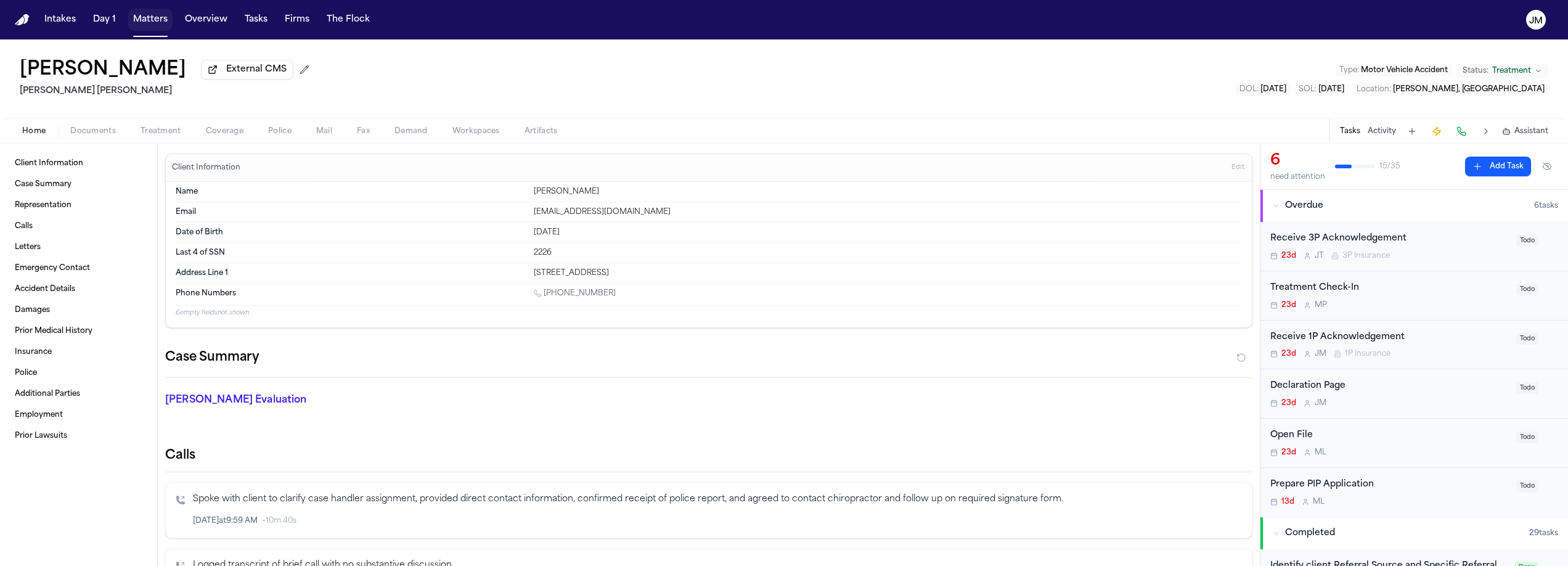
drag, startPoint x: 143, startPoint y: 25, endPoint x: 195, endPoint y: 33, distance: 52.6
click at [142, 25] on button "Matters" at bounding box center [150, 20] width 44 height 22
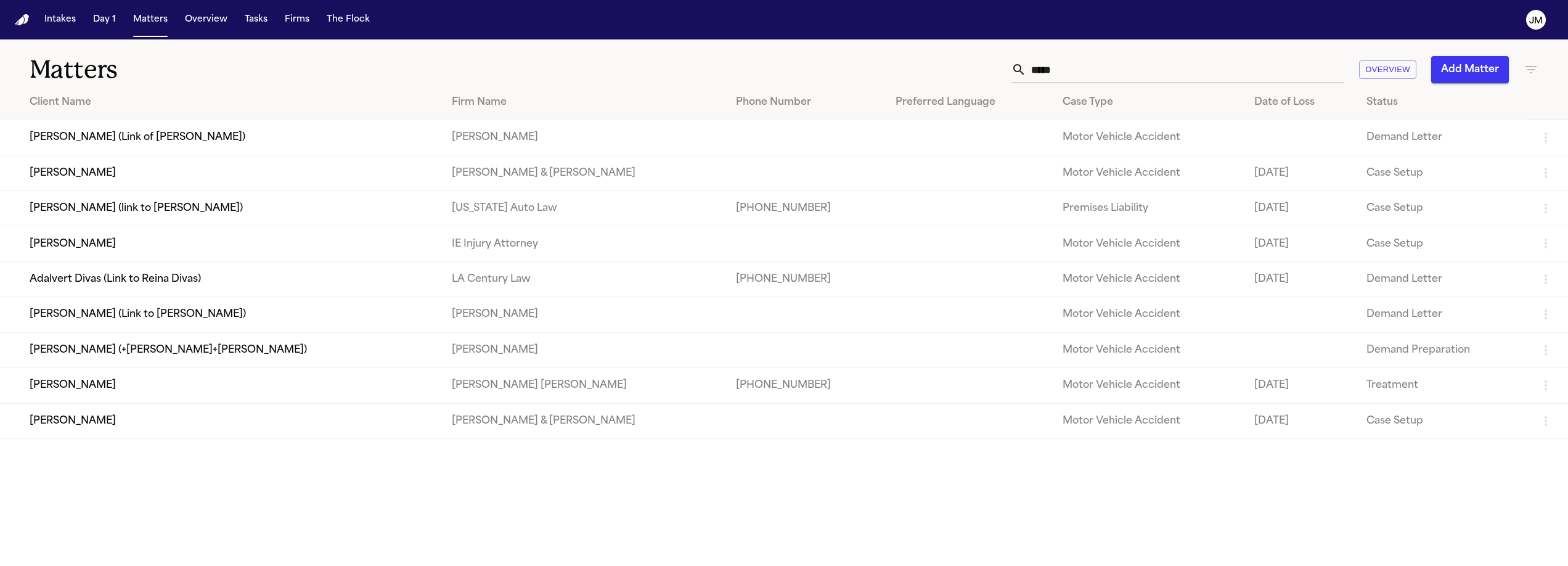
click at [1134, 72] on input "*****" at bounding box center [1185, 70] width 318 height 27
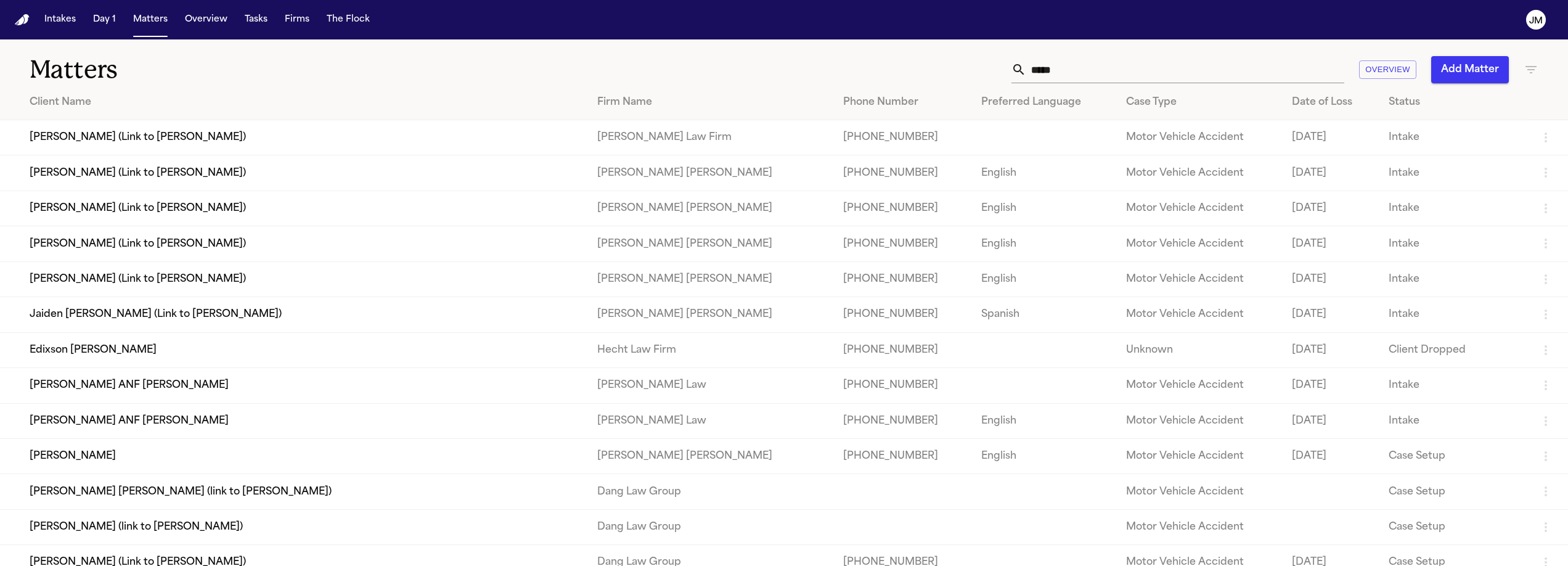
click at [116, 474] on td "[PERSON_NAME]" at bounding box center [293, 456] width 587 height 35
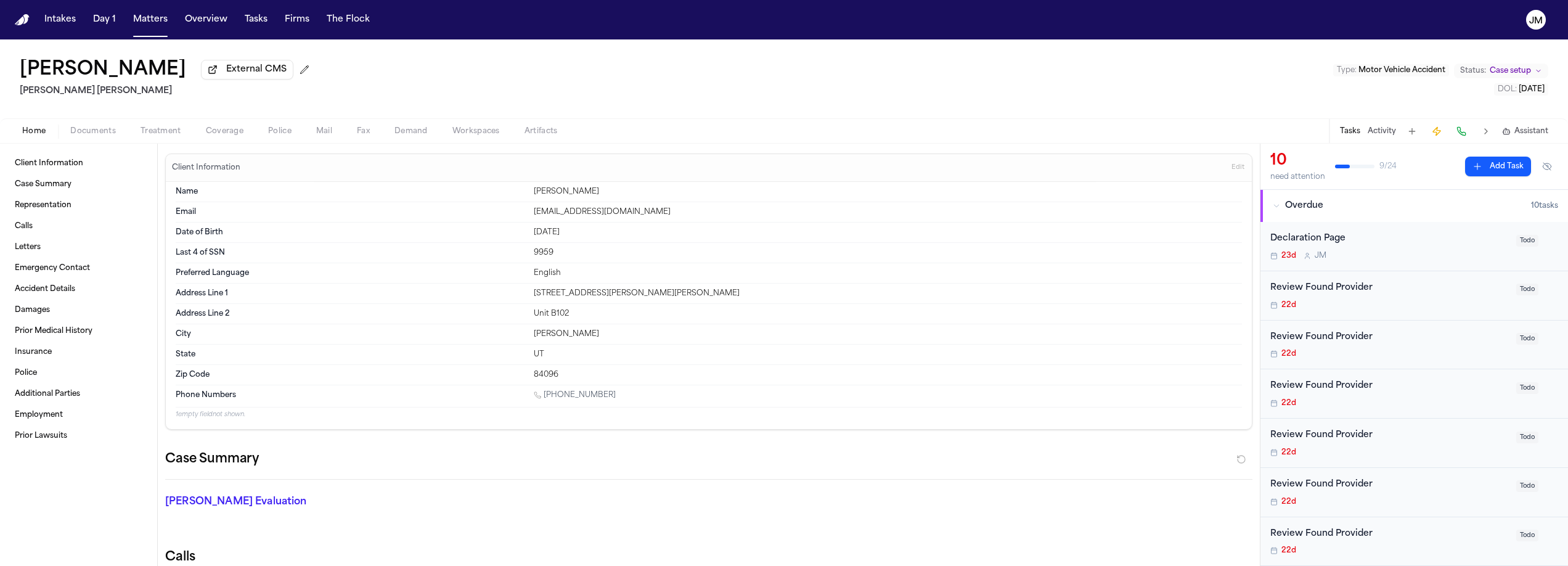
click at [88, 136] on span "Documents" at bounding box center [93, 131] width 46 height 10
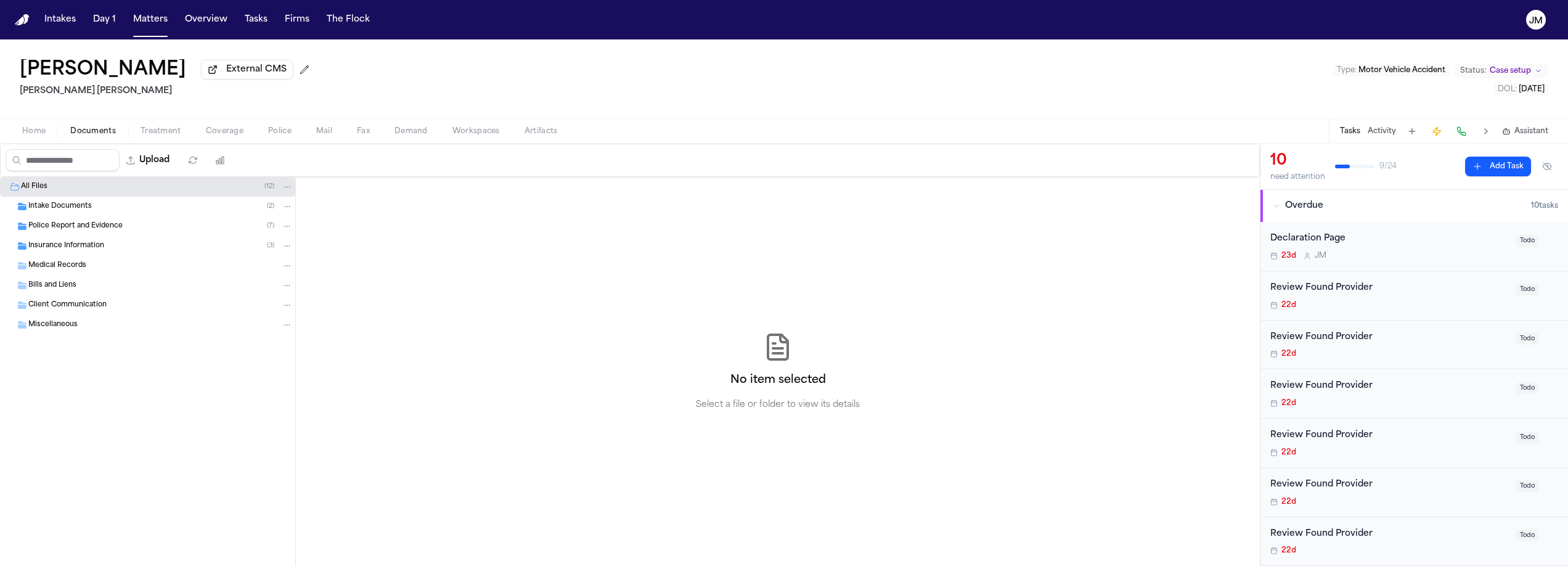
click at [76, 252] on span "Insurance Information" at bounding box center [66, 246] width 76 height 10
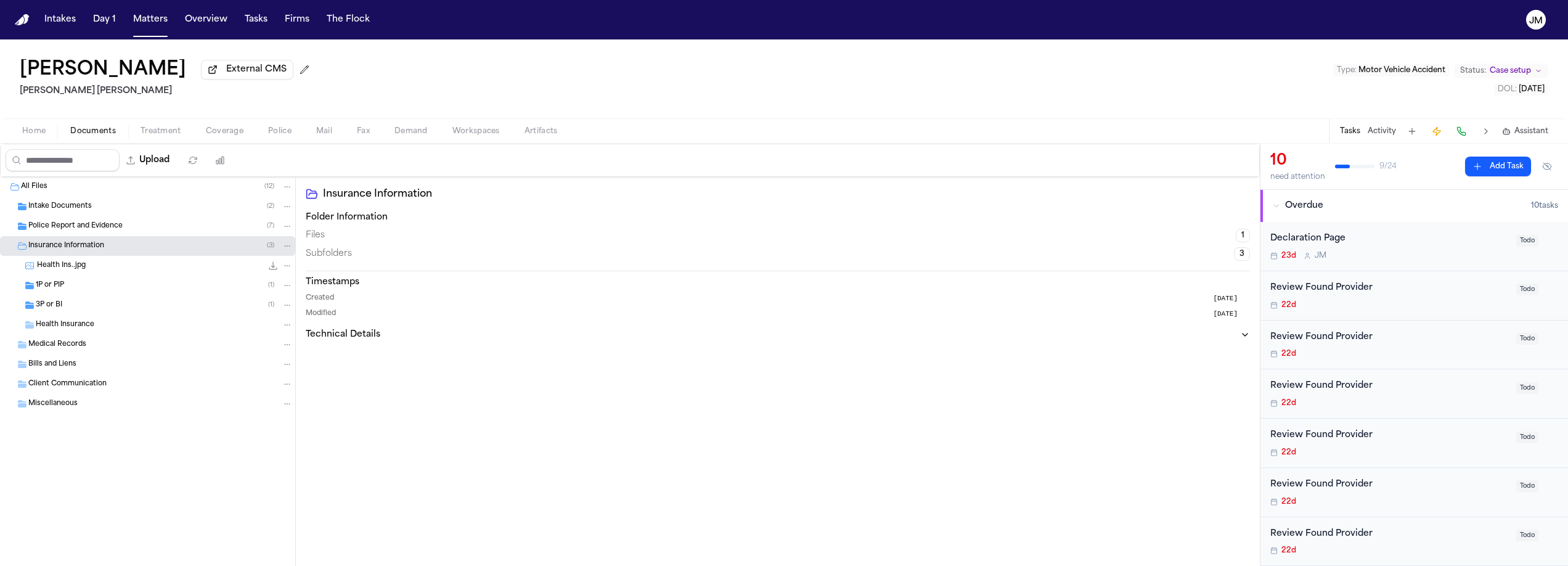
click at [75, 280] on div "1P or PIP ( 1 )" at bounding box center [147, 285] width 295 height 20
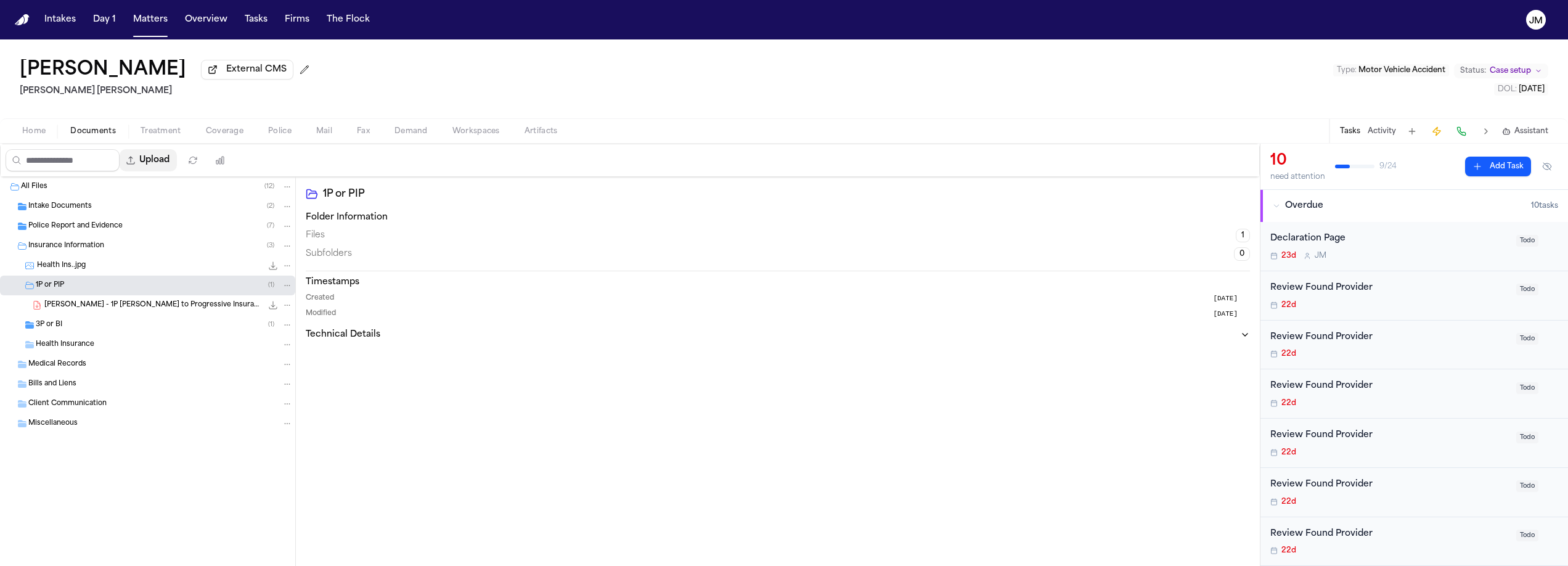
click at [149, 163] on button "Upload" at bounding box center [148, 160] width 57 height 22
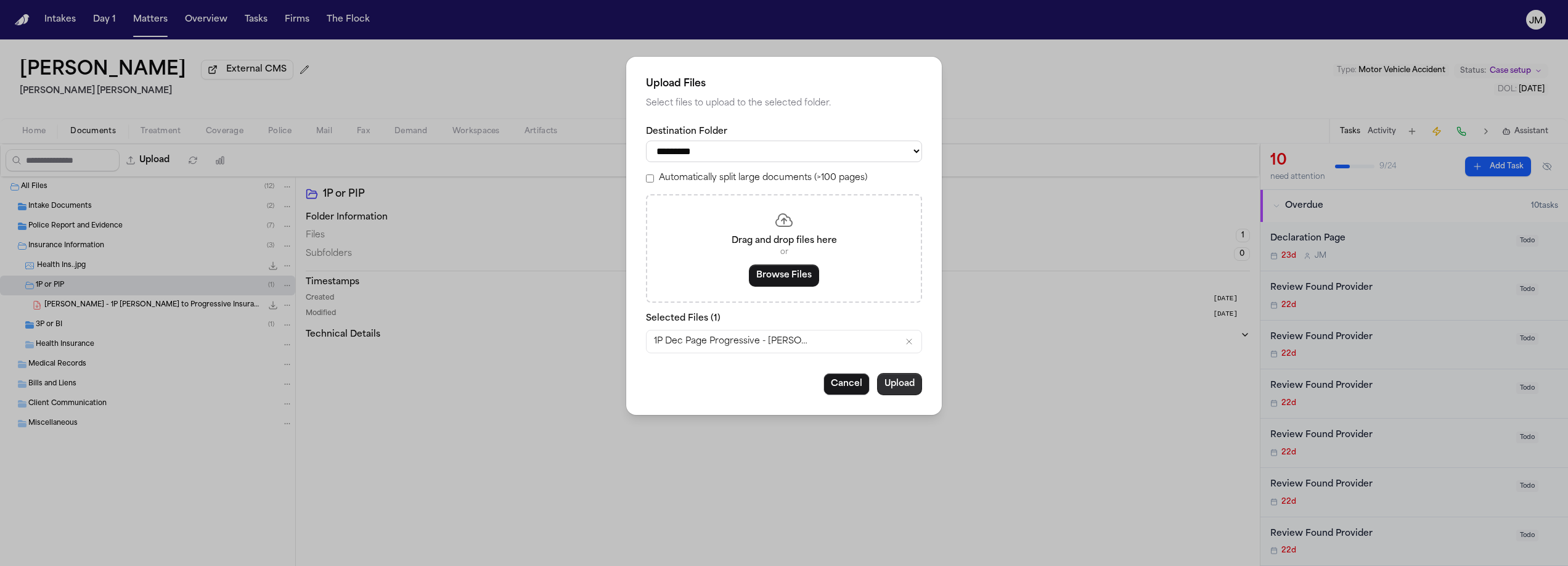
click at [917, 387] on button "Upload" at bounding box center [899, 384] width 45 height 22
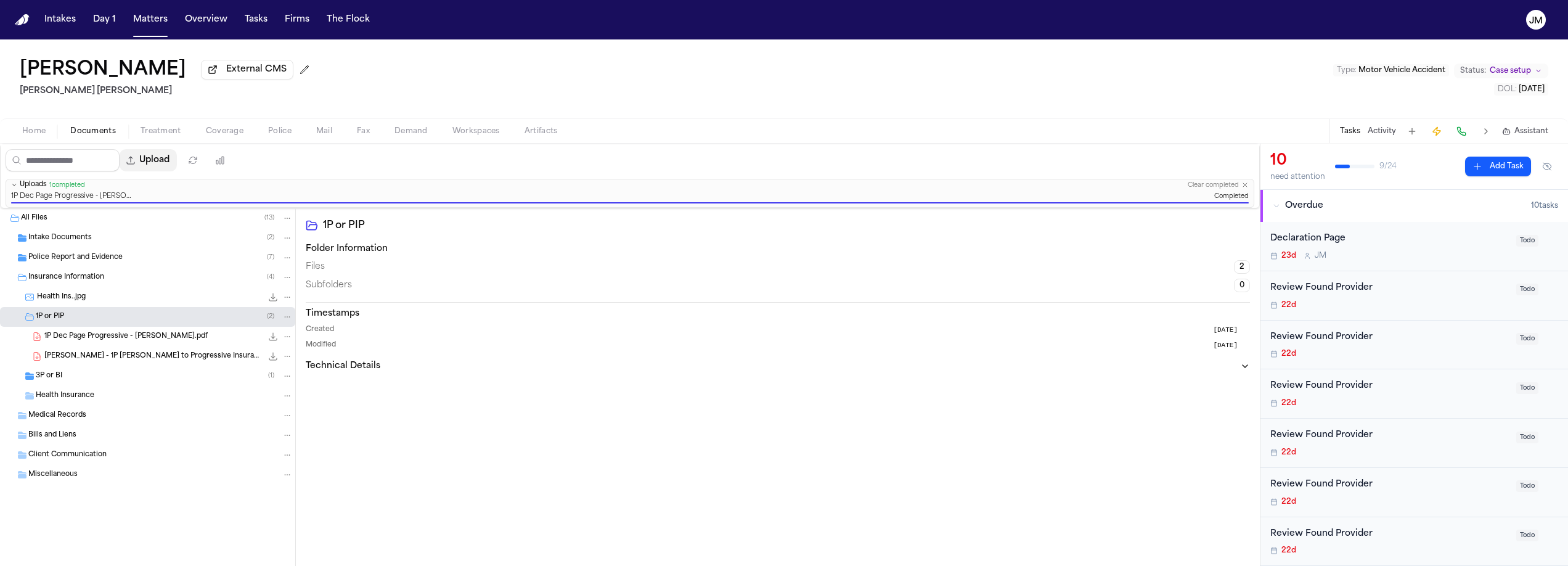
click at [165, 157] on button "Upload" at bounding box center [148, 160] width 57 height 22
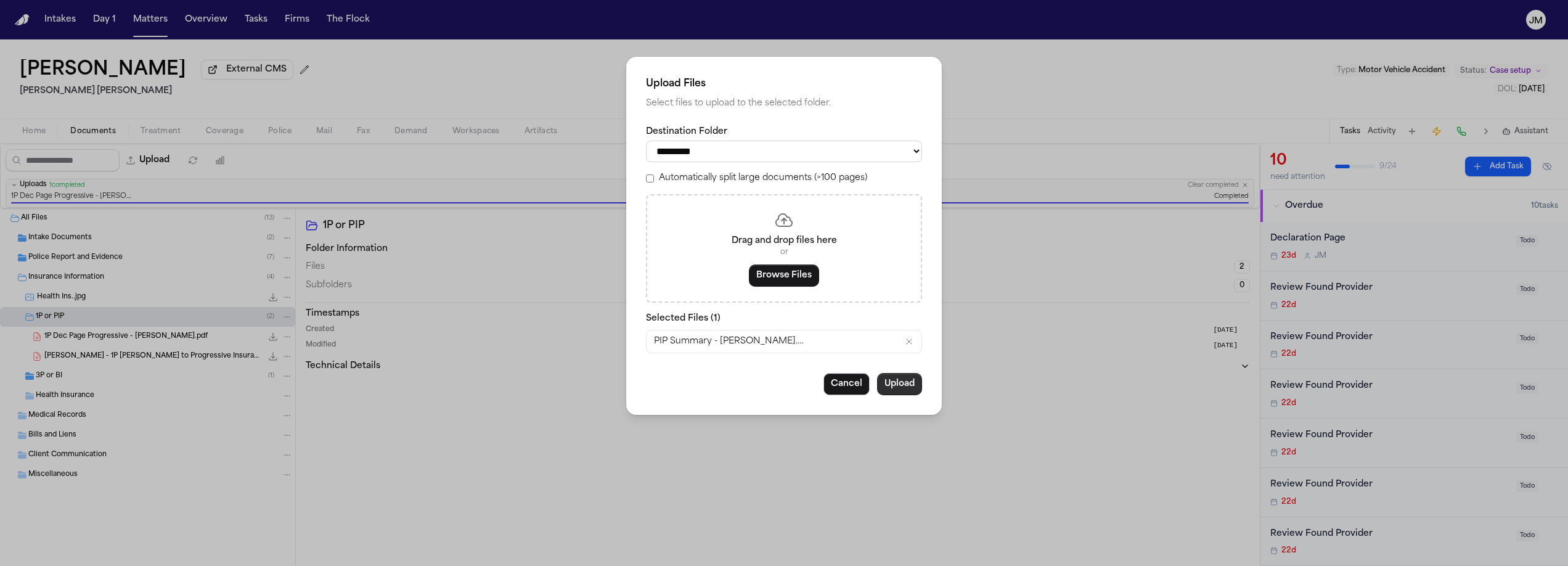
click at [912, 390] on button "Upload" at bounding box center [899, 384] width 45 height 22
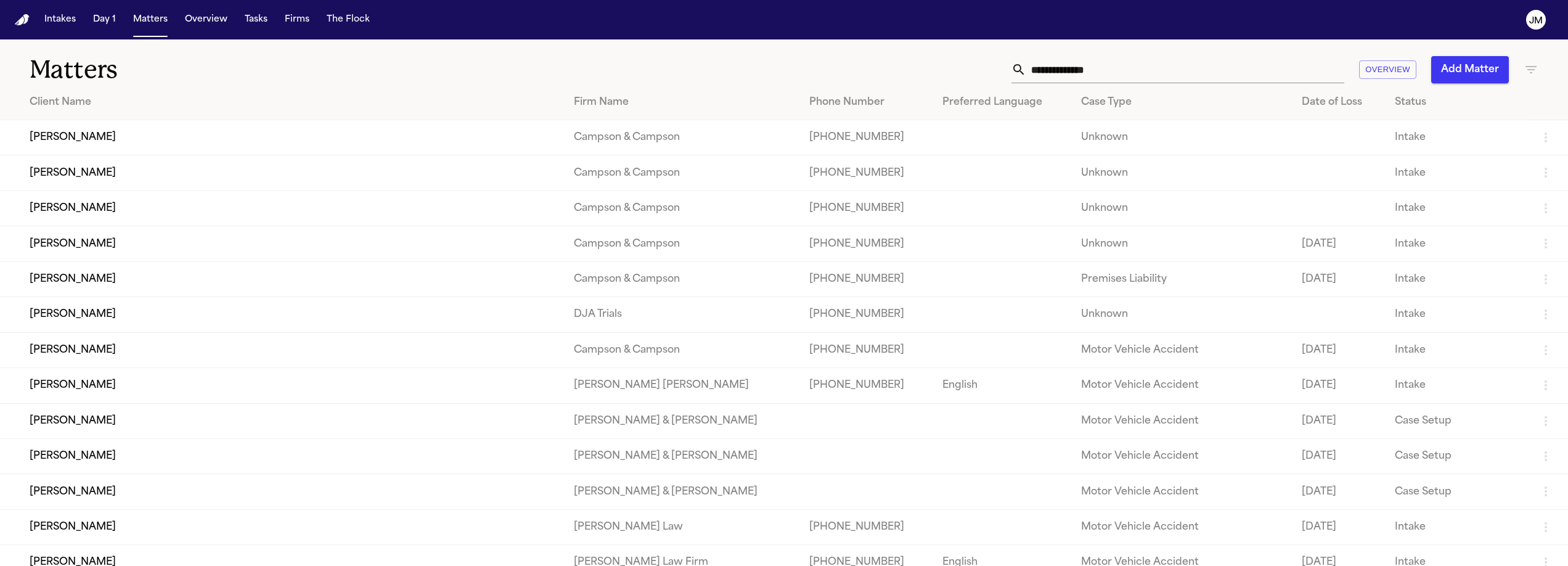
click at [1130, 80] on input "text" at bounding box center [1185, 70] width 318 height 27
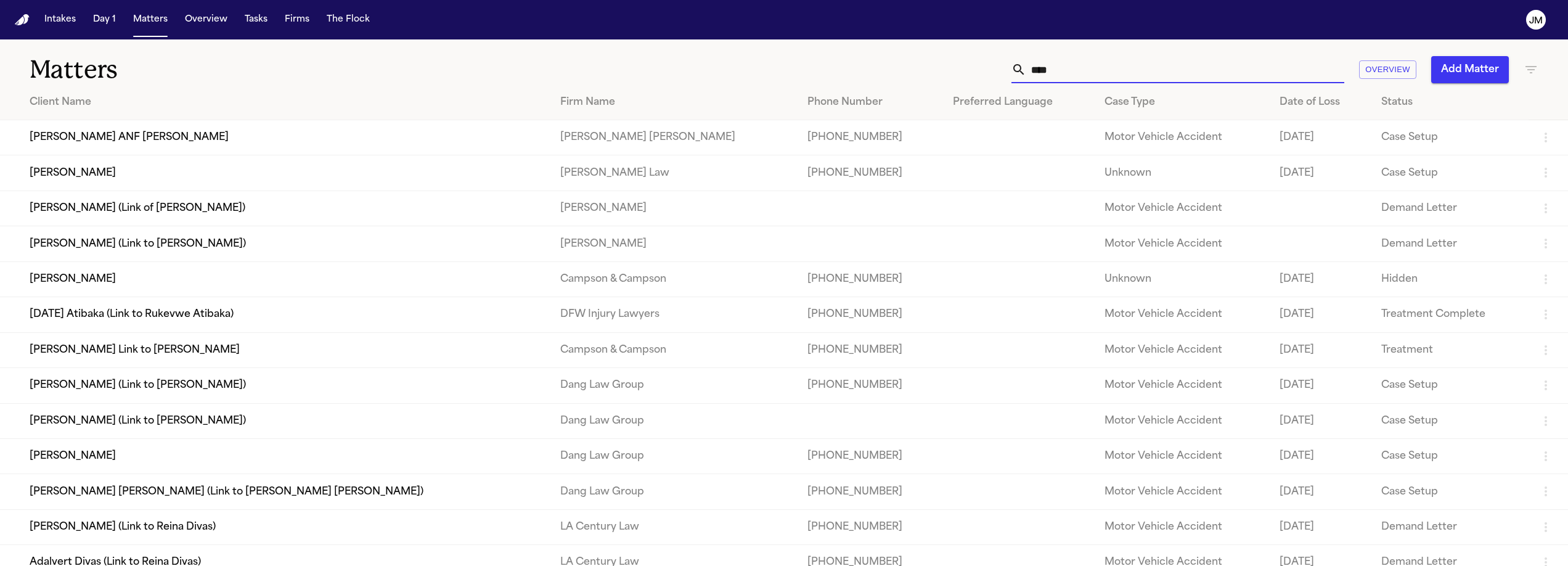
type input "****"
click at [115, 277] on td "[PERSON_NAME]" at bounding box center [275, 279] width 550 height 35
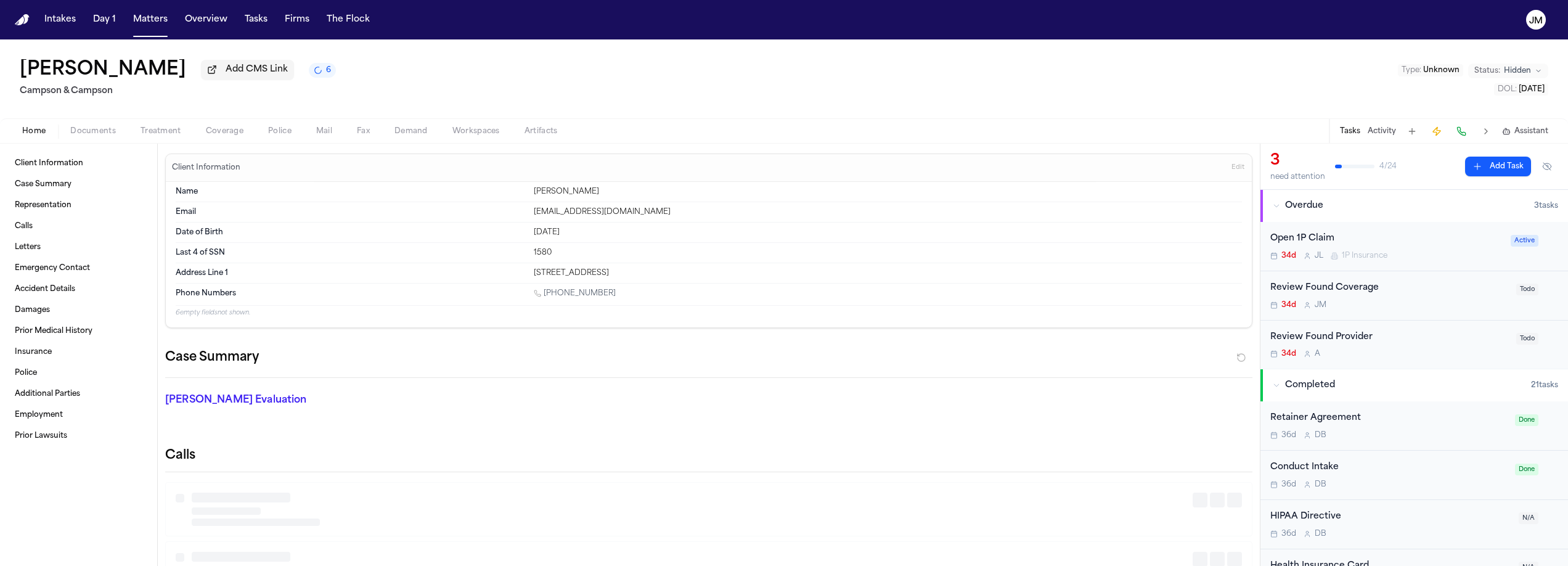
click at [226, 134] on span "Coverage" at bounding box center [224, 131] width 38 height 10
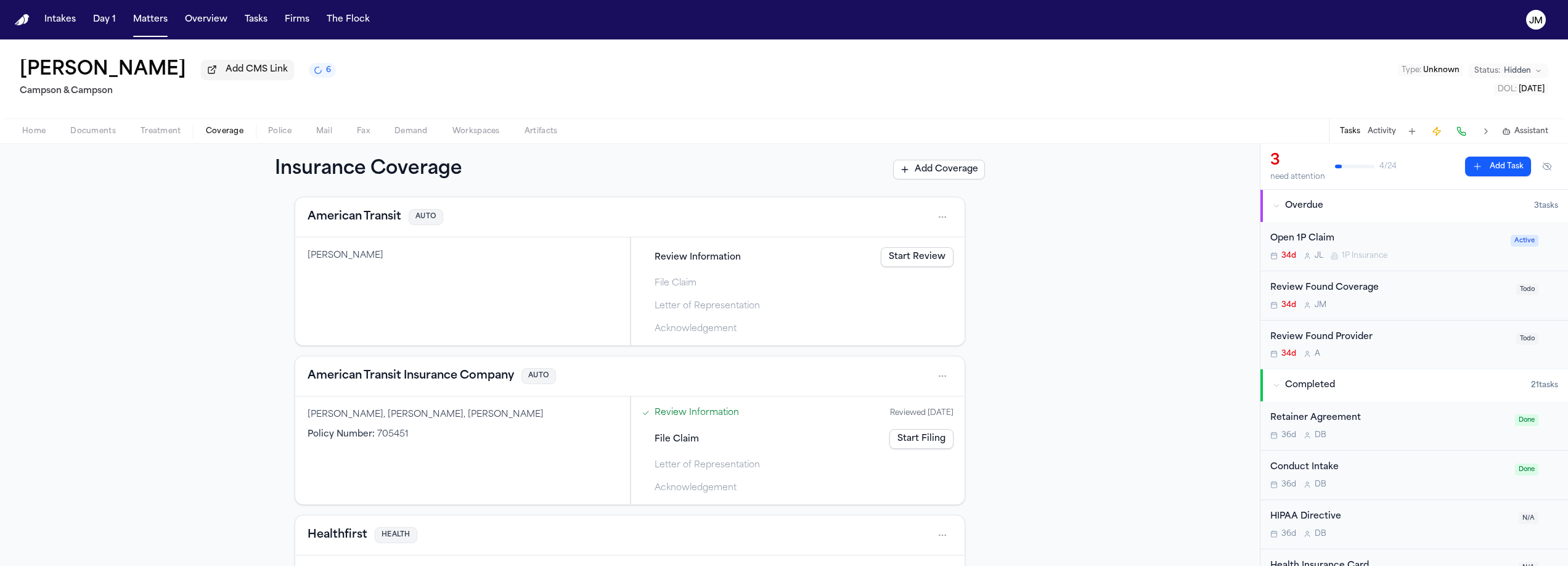
scroll to position [62, 0]
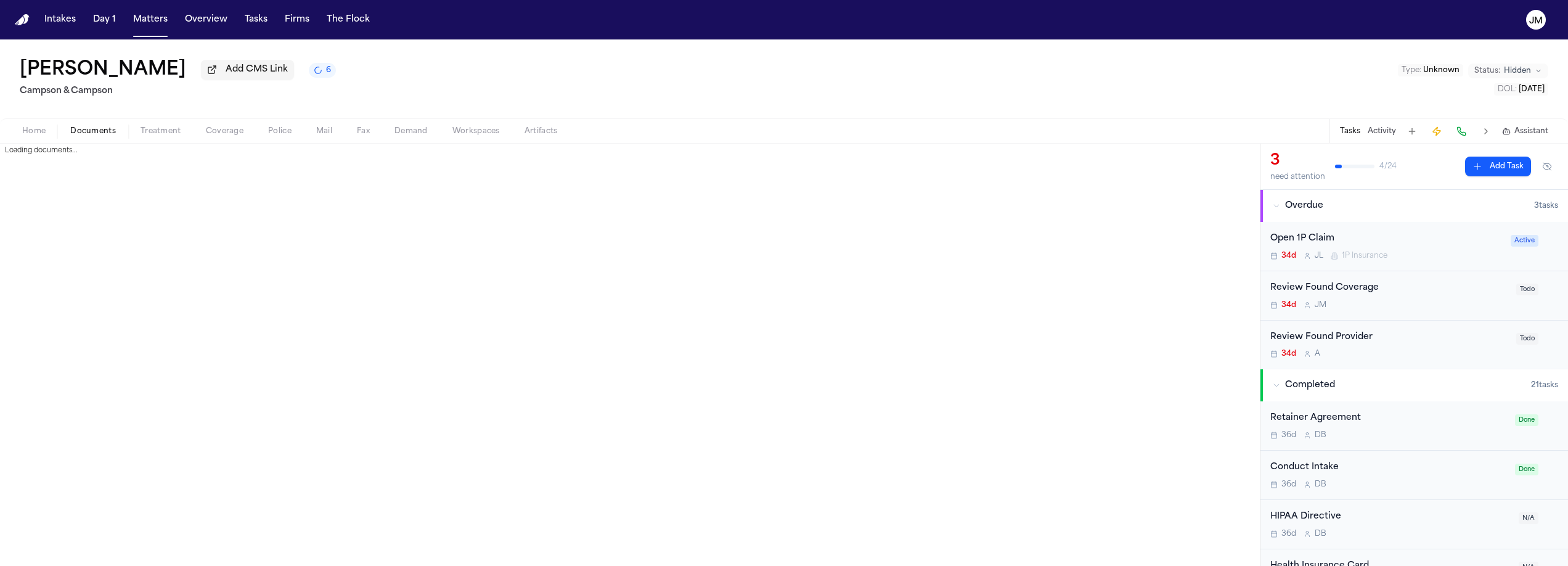
click at [88, 134] on span "Documents" at bounding box center [93, 131] width 46 height 10
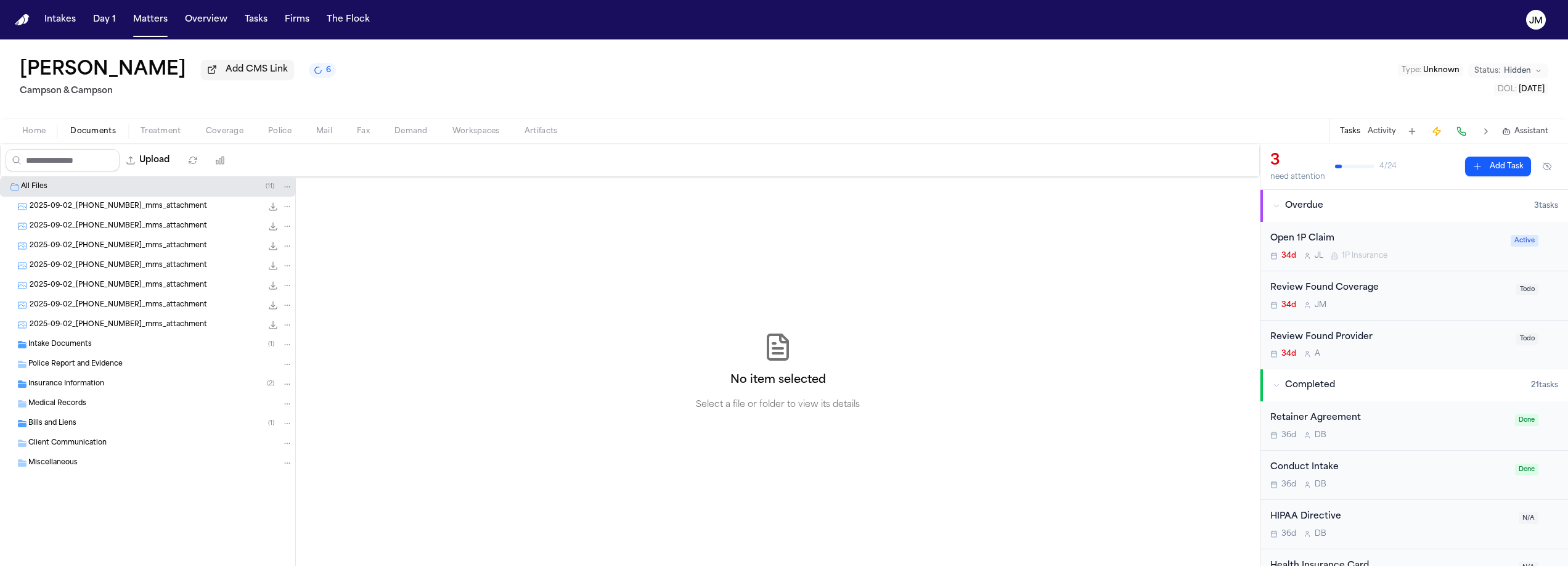
click at [78, 345] on span "Intake Documents" at bounding box center [60, 345] width 63 height 10
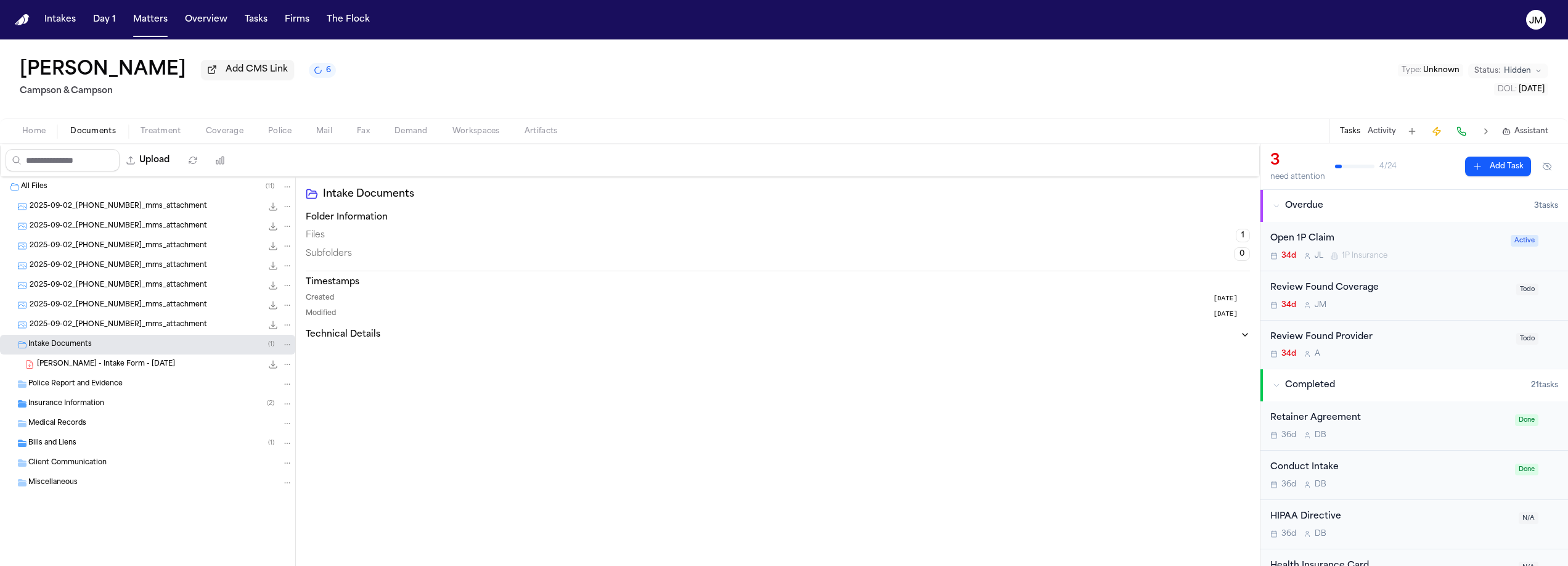
click at [78, 345] on span "Intake Documents" at bounding box center [60, 345] width 63 height 10
click at [69, 382] on span "Insurance Information" at bounding box center [66, 384] width 76 height 10
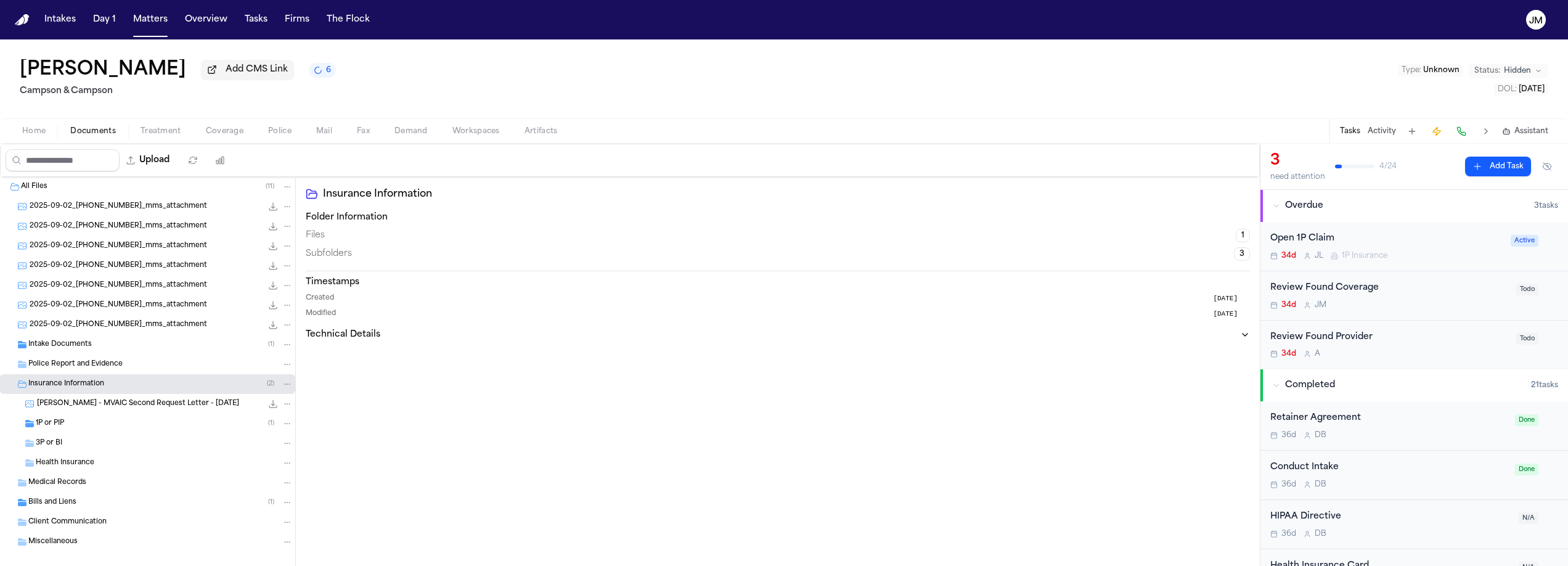
click at [69, 382] on span "Insurance Information" at bounding box center [66, 384] width 76 height 10
click at [65, 390] on span "Insurance Information" at bounding box center [66, 384] width 76 height 10
click at [65, 418] on div "1P or PIP ( 1 )" at bounding box center [147, 424] width 295 height 20
